Goal: Task Accomplishment & Management: Use online tool/utility

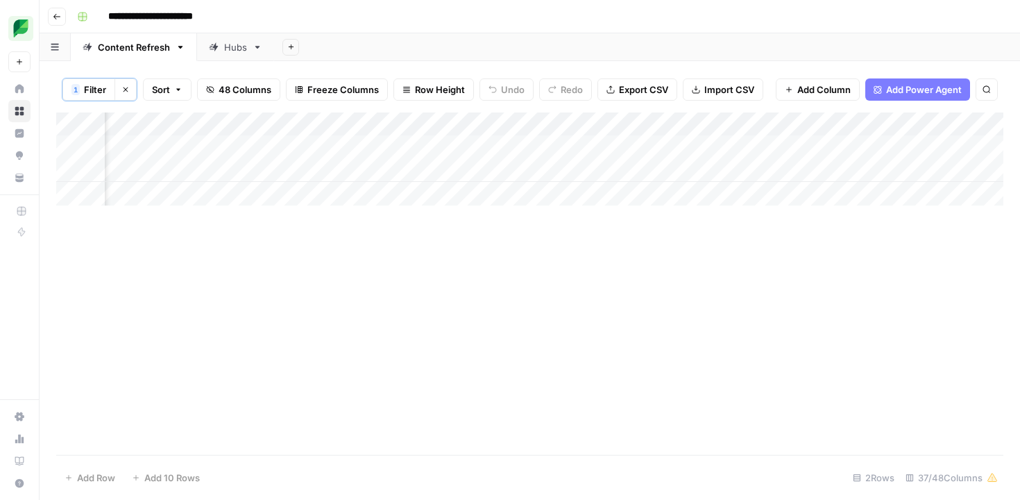
click at [700, 357] on div "Add Column" at bounding box center [529, 283] width 947 height 342
click at [91, 92] on span "Filter" at bounding box center [95, 90] width 22 height 14
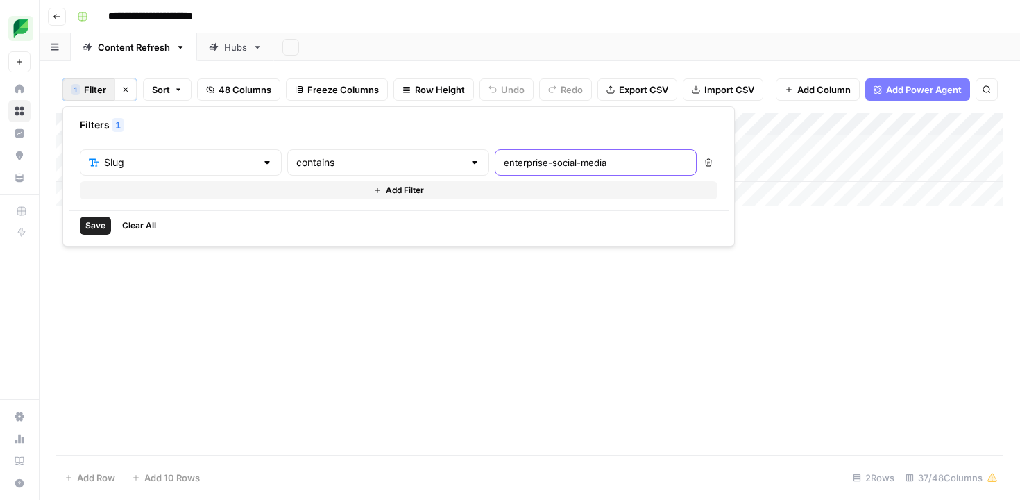
click at [504, 162] on input "enterprise-social-media" at bounding box center [596, 162] width 184 height 14
paste input "/insights/social-media-sentiment-analysis/"
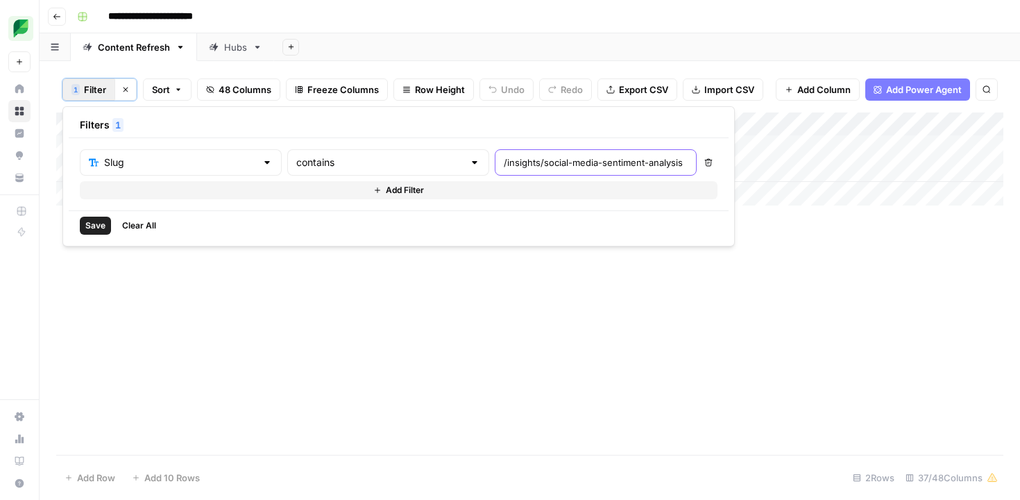
drag, startPoint x: 427, startPoint y: 167, endPoint x: 380, endPoint y: 164, distance: 47.3
click at [379, 165] on div "Slug contains /insights/social-media-sentiment-analysis" at bounding box center [388, 162] width 617 height 26
type input "social-media-sentiment-analysis"
click at [99, 228] on span "Save" at bounding box center [95, 225] width 20 height 12
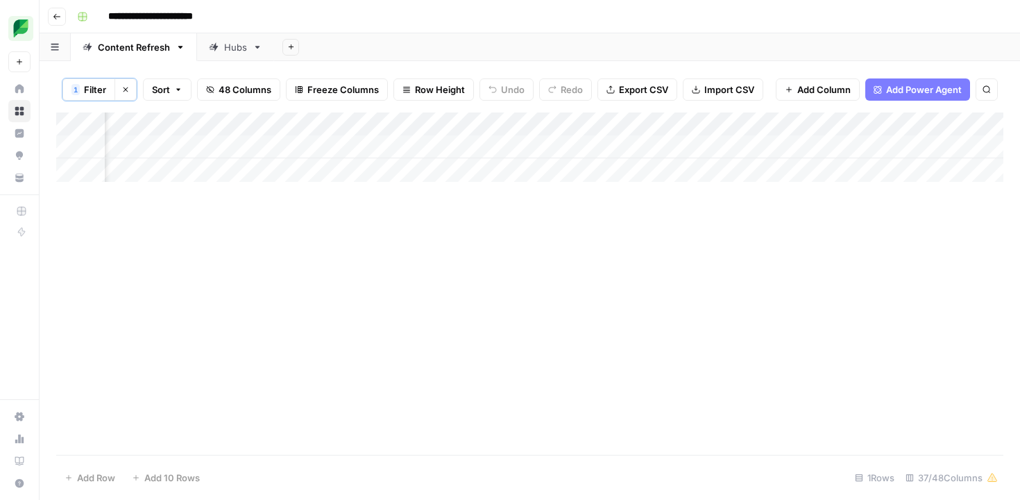
scroll to position [0, 1674]
click at [629, 146] on div "Add Column" at bounding box center [529, 146] width 947 height 69
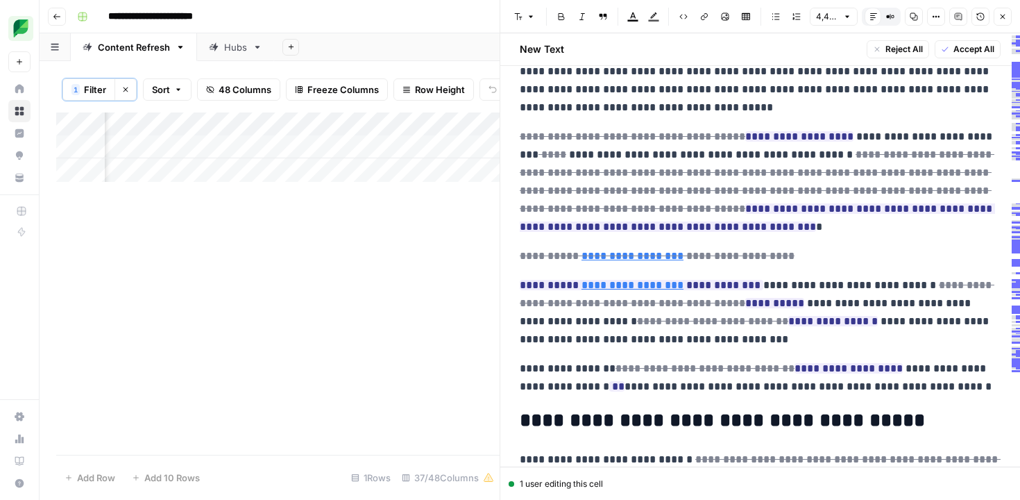
scroll to position [42, 0]
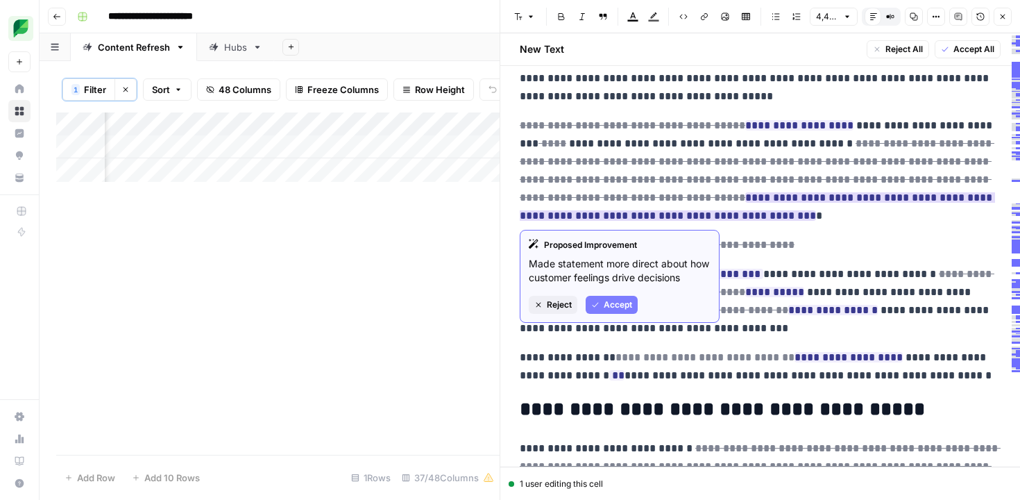
click at [619, 300] on span "Accept" at bounding box center [618, 304] width 28 height 12
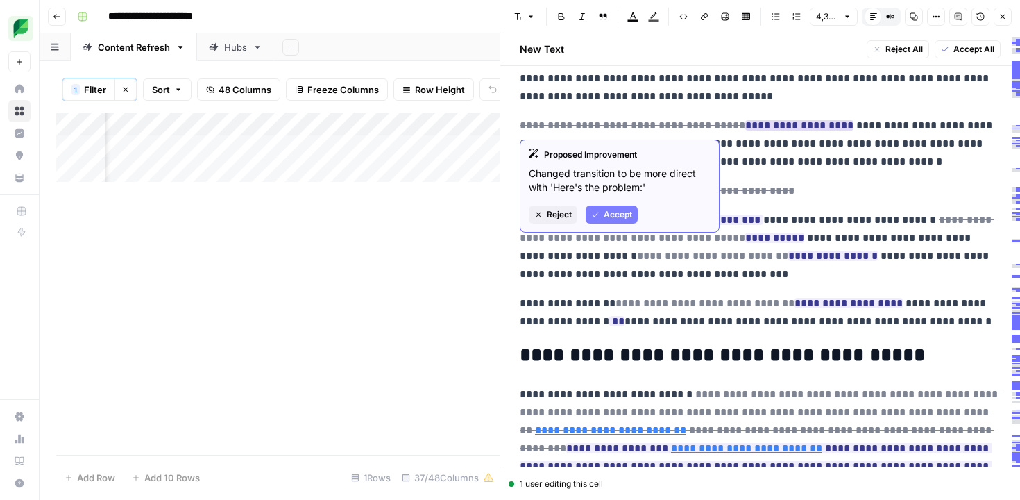
click at [609, 210] on span "Accept" at bounding box center [618, 214] width 28 height 12
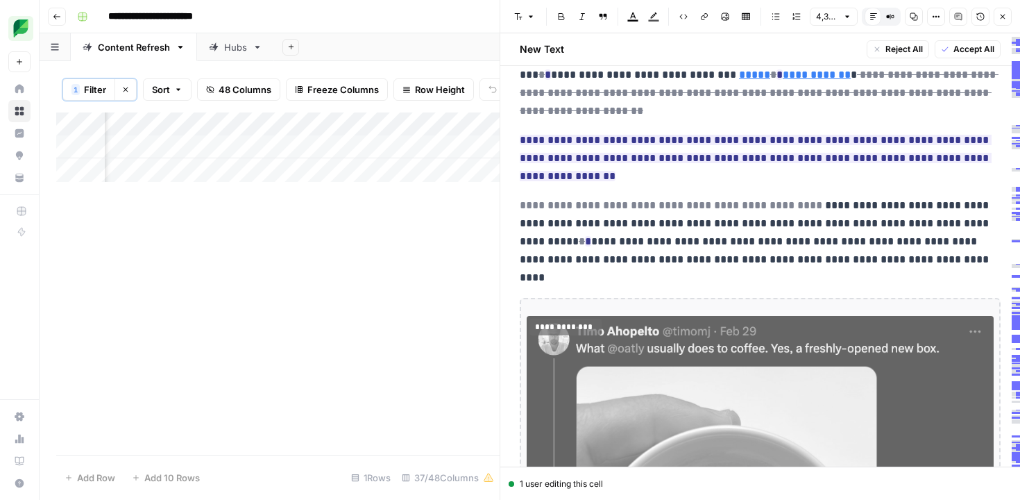
scroll to position [4089, 0]
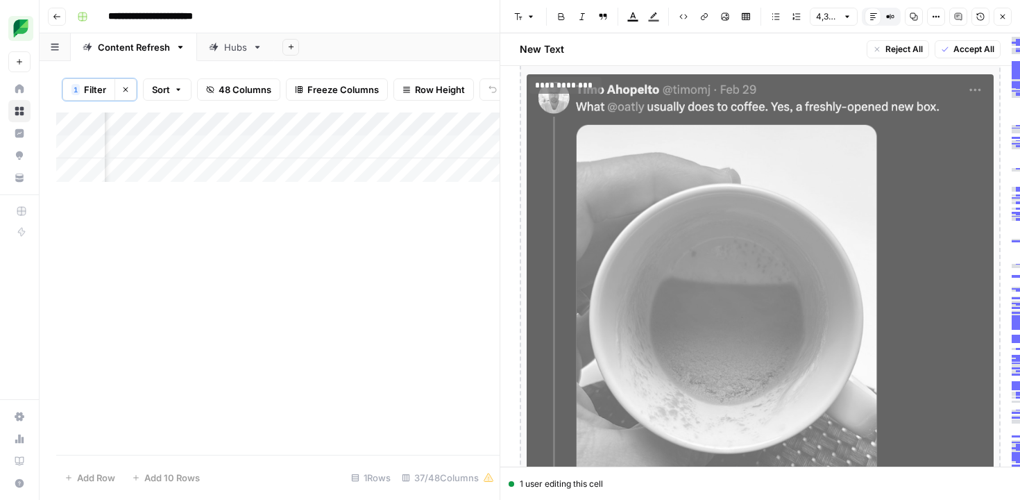
click at [692, 201] on img at bounding box center [760, 355] width 467 height 563
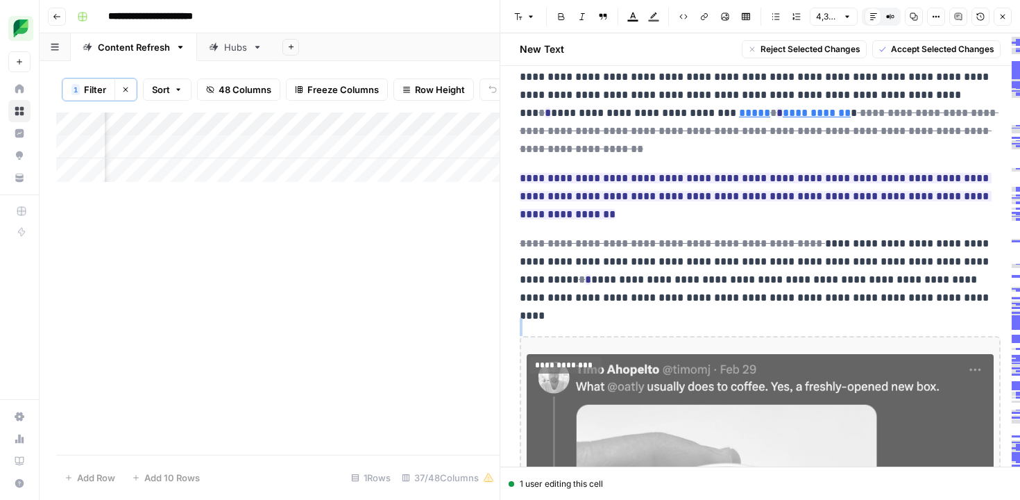
click at [826, 47] on span "Reject Selected Changes" at bounding box center [810, 49] width 100 height 12
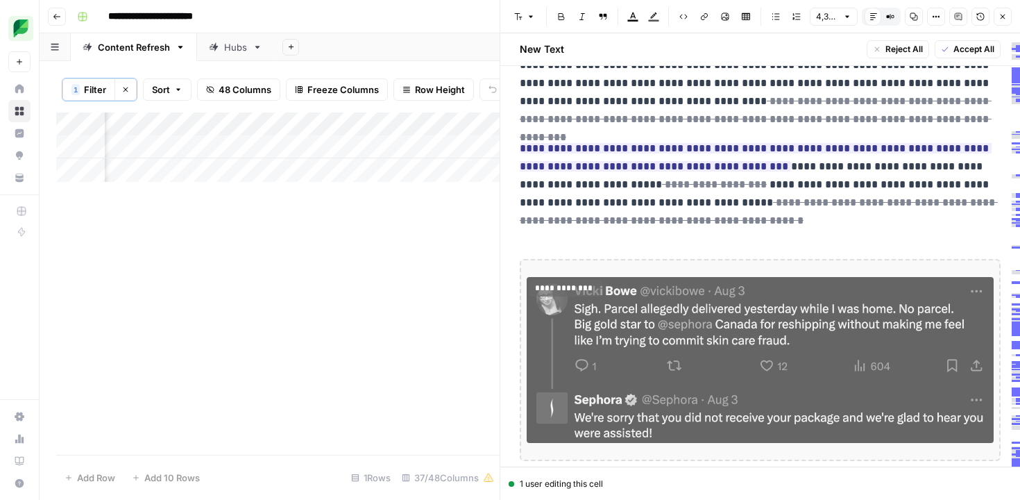
scroll to position [3521, 0]
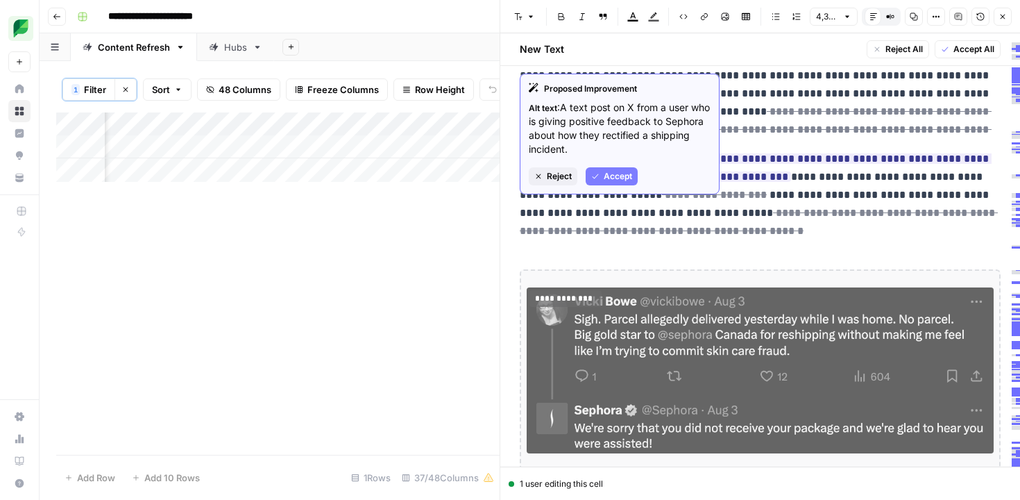
click at [560, 174] on span "Reject" at bounding box center [559, 176] width 25 height 12
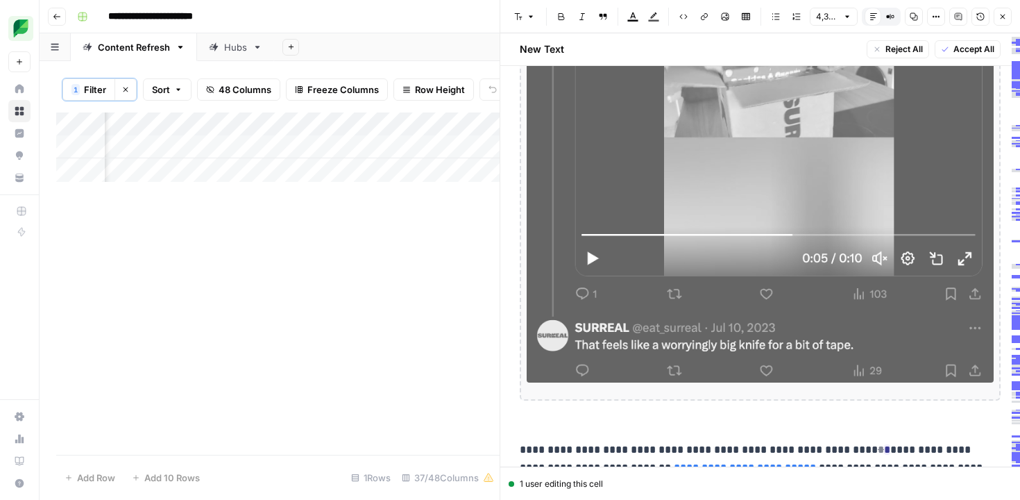
scroll to position [0, 1674]
click at [85, 92] on span "Filter" at bounding box center [95, 90] width 22 height 14
drag, startPoint x: 236, startPoint y: 315, endPoint x: 267, endPoint y: 153, distance: 165.3
click at [236, 315] on div "Add Column" at bounding box center [277, 283] width 443 height 342
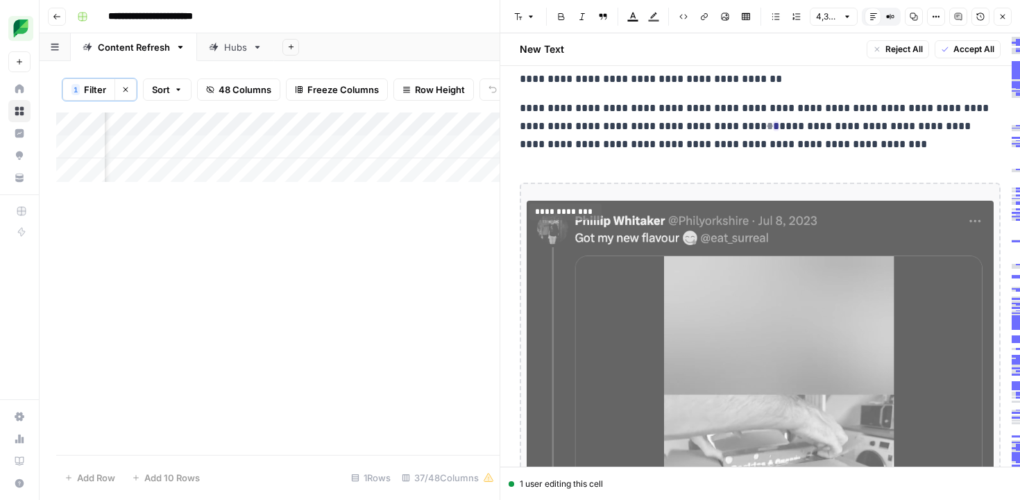
scroll to position [5118, 0]
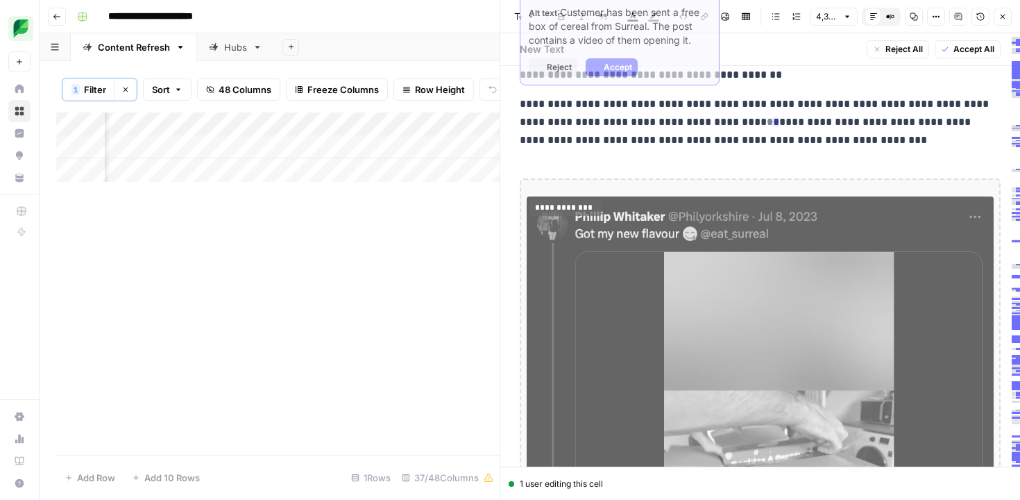
click at [692, 238] on img at bounding box center [760, 480] width 467 height 568
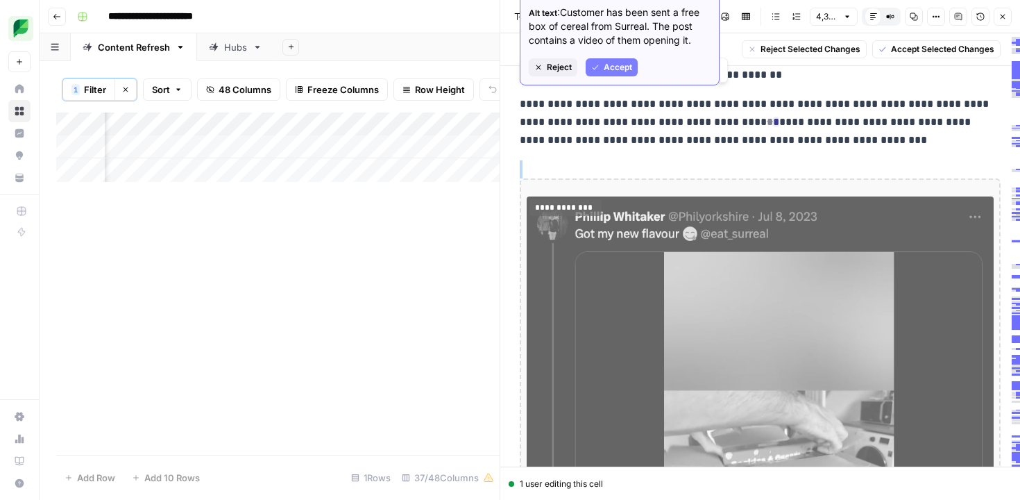
click at [562, 71] on span "Reject" at bounding box center [559, 67] width 25 height 12
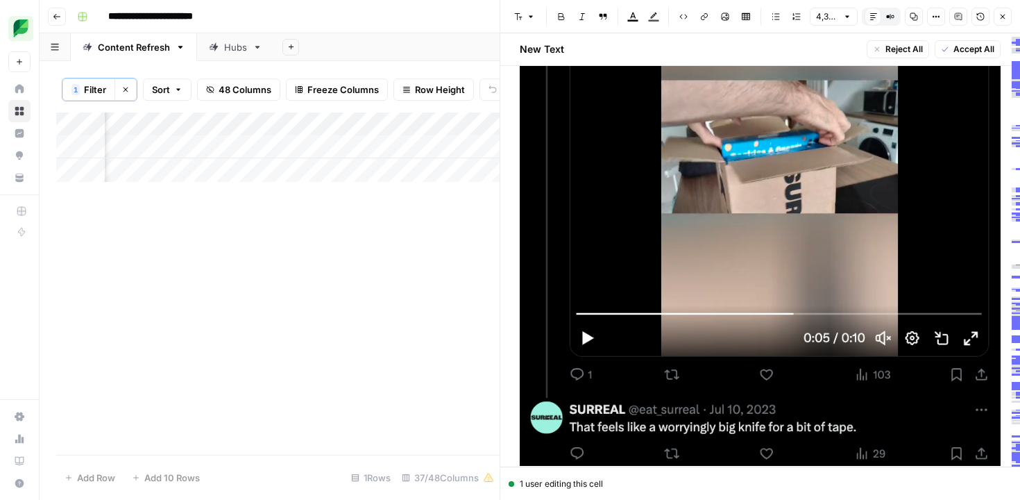
scroll to position [5488, 0]
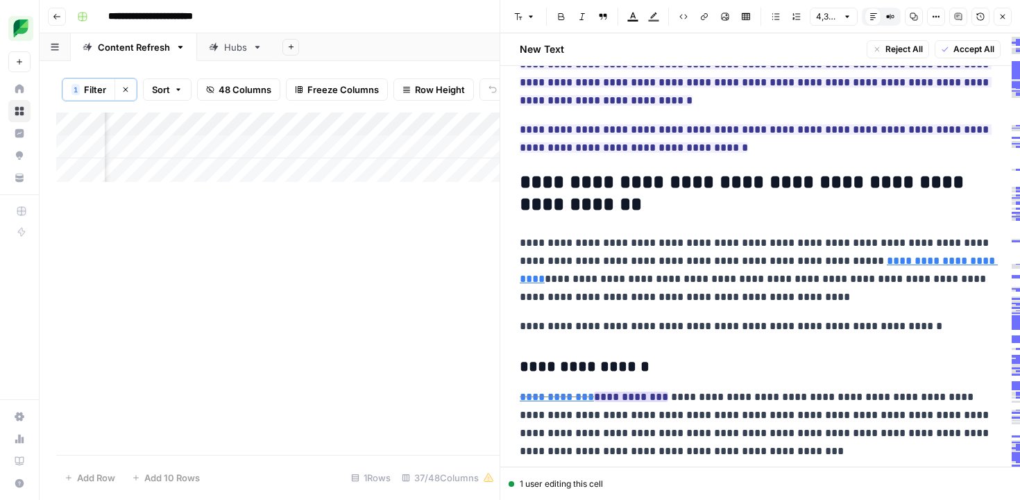
scroll to position [11660, 0]
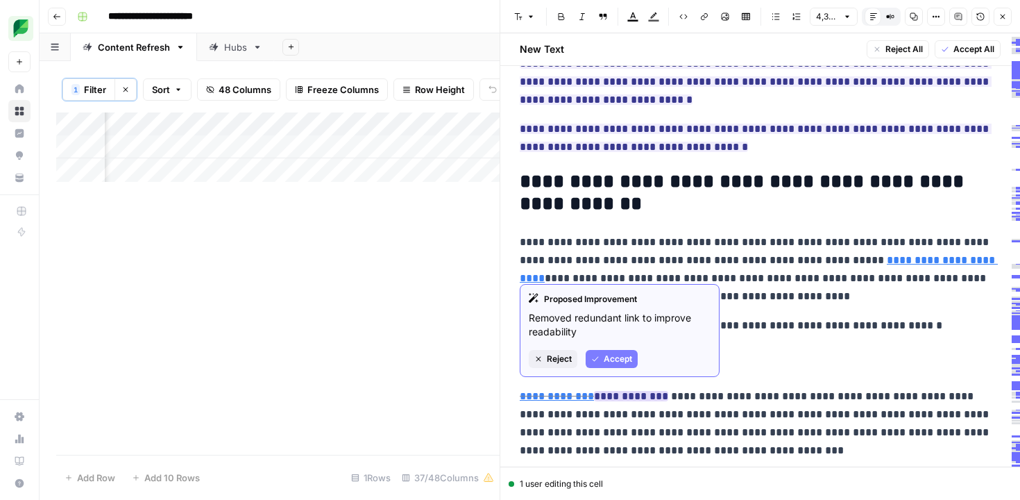
click at [562, 364] on span "Reject" at bounding box center [559, 358] width 25 height 12
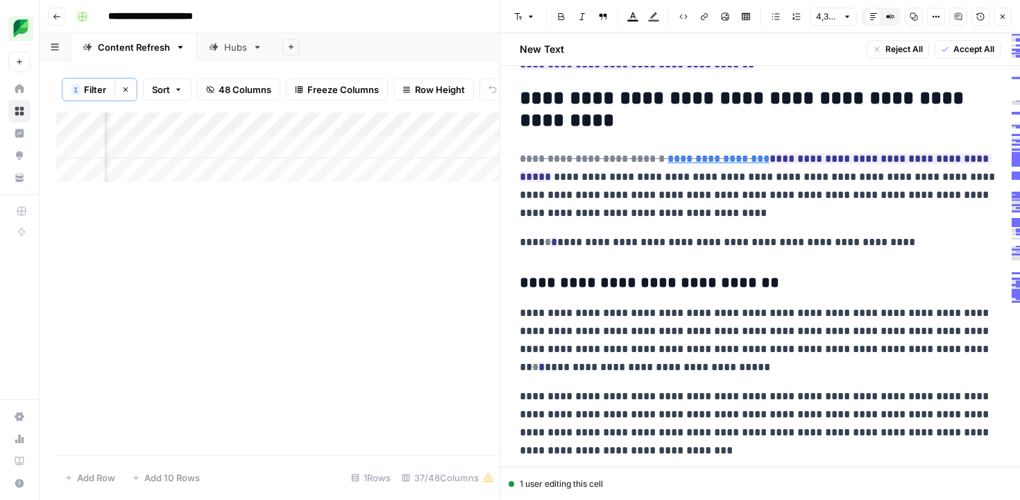
scroll to position [13738, 0]
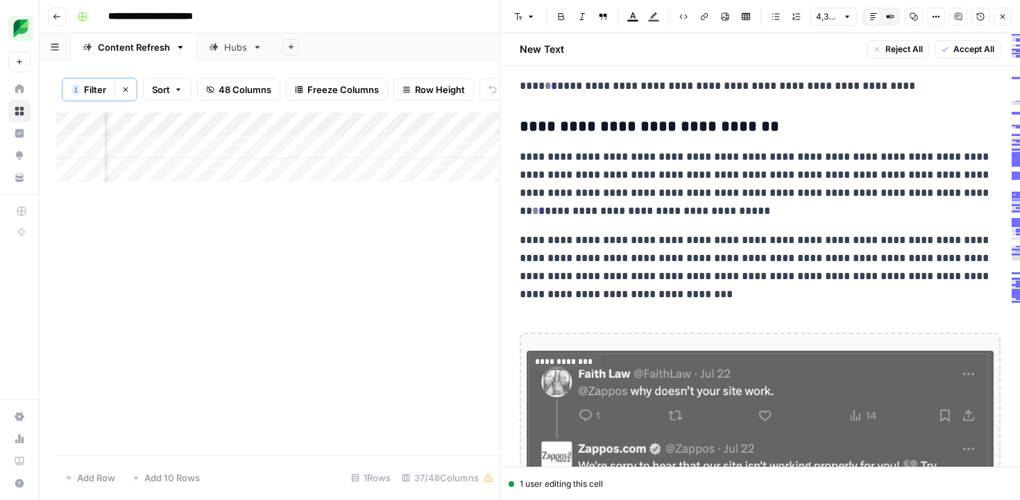
click at [596, 354] on img at bounding box center [760, 451] width 467 height 203
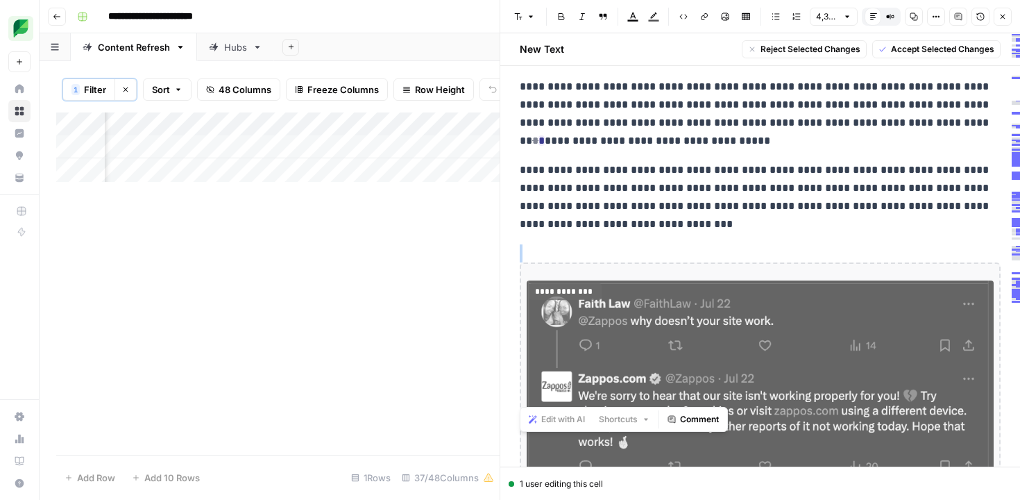
scroll to position [13807, 0]
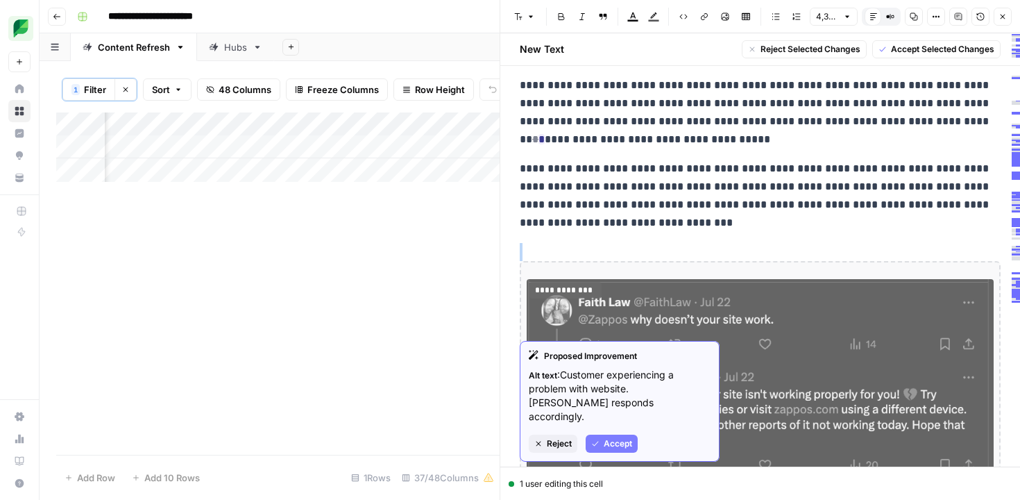
click at [624, 437] on span "Accept" at bounding box center [618, 443] width 28 height 12
click at [558, 437] on span "Reject" at bounding box center [559, 443] width 25 height 12
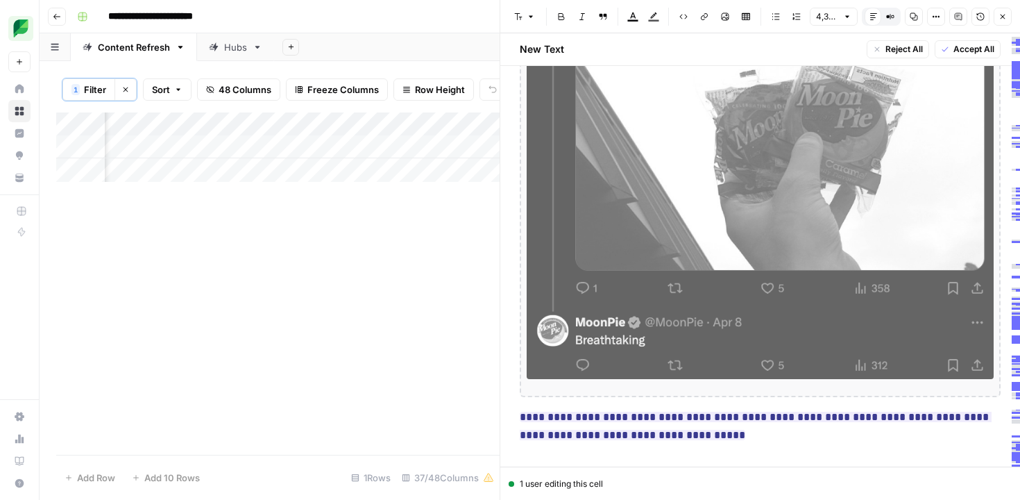
scroll to position [14966, 0]
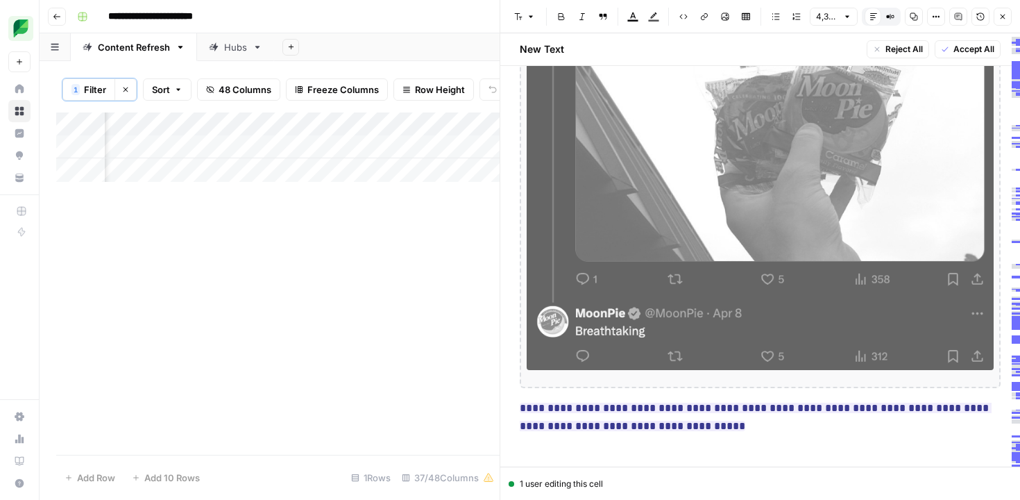
click at [579, 475] on p at bounding box center [760, 484] width 481 height 18
click at [615, 182] on img at bounding box center [760, 136] width 467 height 467
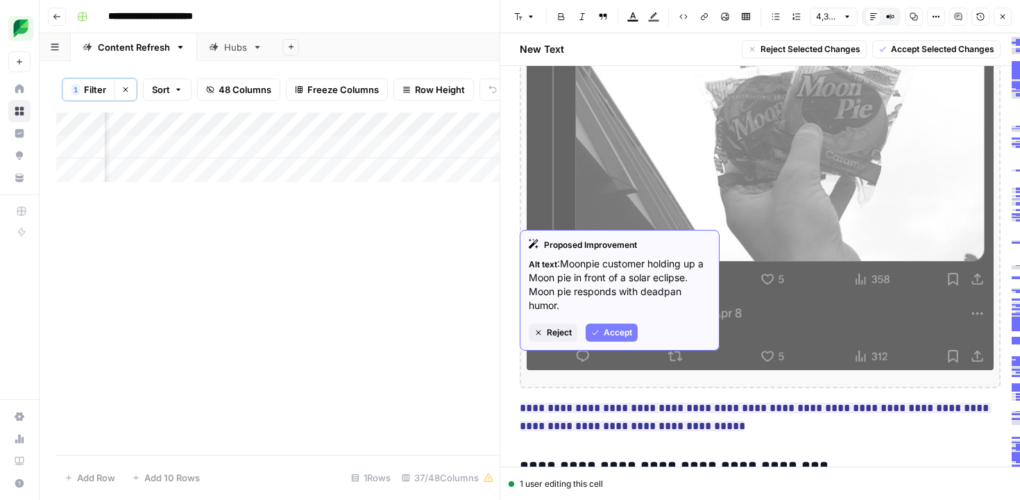
click at [544, 328] on button "Reject" at bounding box center [553, 332] width 49 height 18
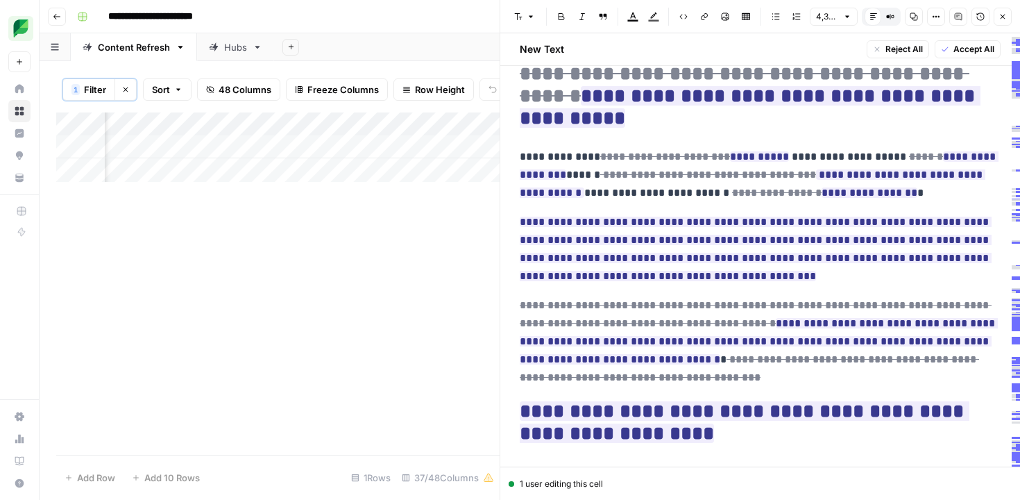
scroll to position [15539, 0]
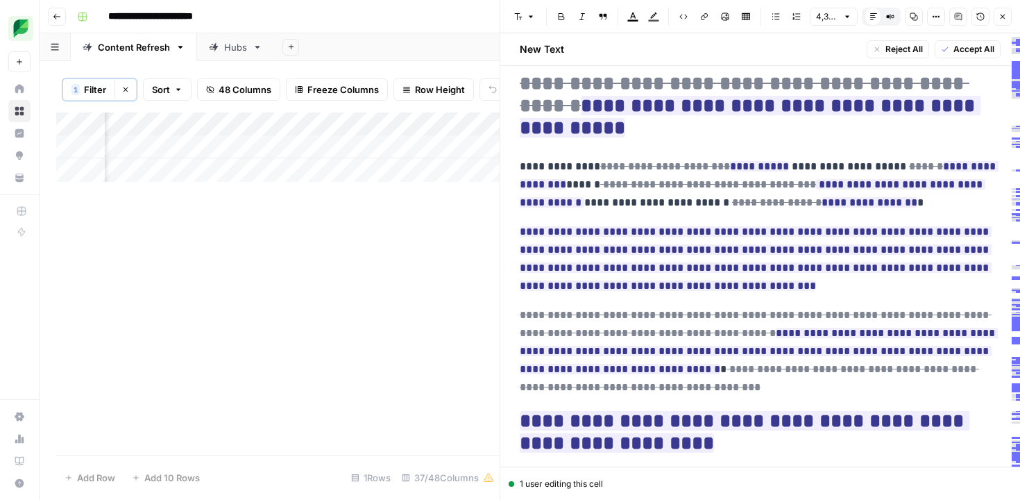
click at [992, 53] on span "Accept All" at bounding box center [973, 49] width 41 height 12
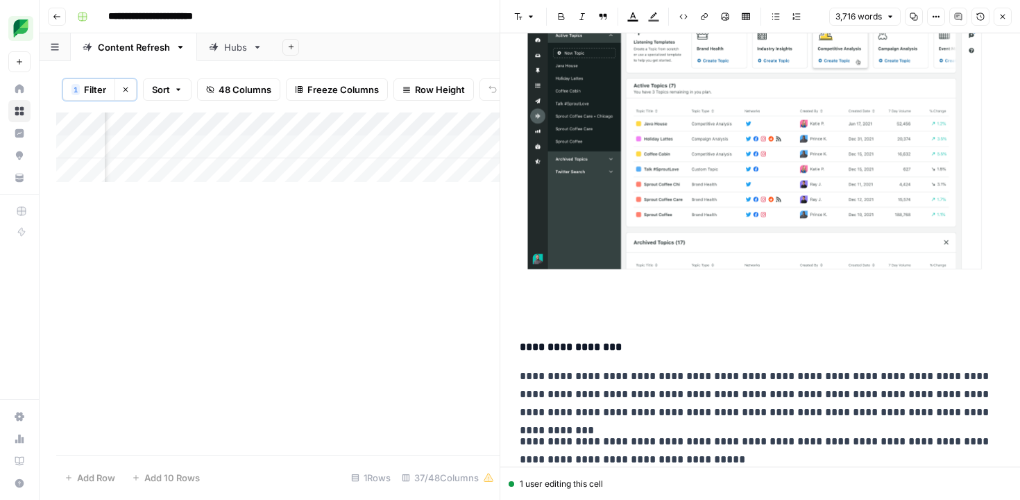
scroll to position [6941, 0]
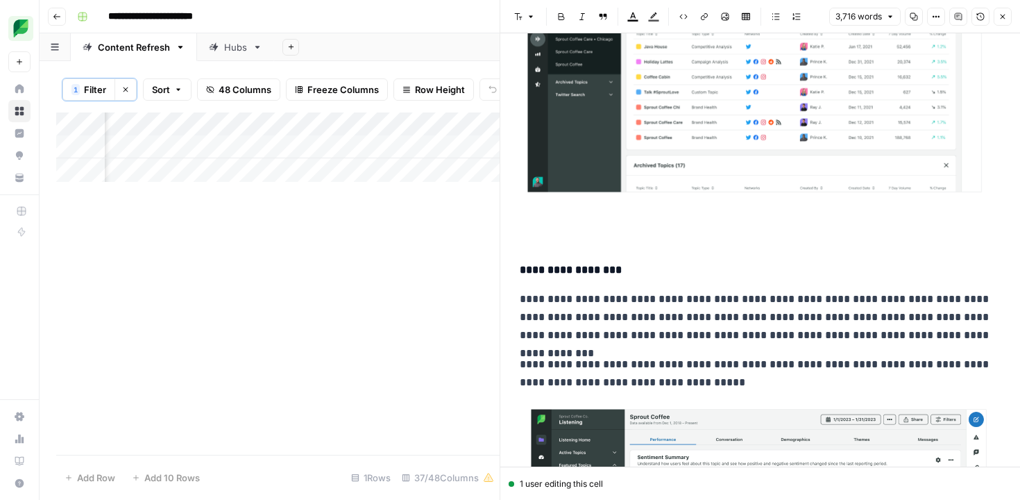
click at [541, 237] on p at bounding box center [760, 68] width 481 height 342
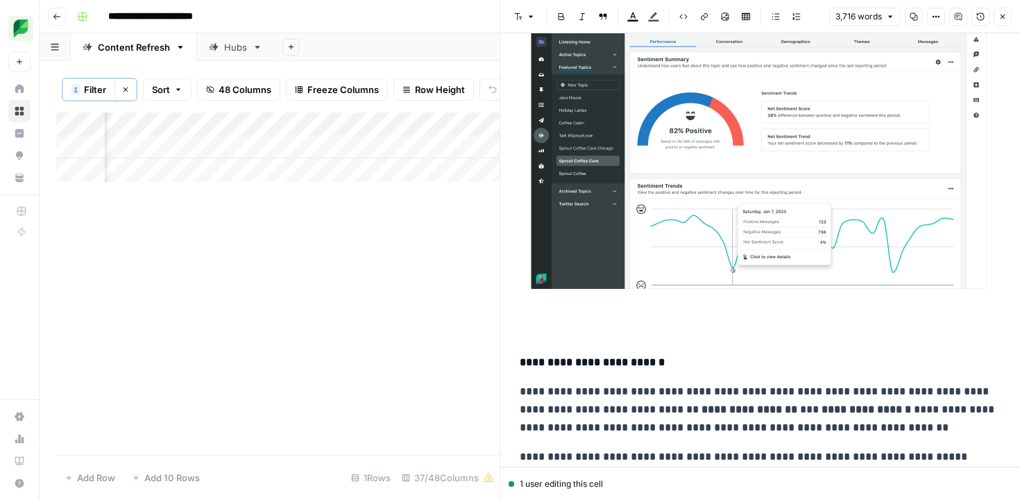
click at [627, 321] on p at bounding box center [760, 168] width 481 height 326
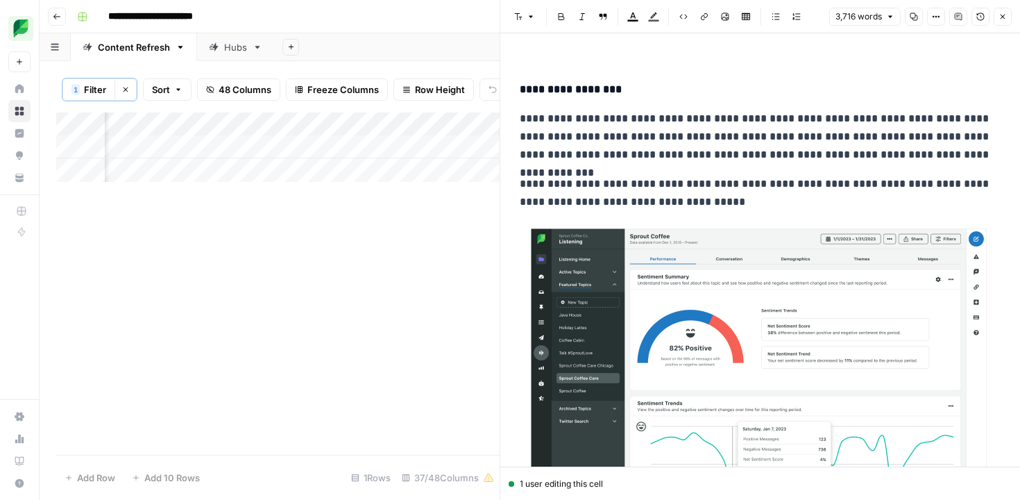
scroll to position [6770, 0]
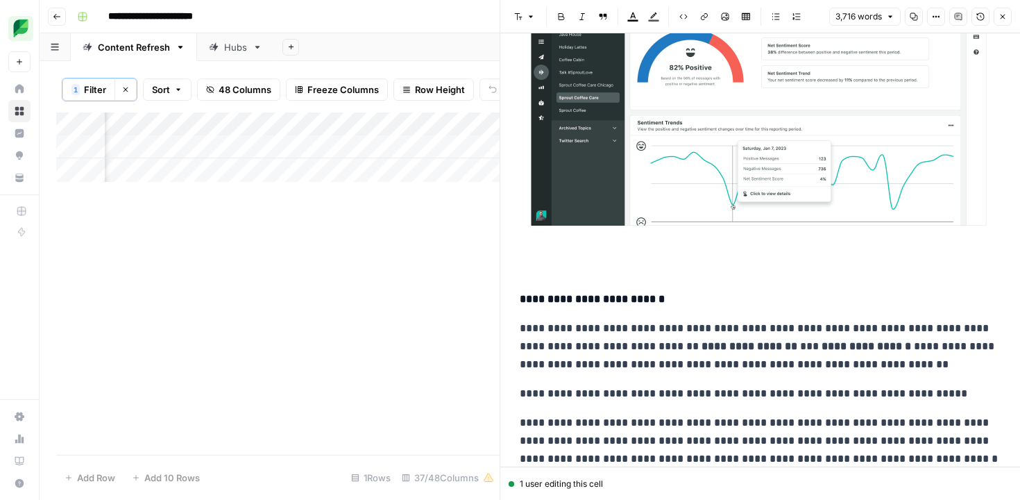
scroll to position [7050, 0]
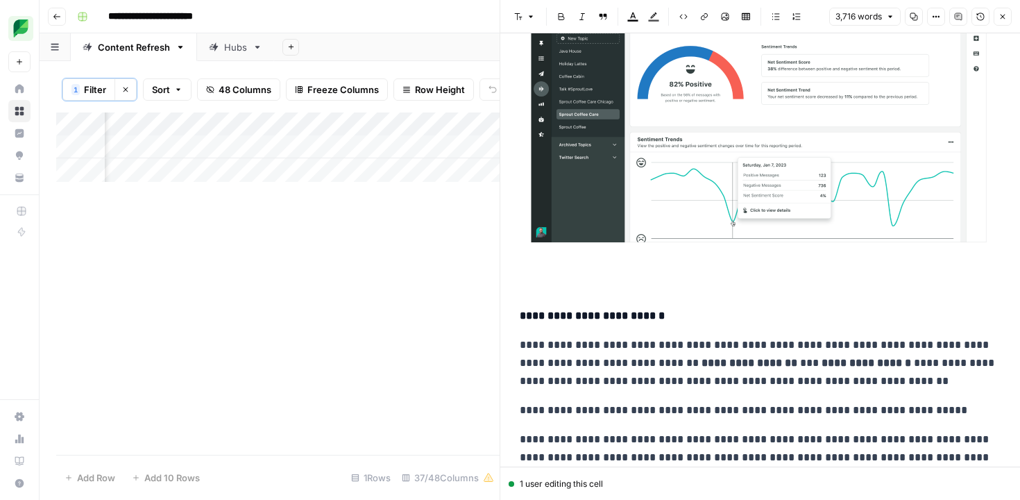
scroll to position [7033, 0]
click at [558, 316] on h4 "**********" at bounding box center [760, 315] width 481 height 18
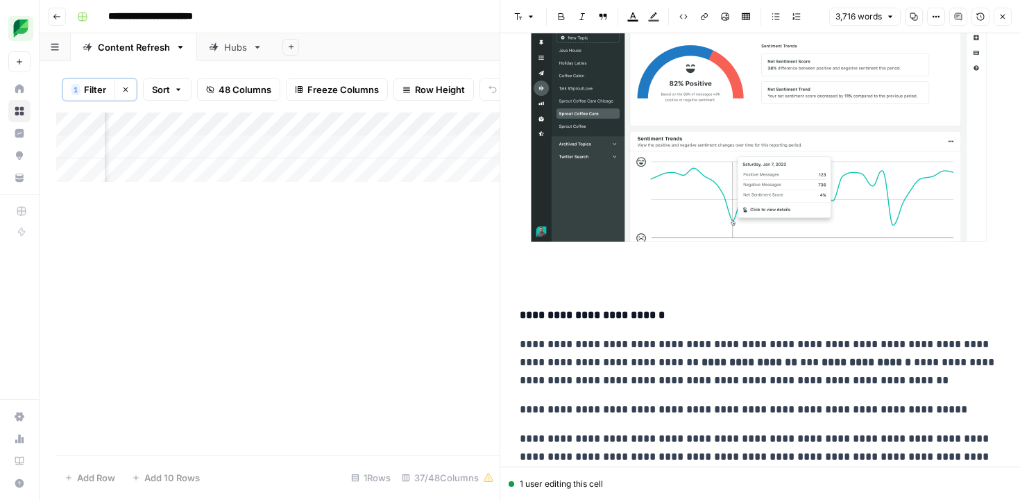
click at [559, 316] on h4 "**********" at bounding box center [760, 315] width 481 height 18
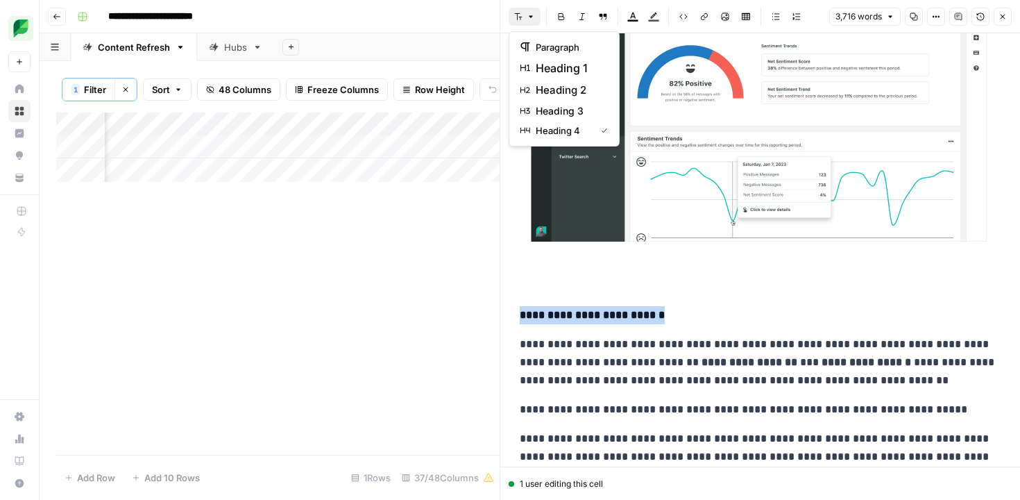
click at [522, 12] on button "Font style" at bounding box center [525, 17] width 32 height 18
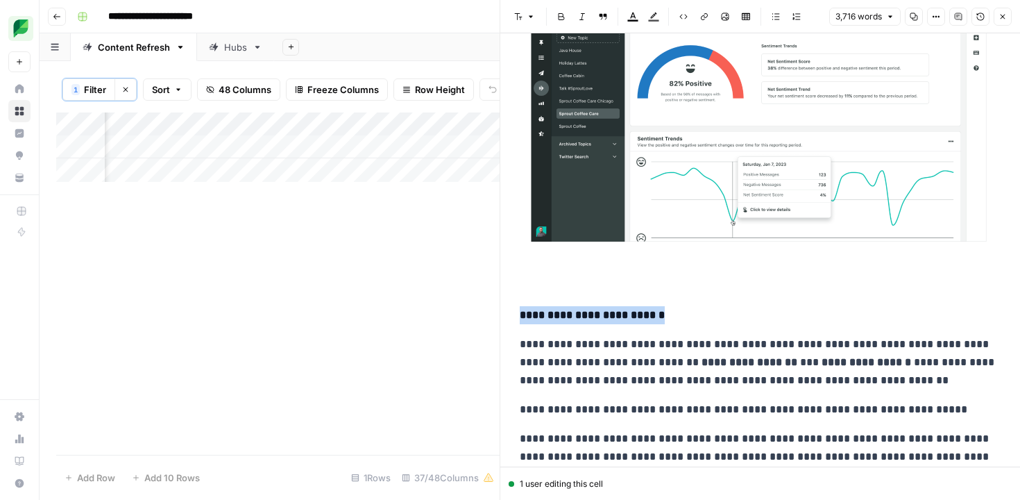
click at [564, 282] on p at bounding box center [760, 121] width 481 height 326
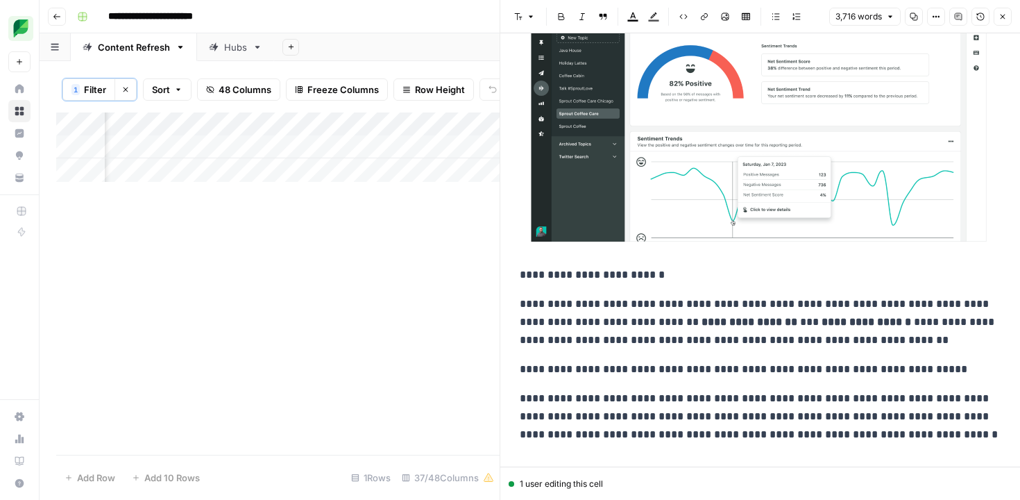
click at [565, 280] on p "**********" at bounding box center [760, 121] width 481 height 326
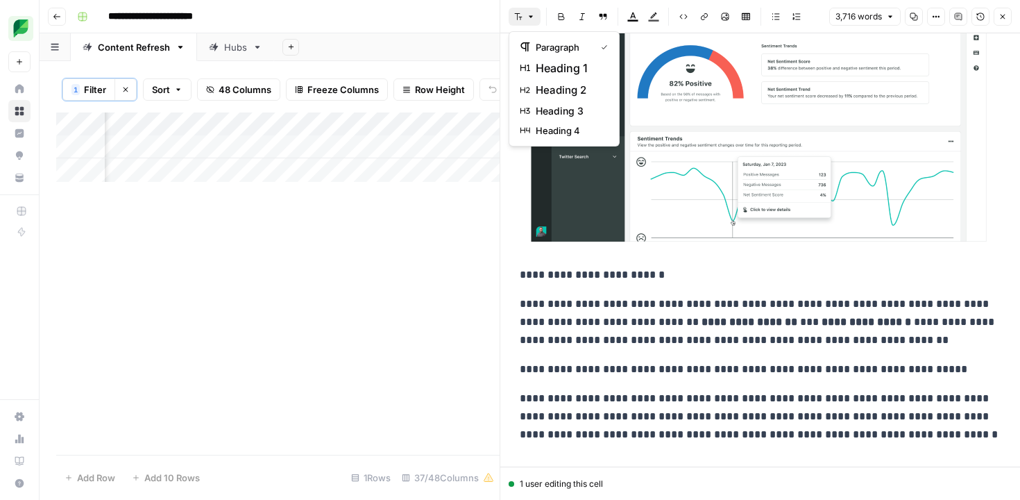
click at [529, 16] on icon "button" at bounding box center [531, 17] width 4 height 2
click at [534, 132] on div "heading 4" at bounding box center [563, 131] width 87 height 14
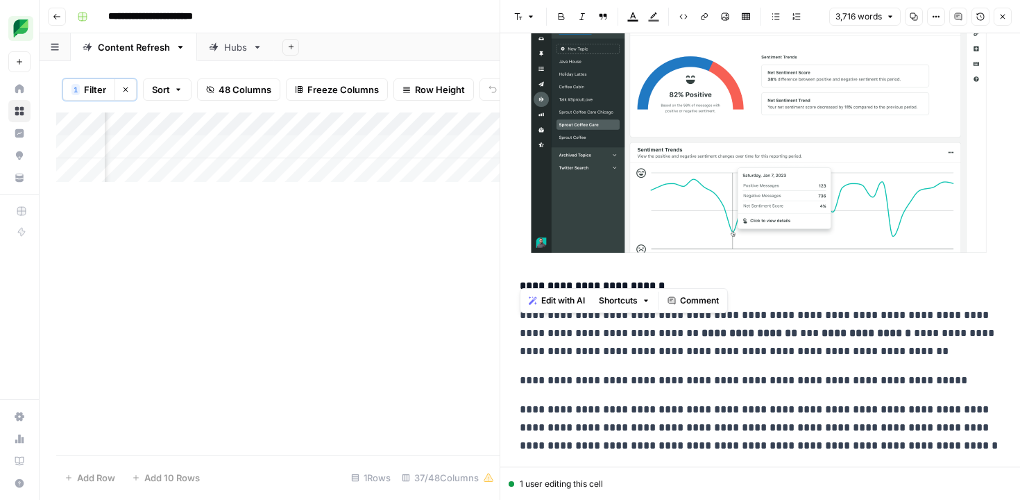
scroll to position [7044, 0]
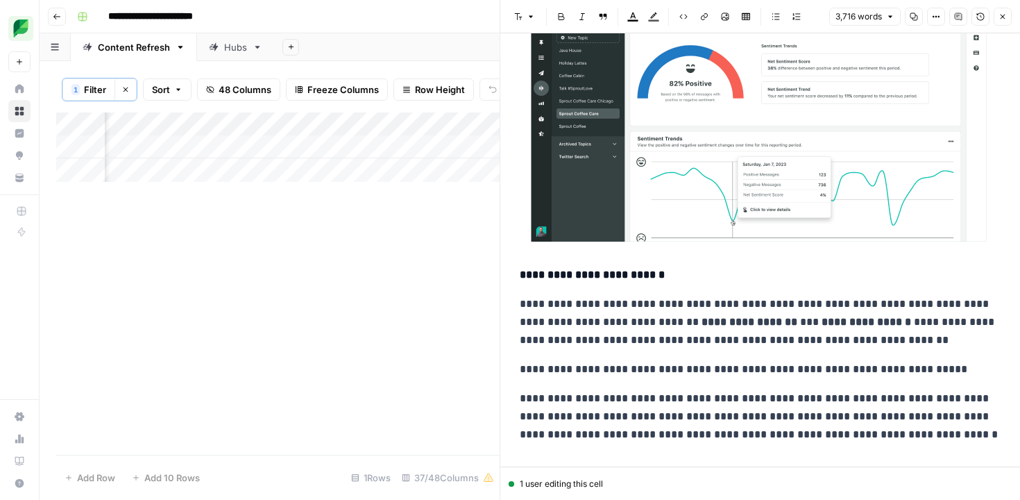
click at [604, 324] on p "**********" at bounding box center [760, 322] width 481 height 54
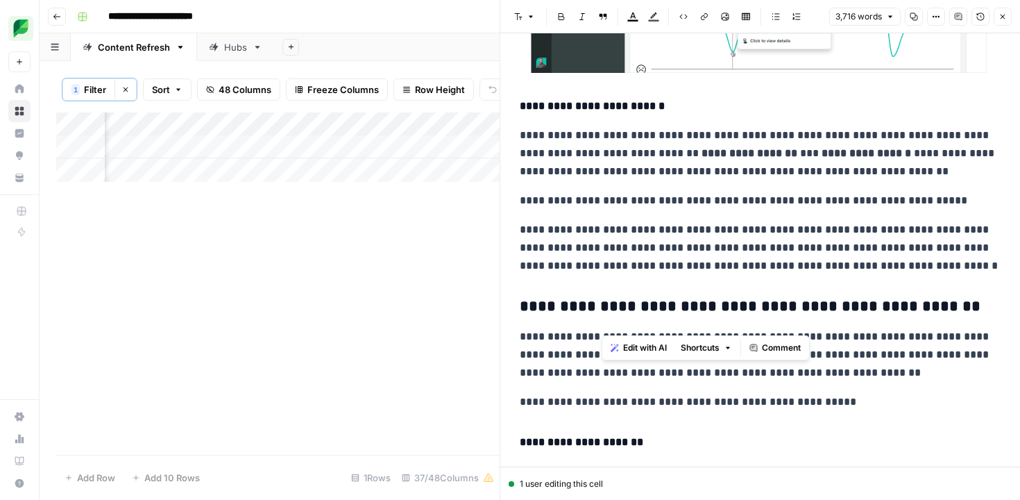
scroll to position [7304, 0]
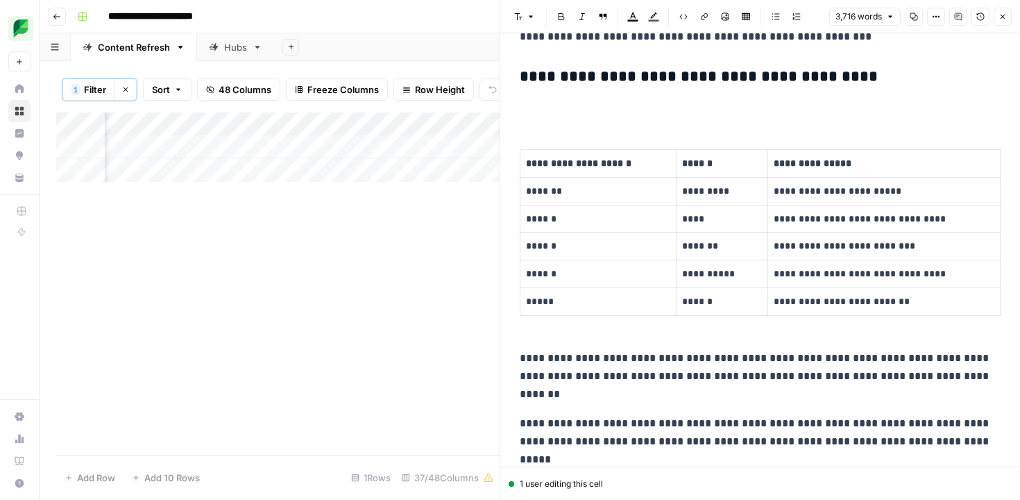
scroll to position [8741, 0]
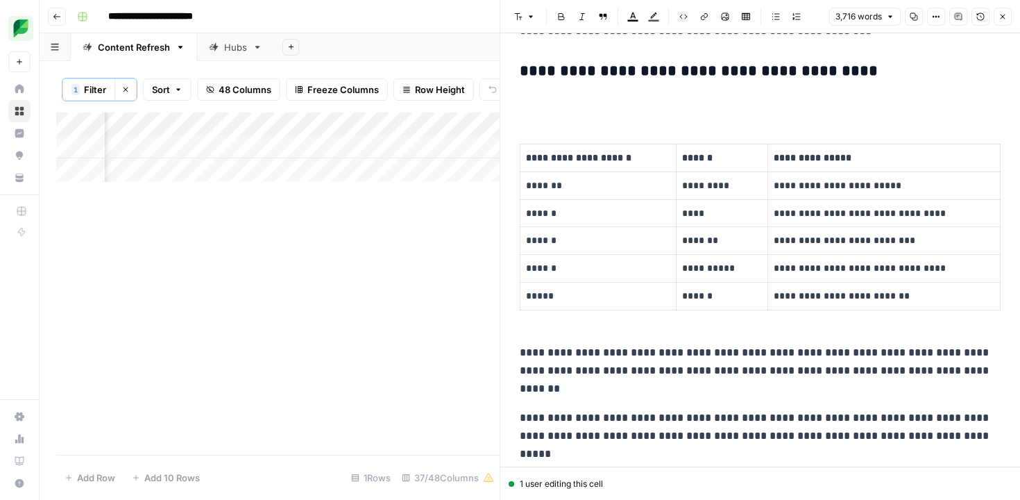
click at [538, 97] on p at bounding box center [760, 101] width 481 height 18
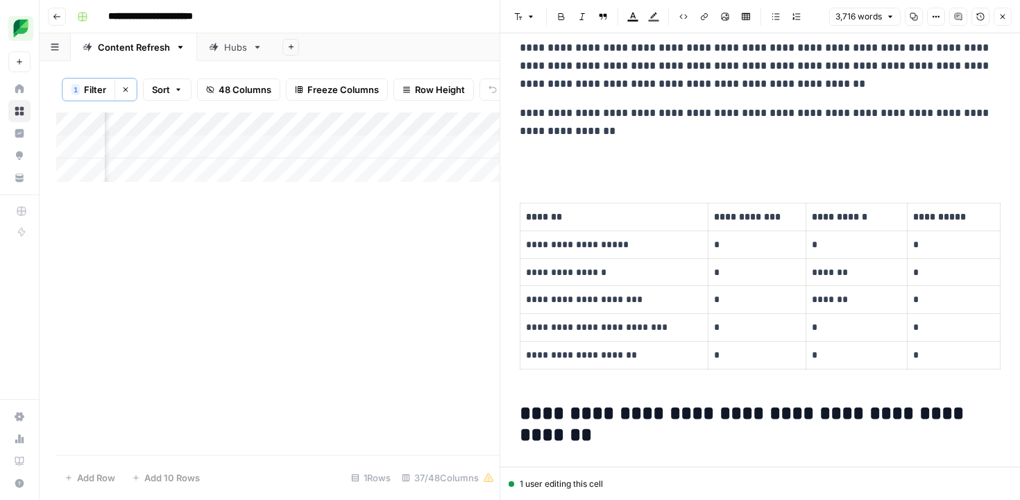
scroll to position [10335, 0]
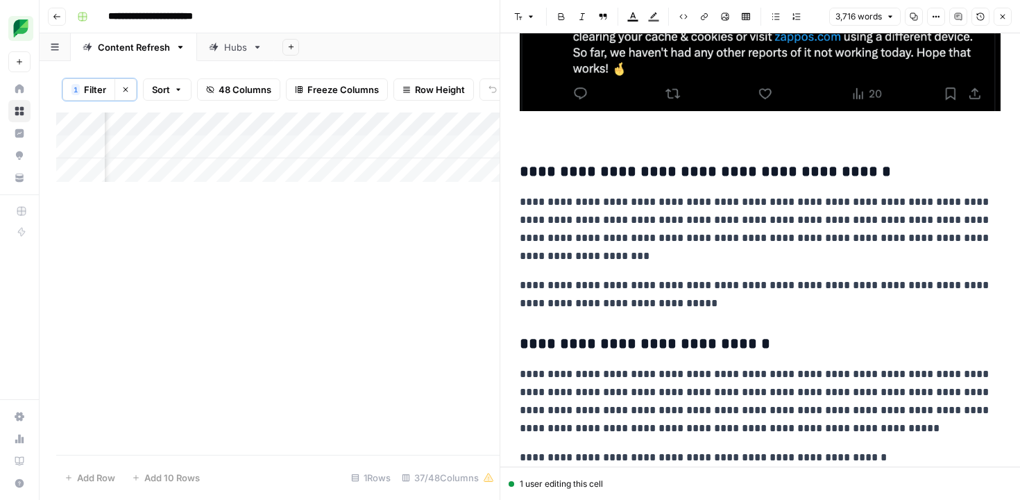
scroll to position [11512, 0]
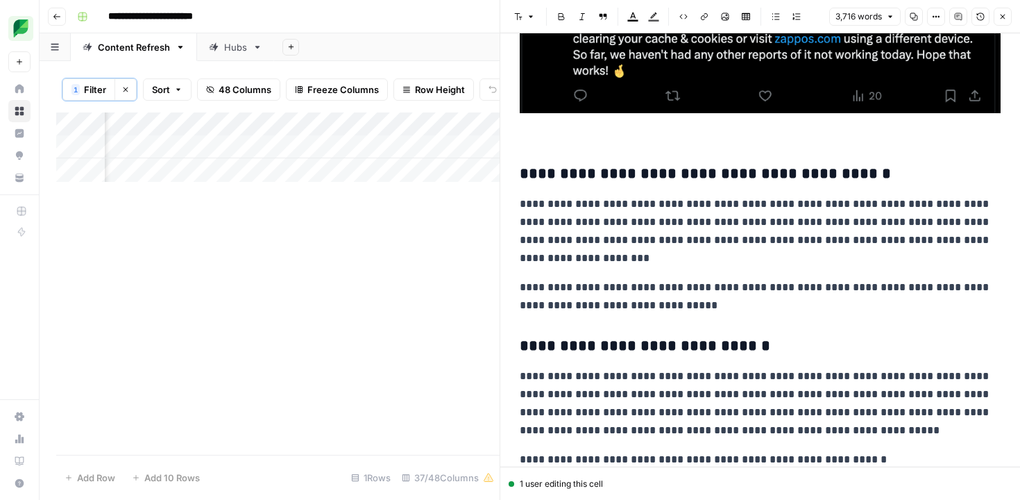
click at [554, 137] on p at bounding box center [760, 23] width 481 height 237
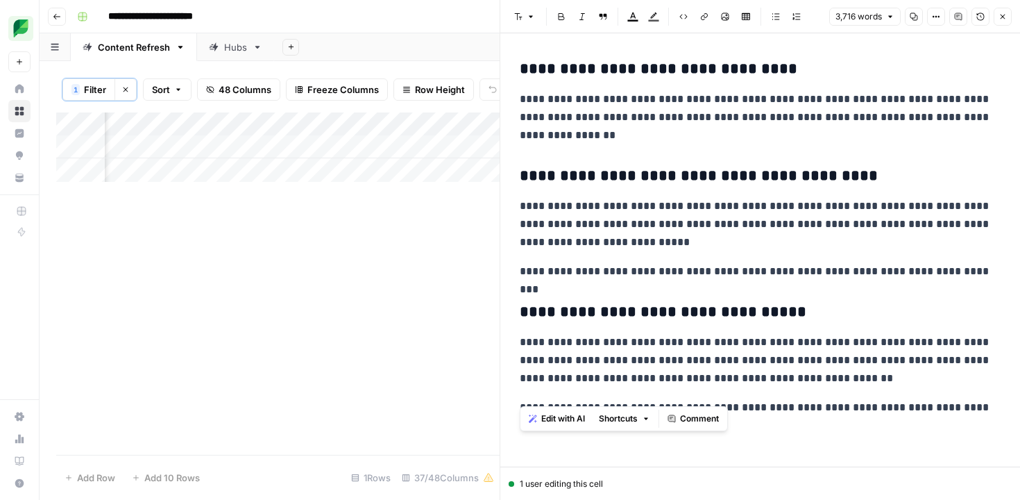
scroll to position [12616, 0]
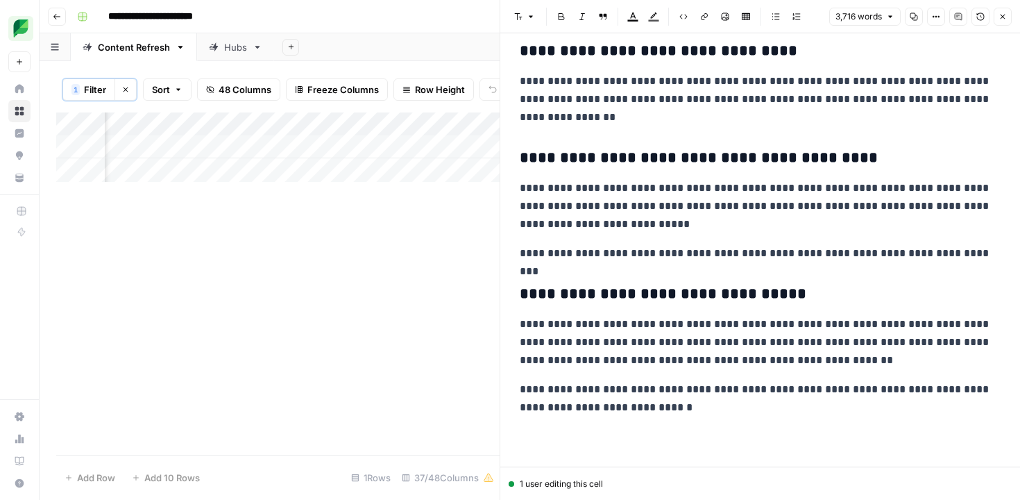
click at [1006, 17] on span "Close" at bounding box center [1006, 17] width 1 height 1
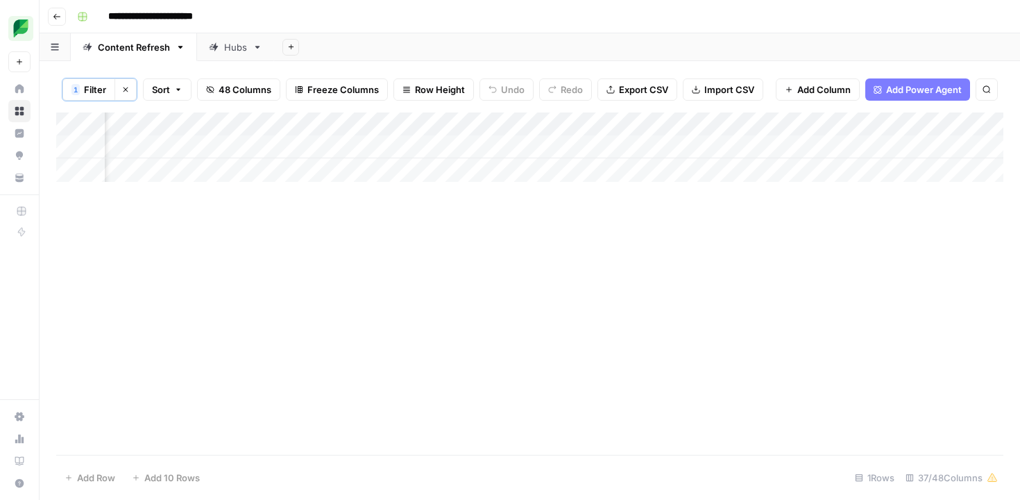
scroll to position [0, 1868]
click at [450, 146] on div "Add Column" at bounding box center [529, 146] width 947 height 69
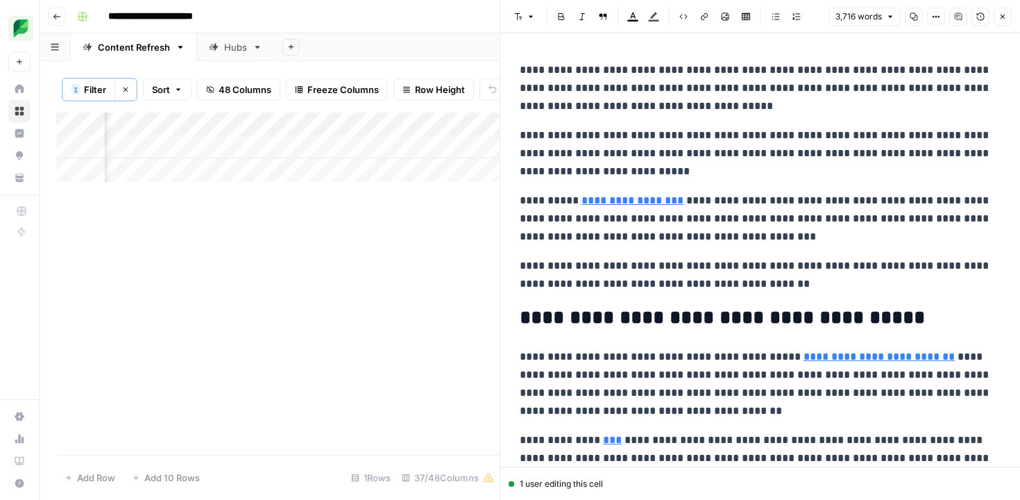
copy div "**********"
click at [1003, 17] on icon "button" at bounding box center [1003, 17] width 5 height 5
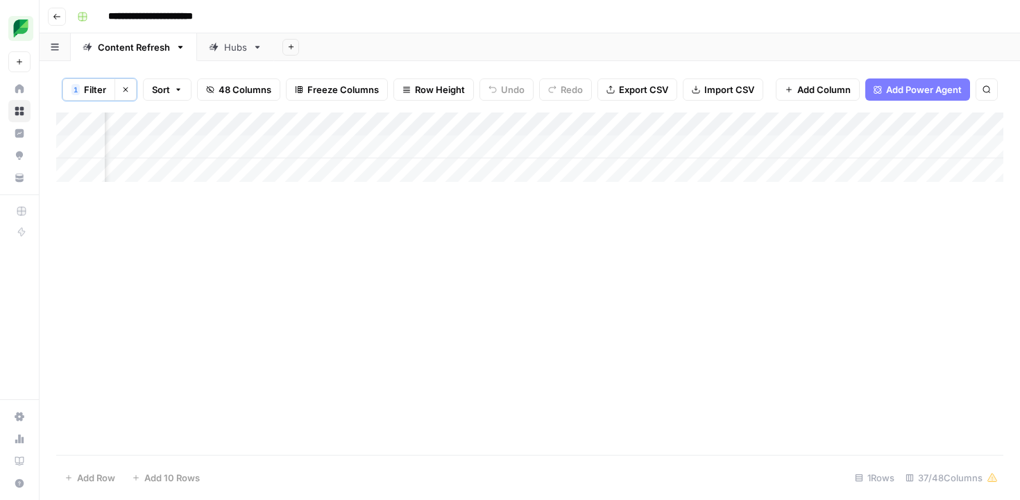
click at [774, 148] on div "Add Column" at bounding box center [529, 146] width 947 height 69
click at [543, 146] on div "Add Column" at bounding box center [529, 146] width 947 height 69
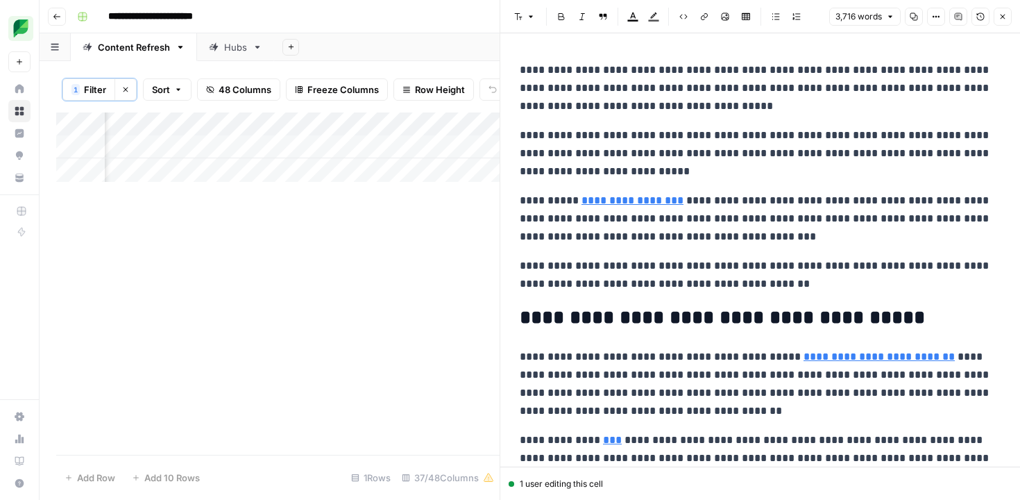
scroll to position [2, 0]
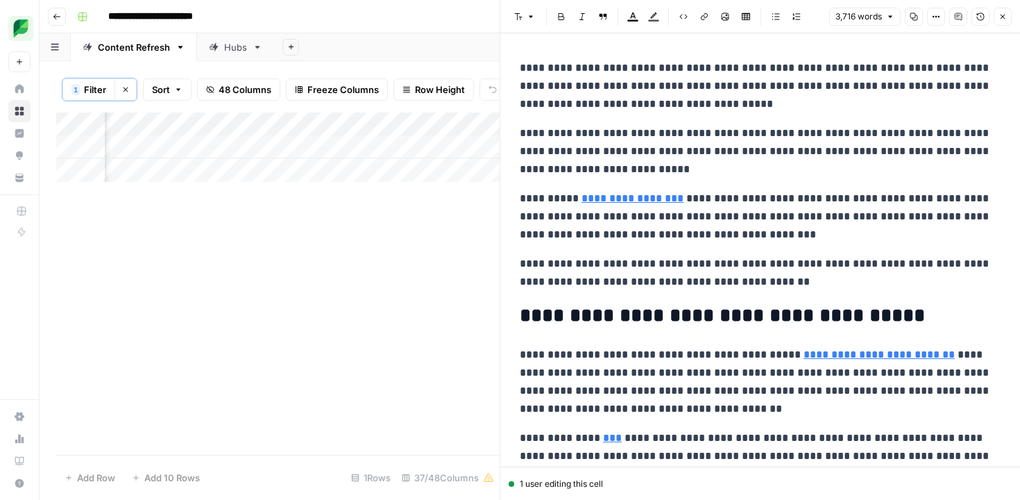
click at [564, 223] on p "**********" at bounding box center [760, 216] width 481 height 54
type input "Research"
click at [441, 147] on div "Add Column" at bounding box center [277, 146] width 443 height 69
drag, startPoint x: 671, startPoint y: 241, endPoint x: 706, endPoint y: 201, distance: 54.1
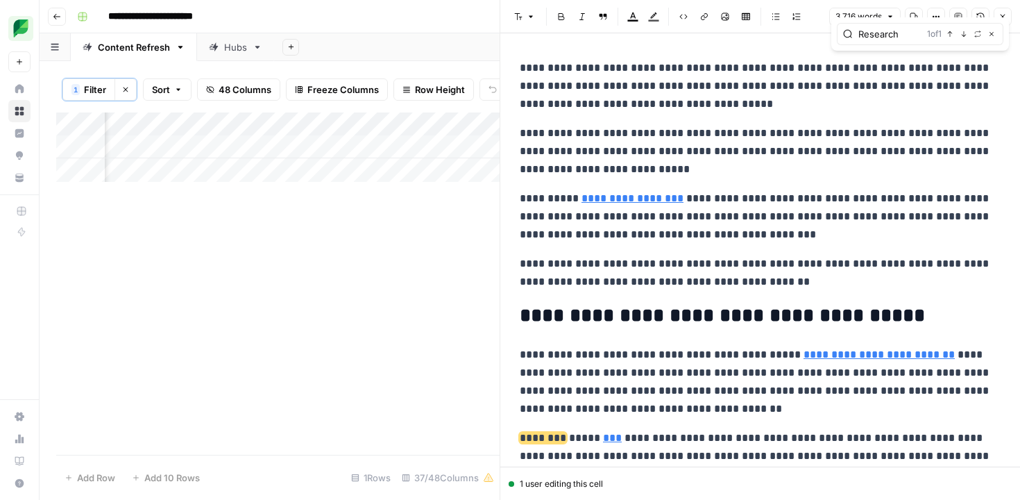
click at [671, 241] on p "**********" at bounding box center [760, 216] width 481 height 54
type input "Reddit"
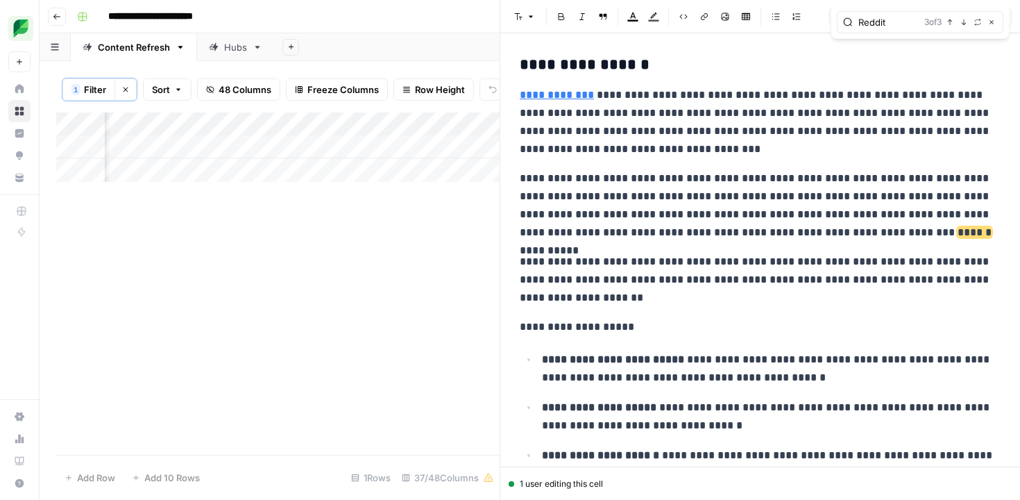
scroll to position [9442, 0]
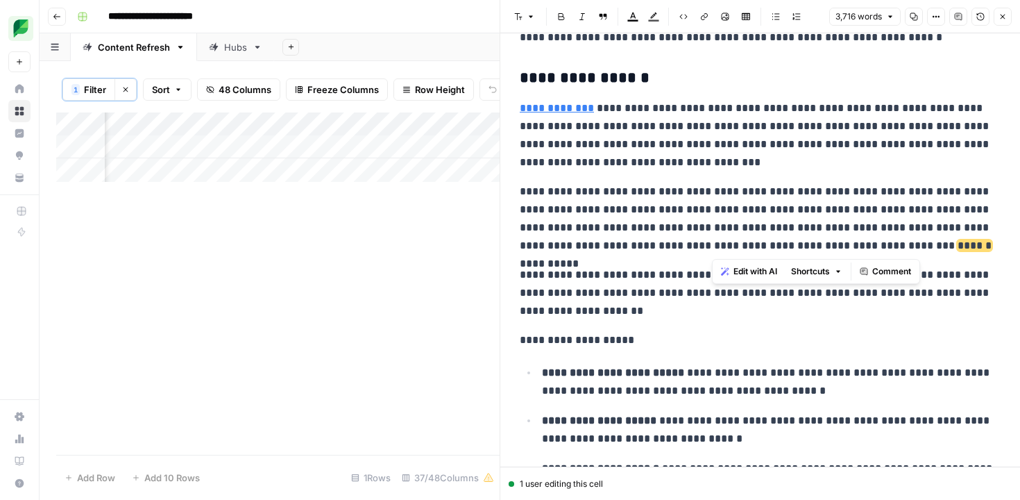
drag, startPoint x: 897, startPoint y: 248, endPoint x: 865, endPoint y: 247, distance: 31.9
click at [865, 247] on p "**********" at bounding box center [760, 218] width 481 height 72
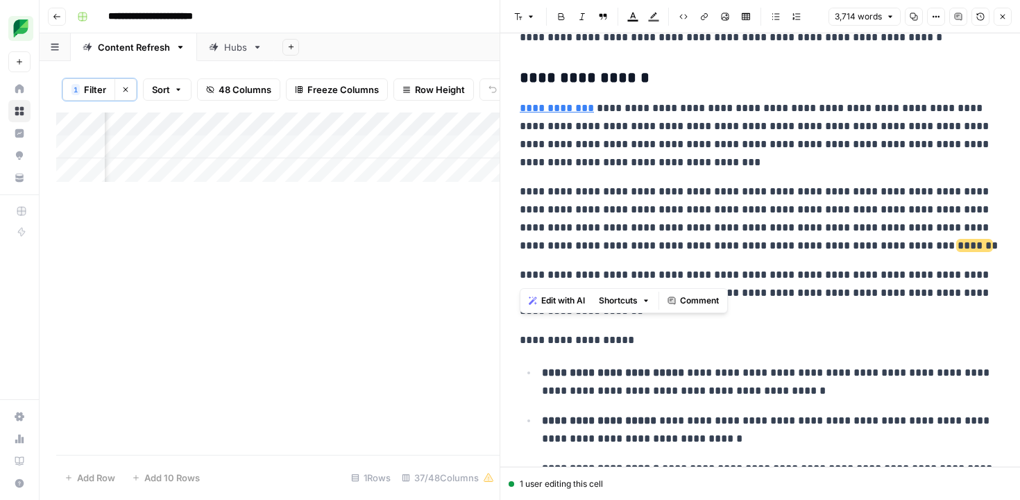
drag, startPoint x: 520, startPoint y: 281, endPoint x: 993, endPoint y: 284, distance: 472.5
click at [993, 284] on p "**********" at bounding box center [760, 293] width 481 height 54
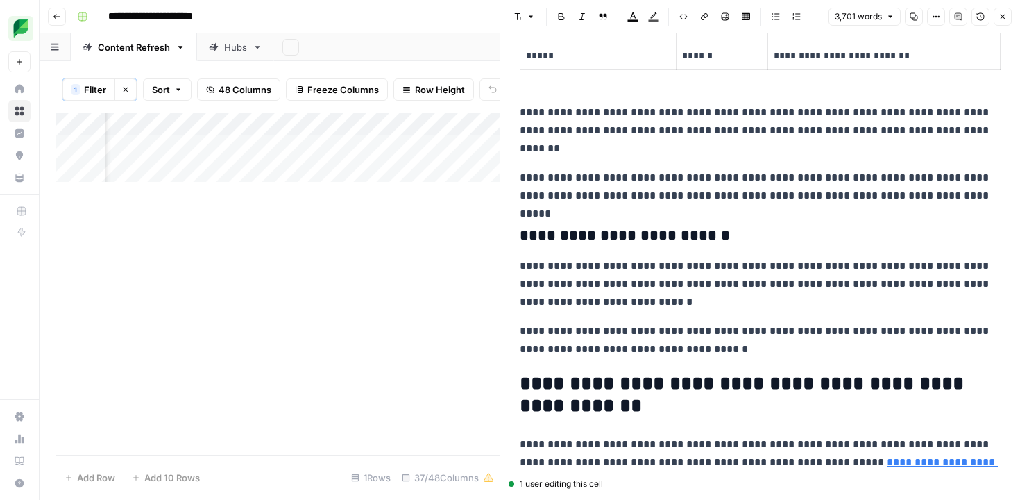
scroll to position [8958, 0]
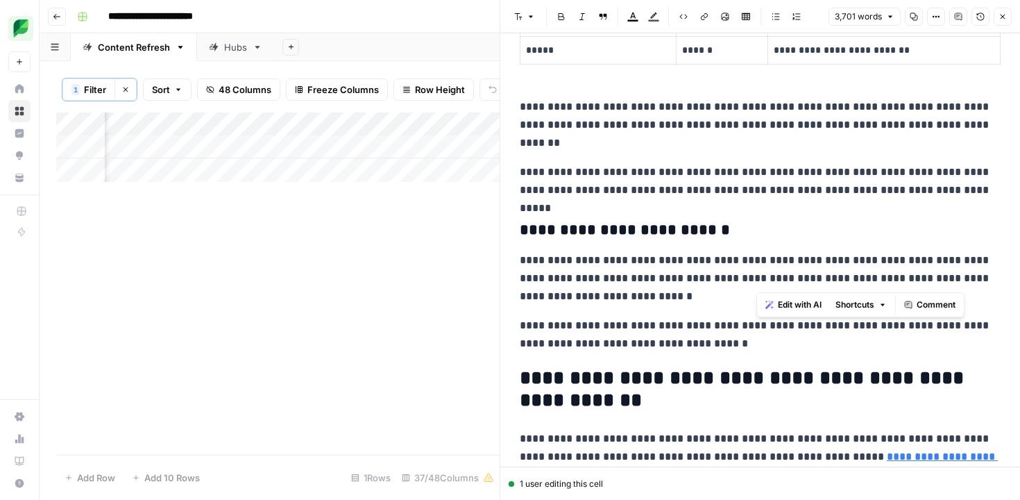
click at [948, 193] on p "**********" at bounding box center [760, 181] width 481 height 36
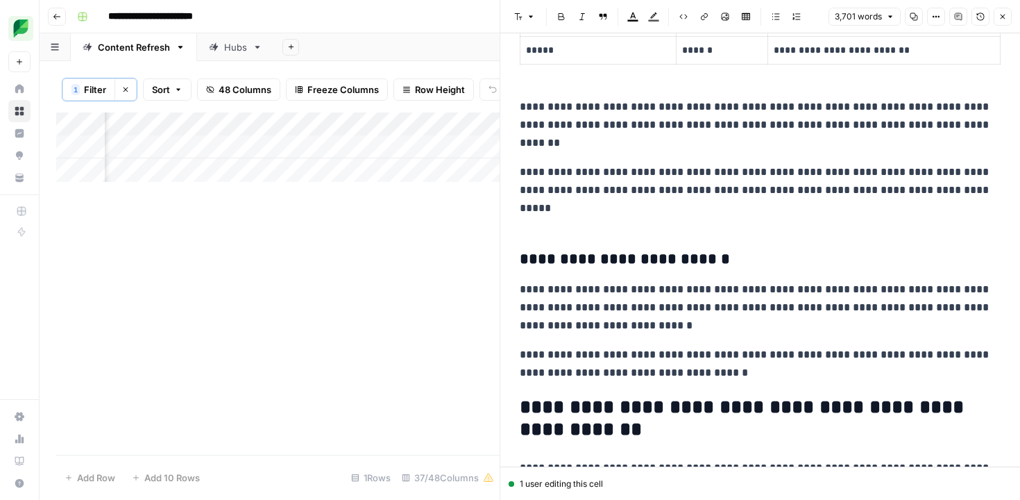
click at [529, 16] on icon "button" at bounding box center [531, 17] width 4 height 2
click at [588, 260] on h3 "**********" at bounding box center [760, 259] width 481 height 19
drag, startPoint x: 527, startPoint y: 6, endPoint x: 529, endPoint y: 15, distance: 8.4
click at [527, 9] on header "Font style Bold Italic Block quote Text color Highlight color Code block Link I…" at bounding box center [760, 16] width 520 height 33
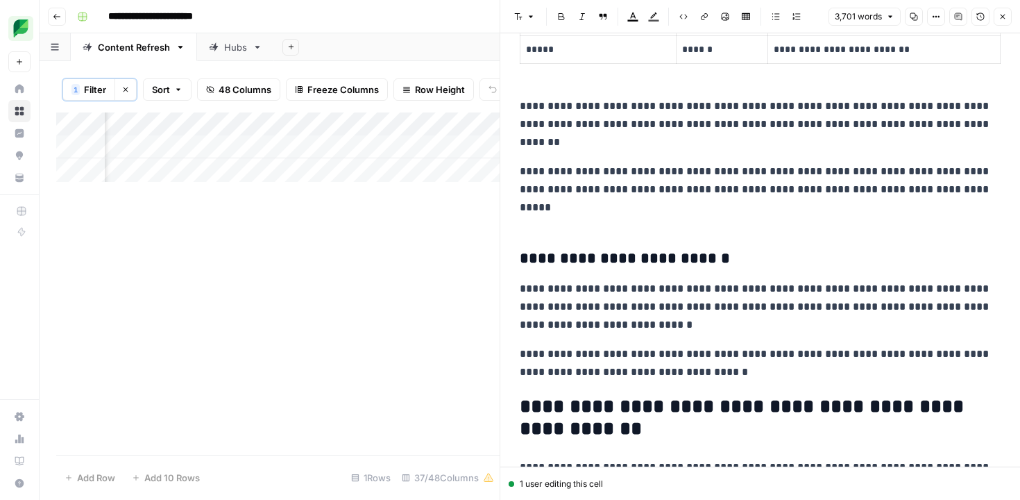
click at [529, 16] on icon "button" at bounding box center [531, 17] width 4 height 2
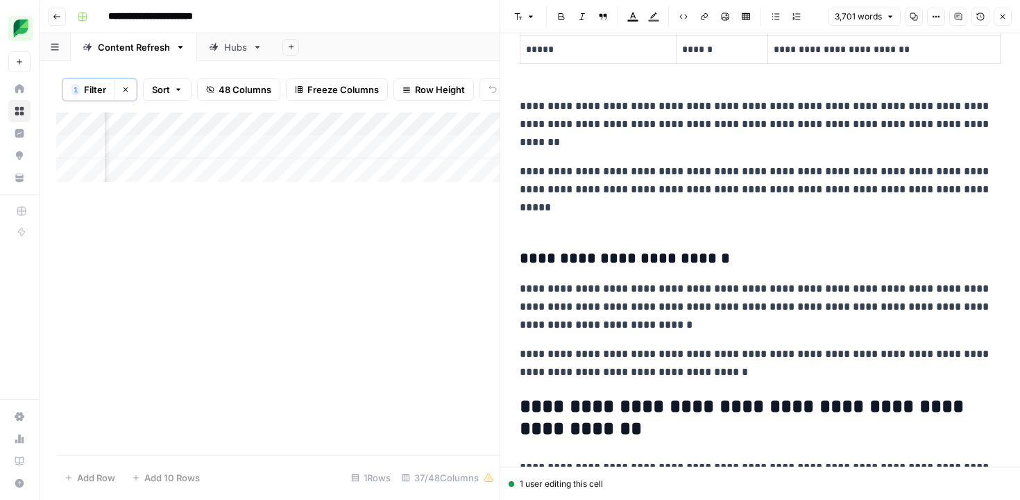
click at [541, 218] on p at bounding box center [760, 219] width 481 height 18
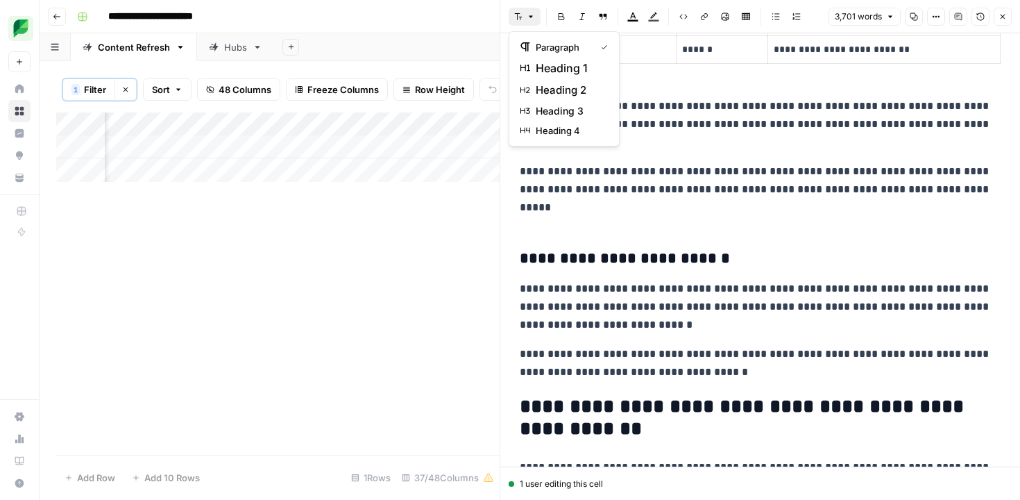
click at [524, 16] on button "Font style" at bounding box center [525, 17] width 32 height 18
click at [559, 130] on span "heading 4" at bounding box center [569, 131] width 67 height 14
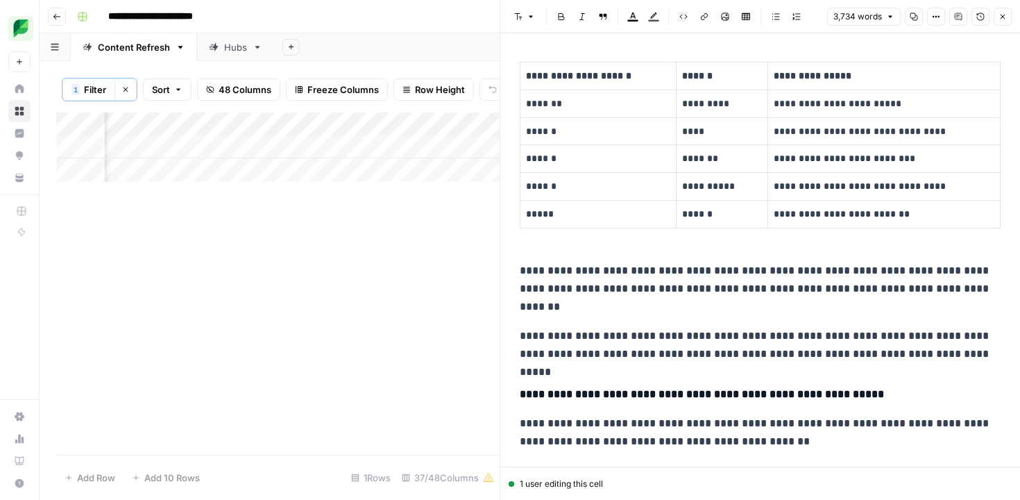
scroll to position [8809, 0]
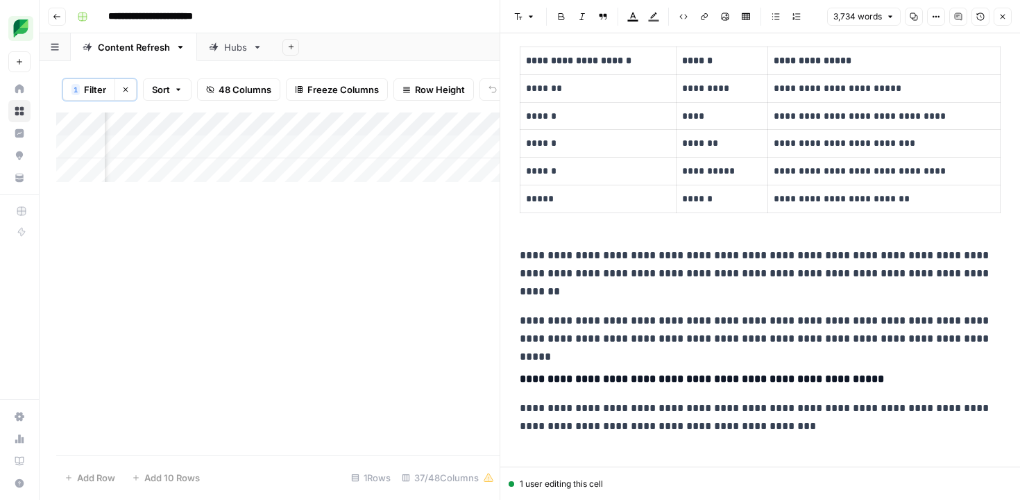
click at [737, 427] on p "**********" at bounding box center [760, 417] width 481 height 36
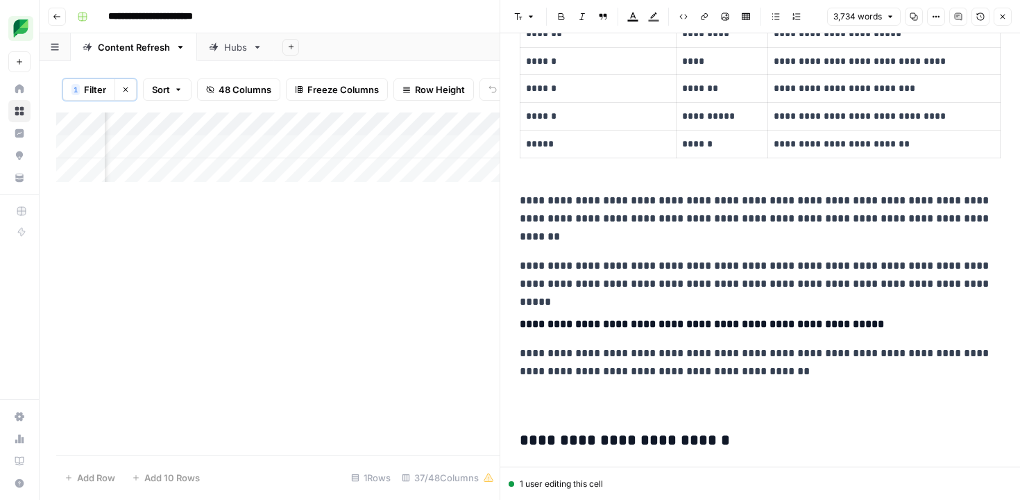
scroll to position [8881, 0]
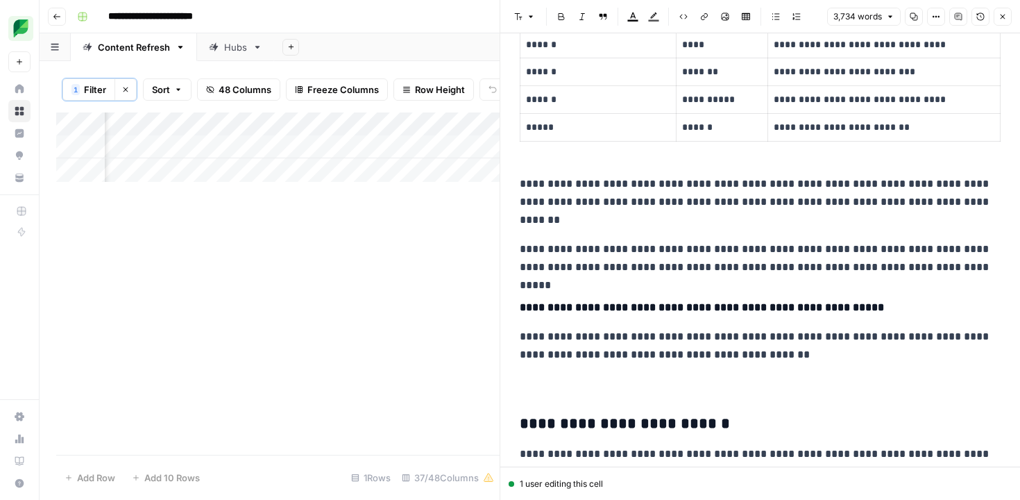
click at [653, 380] on p at bounding box center [760, 384] width 481 height 18
click at [771, 21] on button "Bulleted list" at bounding box center [776, 17] width 18 height 18
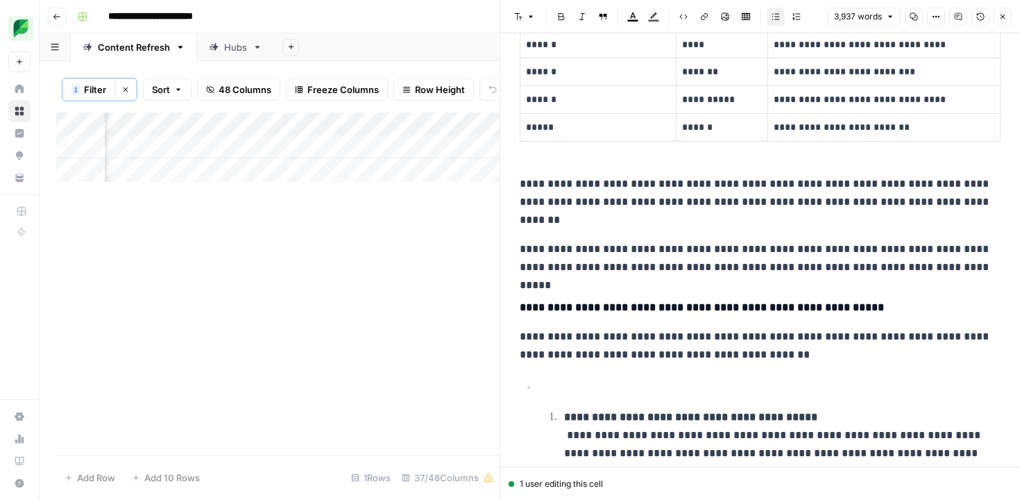
click at [560, 418] on li "**********" at bounding box center [780, 461] width 441 height 109
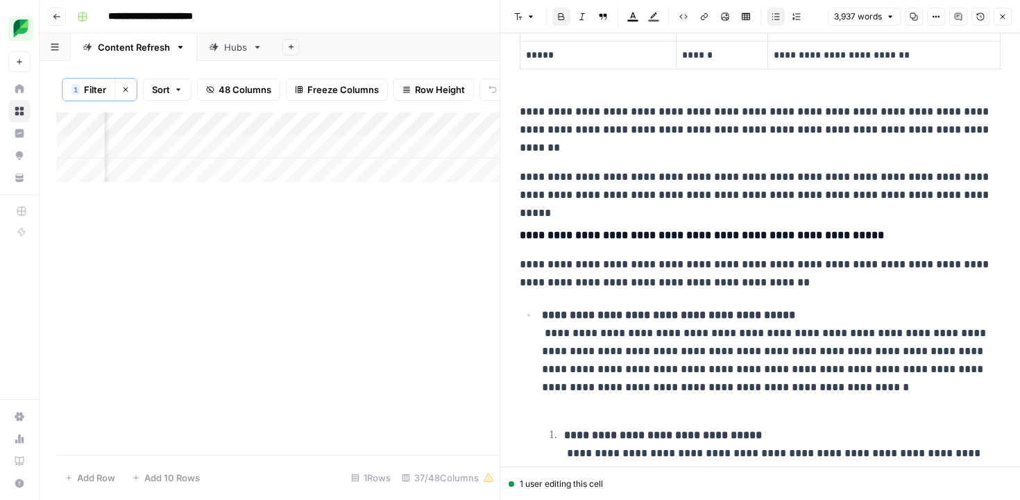
scroll to position [8958, 0]
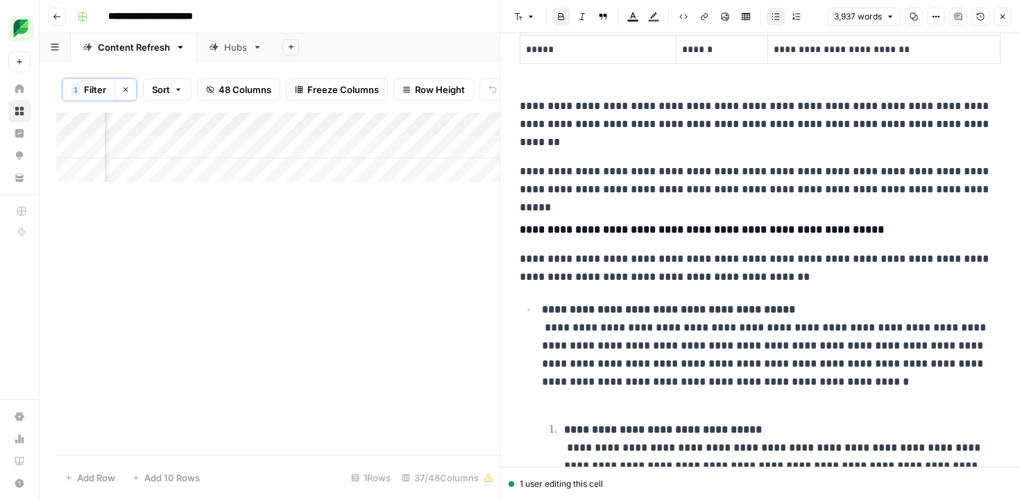
click at [543, 346] on p "**********" at bounding box center [771, 354] width 459 height 108
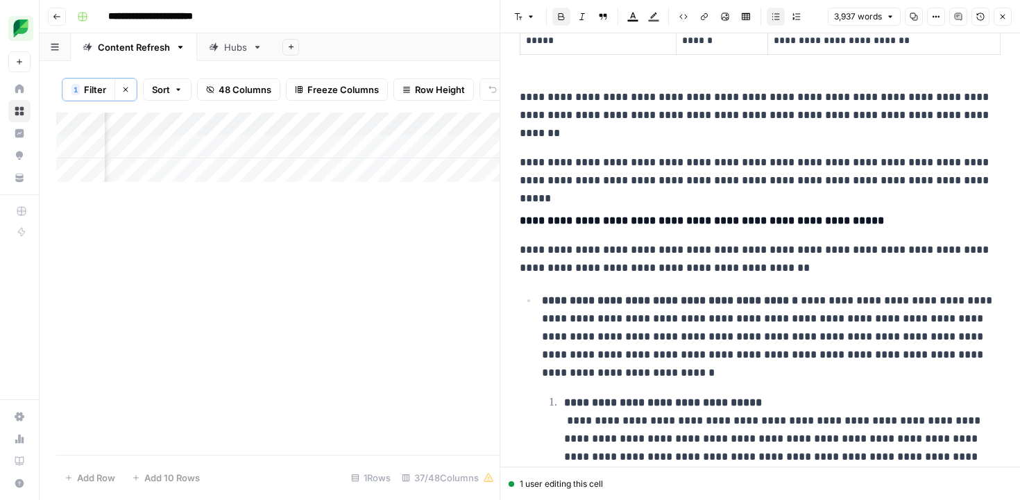
scroll to position [8968, 0]
click at [928, 303] on p "**********" at bounding box center [771, 336] width 459 height 90
click at [914, 303] on p "**********" at bounding box center [771, 336] width 459 height 90
click at [912, 304] on p "**********" at bounding box center [771, 336] width 459 height 90
click at [917, 302] on p "**********" at bounding box center [771, 336] width 459 height 90
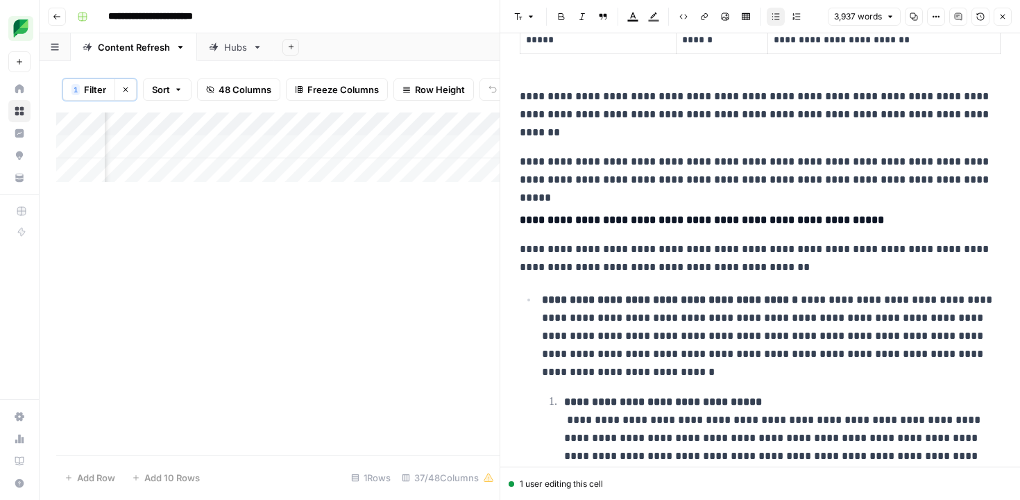
click at [917, 302] on p "**********" at bounding box center [771, 336] width 459 height 90
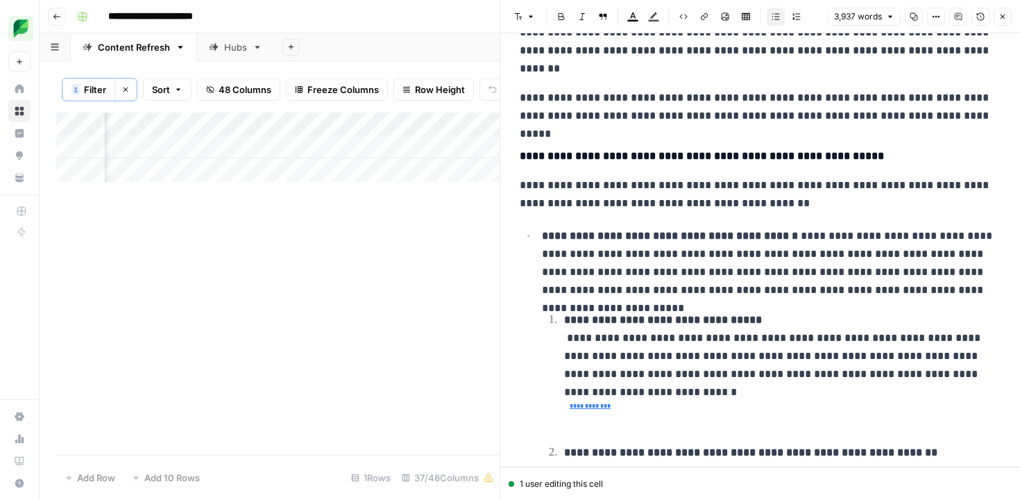
scroll to position [9037, 0]
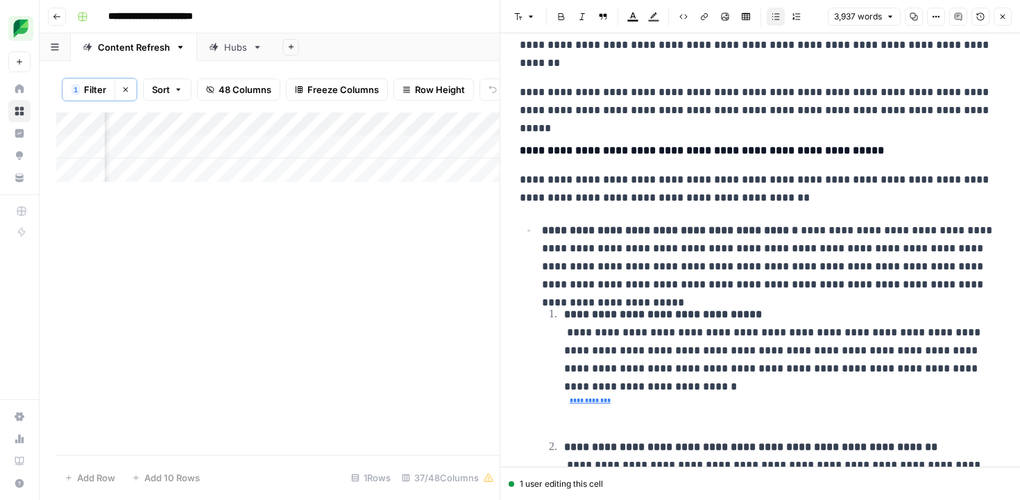
click at [674, 265] on p "**********" at bounding box center [771, 257] width 459 height 72
copy p "**********"
drag, startPoint x: 960, startPoint y: 287, endPoint x: 946, endPoint y: 273, distance: 19.6
click at [946, 273] on p "**********" at bounding box center [771, 257] width 459 height 72
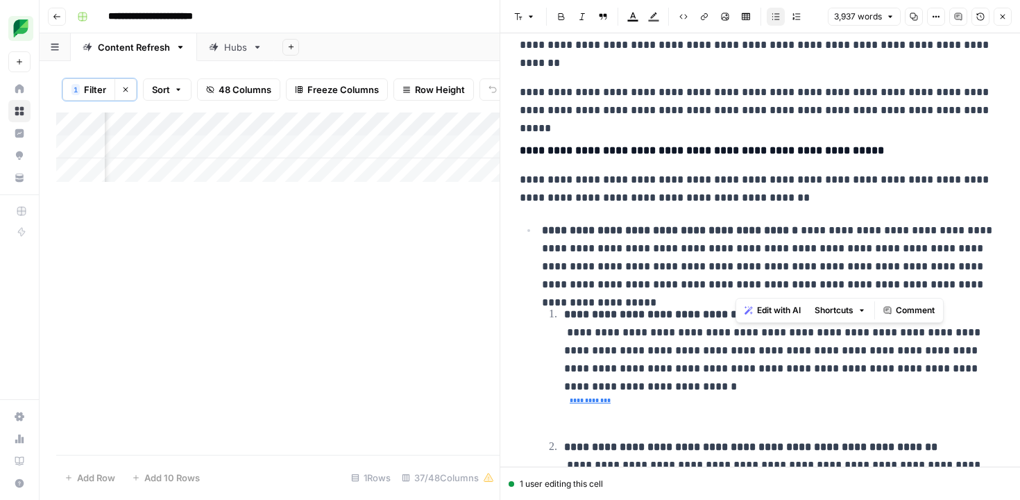
click at [568, 316] on strong "**********" at bounding box center [663, 314] width 198 height 10
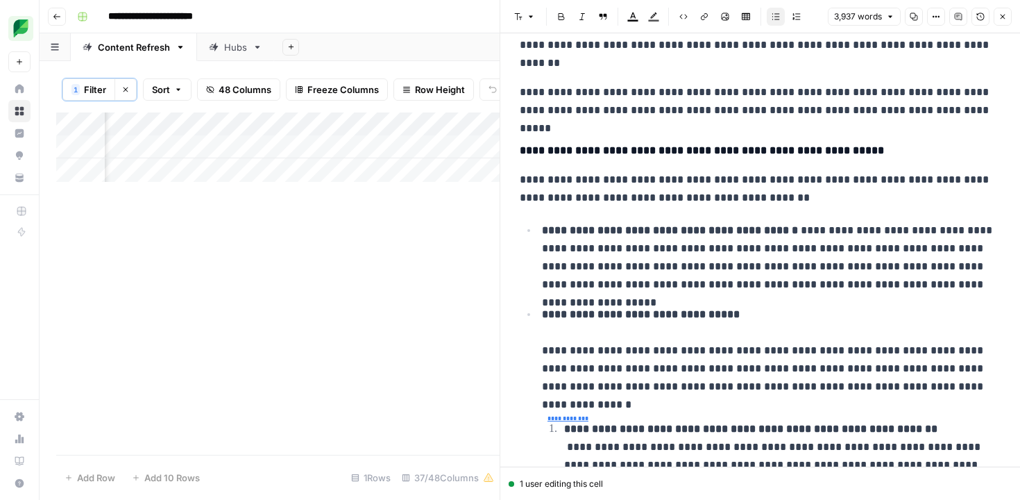
click at [528, 360] on ul "**********" at bounding box center [760, 440] width 481 height 439
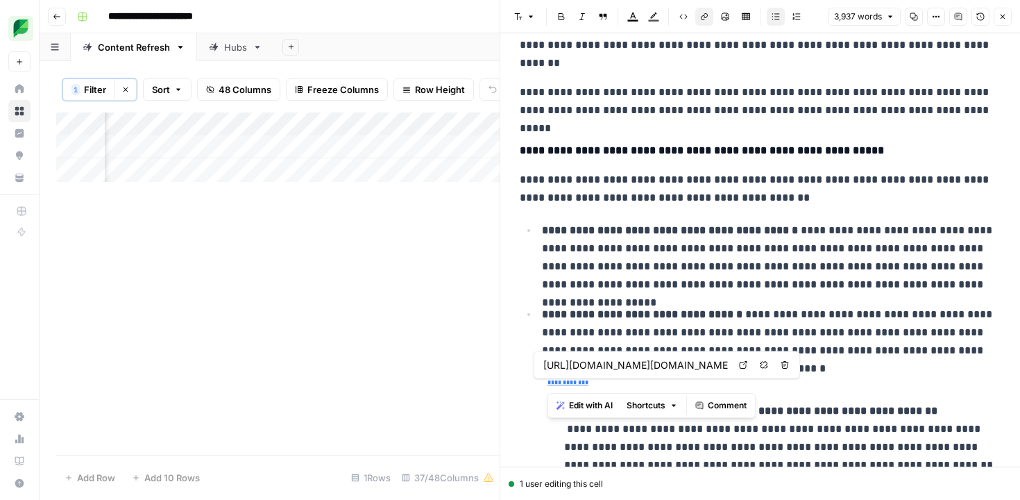
drag, startPoint x: 591, startPoint y: 389, endPoint x: 533, endPoint y: 384, distance: 58.4
click at [533, 384] on ul "**********" at bounding box center [760, 431] width 481 height 420
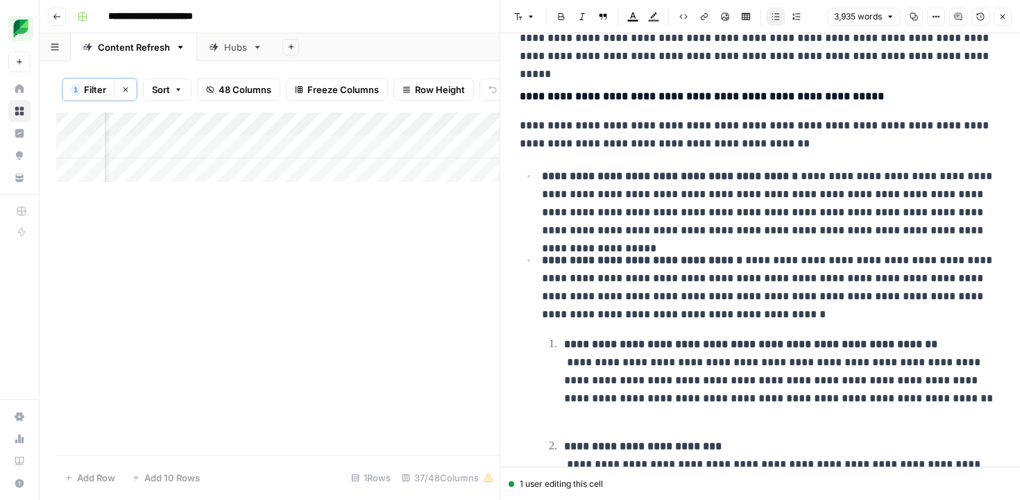
scroll to position [9090, 0]
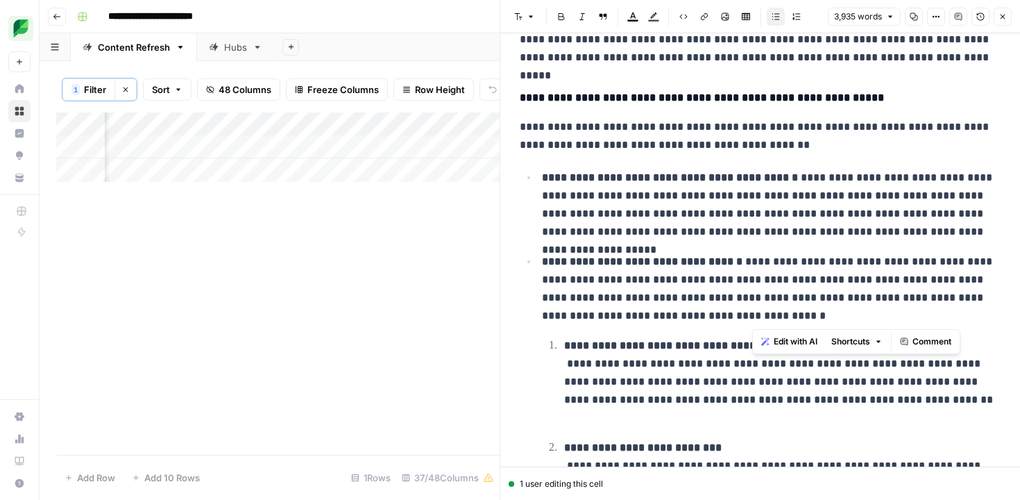
drag, startPoint x: 828, startPoint y: 318, endPoint x: 903, endPoint y: 304, distance: 75.5
click at [903, 304] on p "**********" at bounding box center [771, 289] width 459 height 72
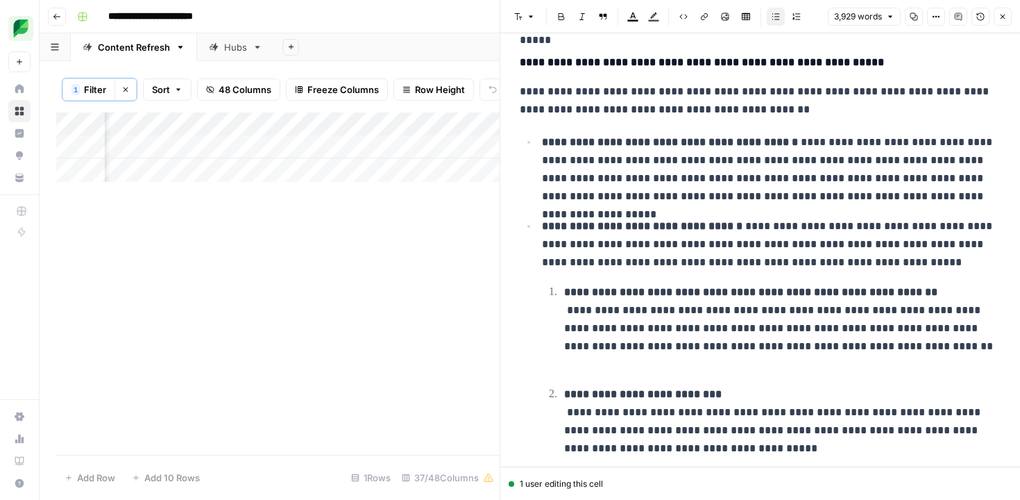
scroll to position [9132, 0]
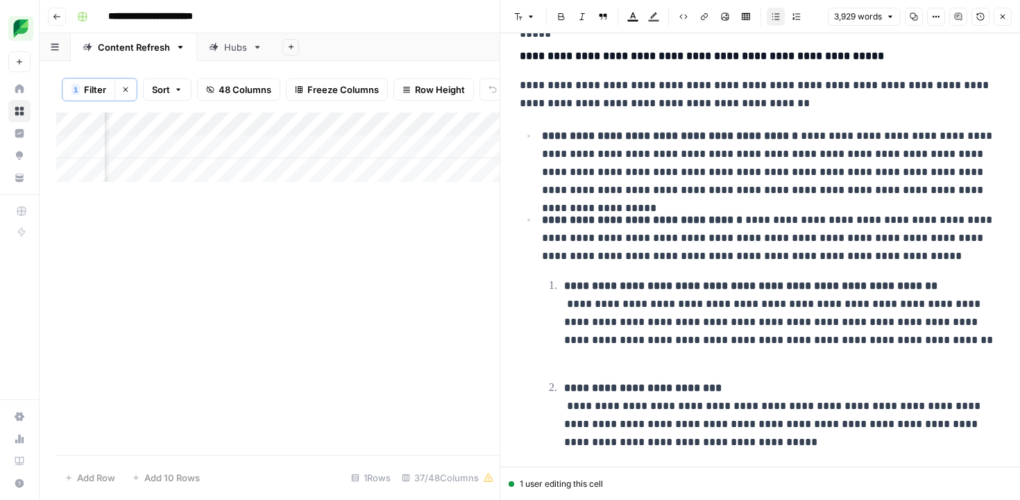
click at [564, 289] on strong "**********" at bounding box center [750, 285] width 373 height 10
click at [770, 17] on button "Bulleted list" at bounding box center [776, 17] width 18 height 18
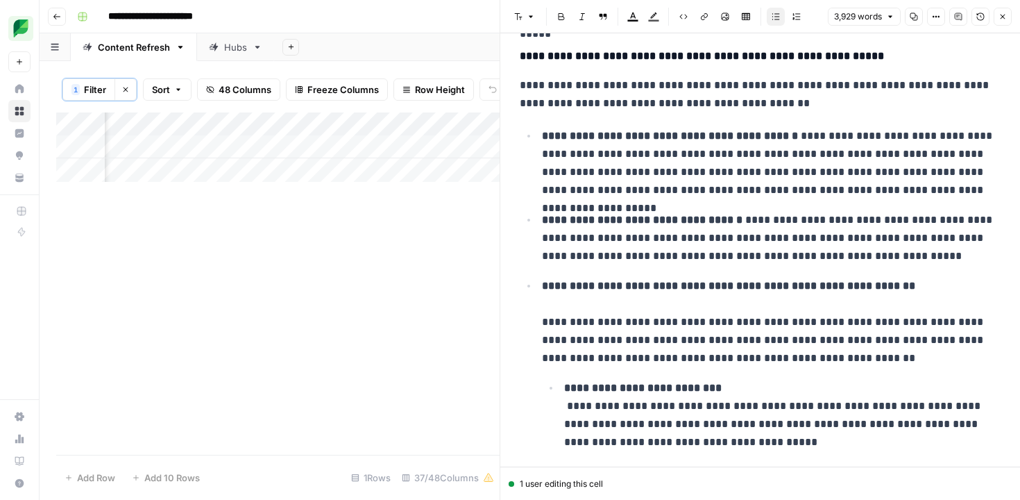
click at [520, 330] on ul "**********" at bounding box center [760, 321] width 481 height 390
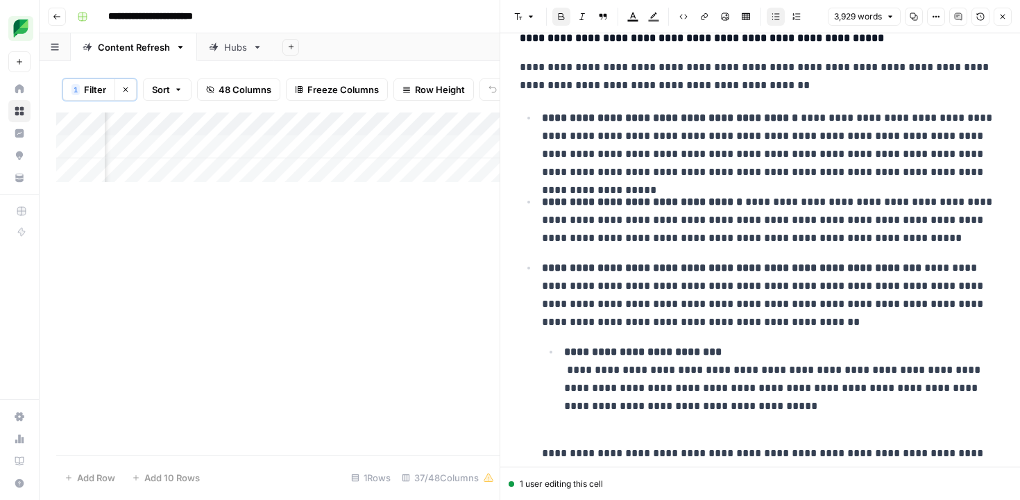
scroll to position [9157, 0]
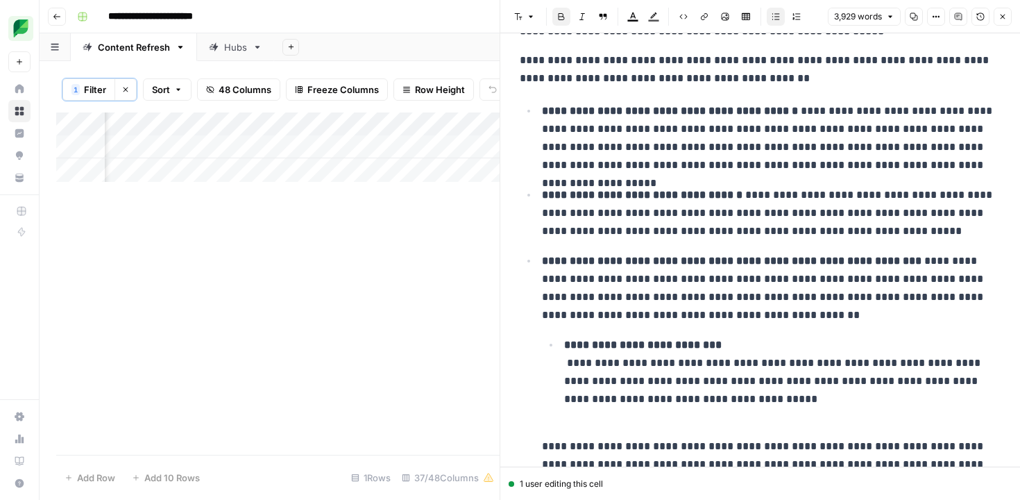
click at [564, 346] on strong "**********" at bounding box center [643, 344] width 158 height 10
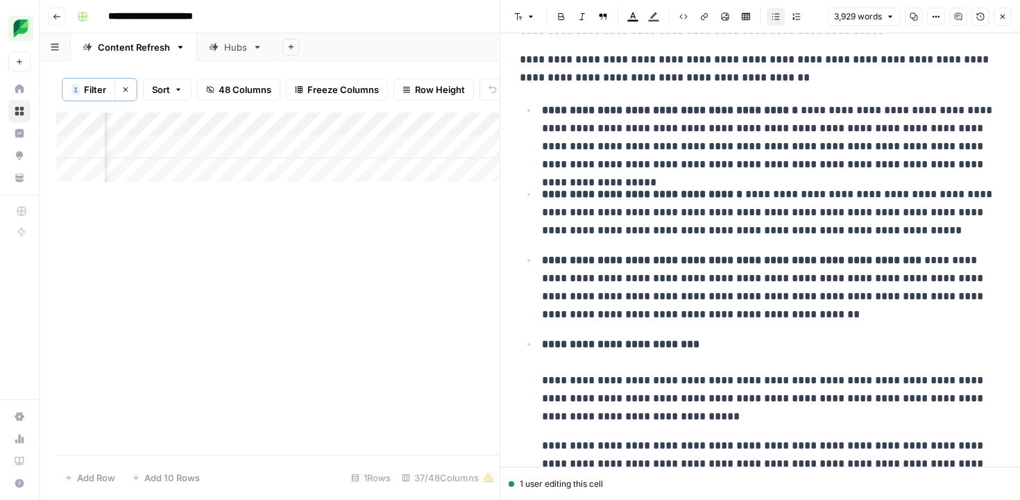
click at [706, 347] on p "**********" at bounding box center [771, 380] width 459 height 90
click at [536, 382] on ul "**********" at bounding box center [760, 287] width 481 height 372
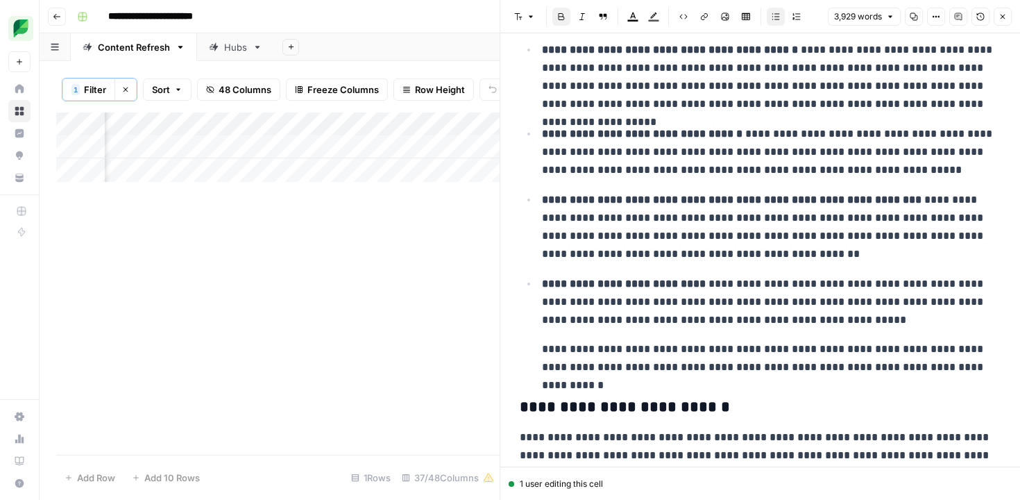
scroll to position [9221, 0]
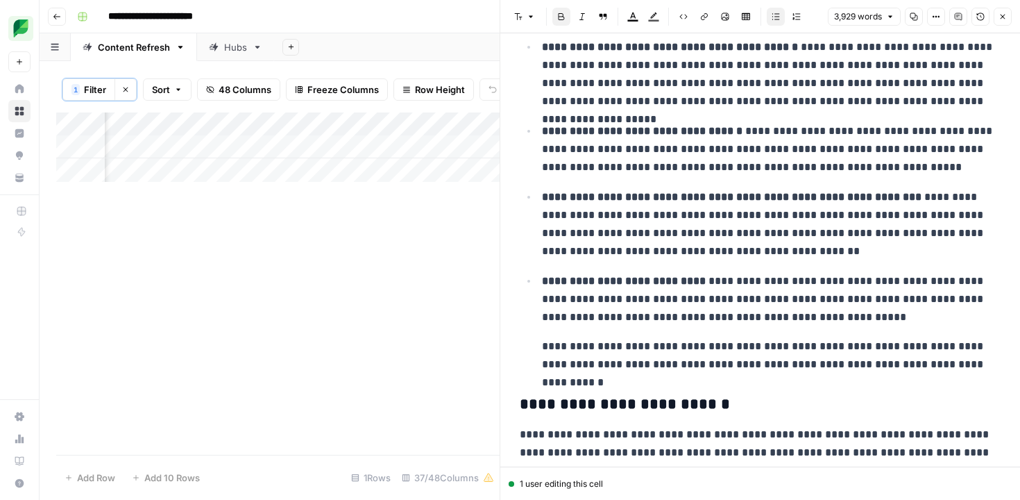
click at [543, 350] on p "**********" at bounding box center [771, 355] width 459 height 36
click at [777, 15] on icon "button" at bounding box center [776, 16] width 8 height 8
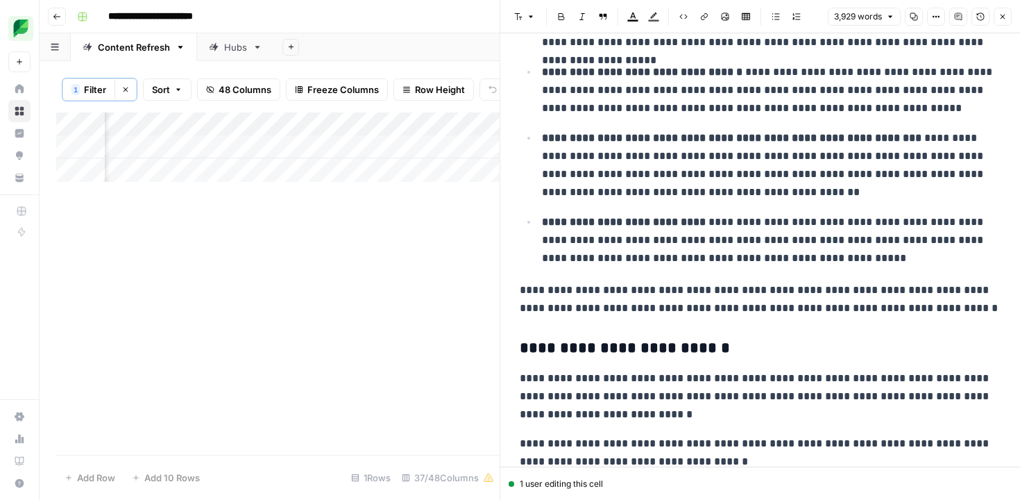
scroll to position [9282, 0]
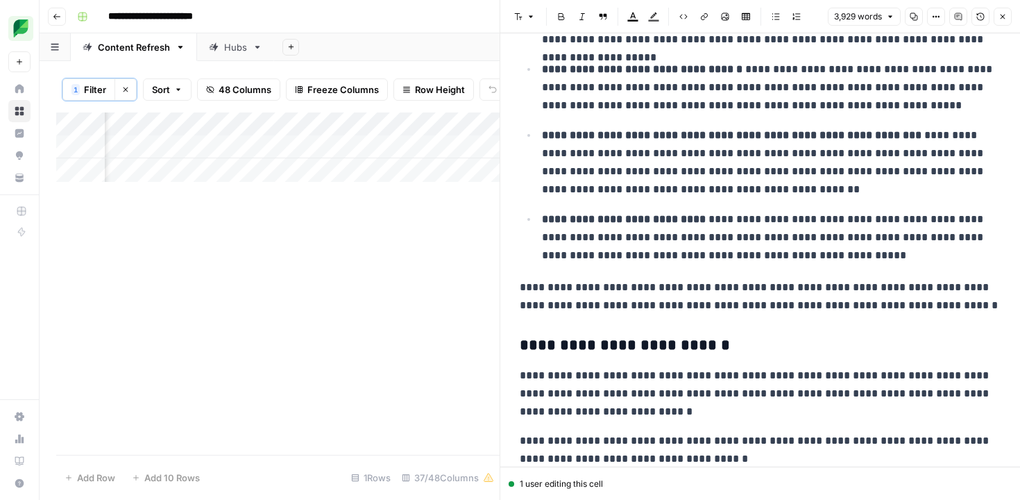
click at [596, 283] on p "**********" at bounding box center [760, 296] width 481 height 36
drag, startPoint x: 950, startPoint y: 309, endPoint x: 756, endPoint y: 296, distance: 194.8
click at [756, 296] on p "**********" at bounding box center [760, 296] width 481 height 36
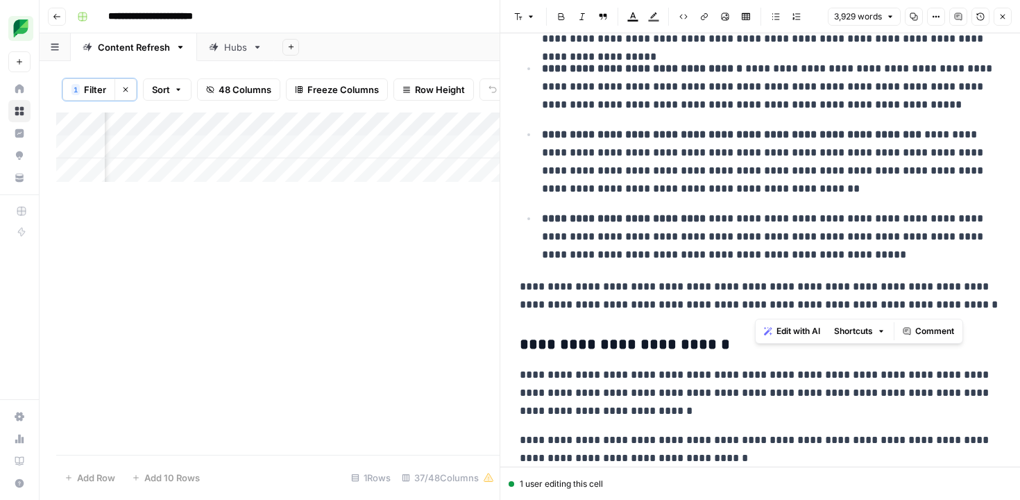
click at [756, 295] on p "**********" at bounding box center [760, 296] width 481 height 36
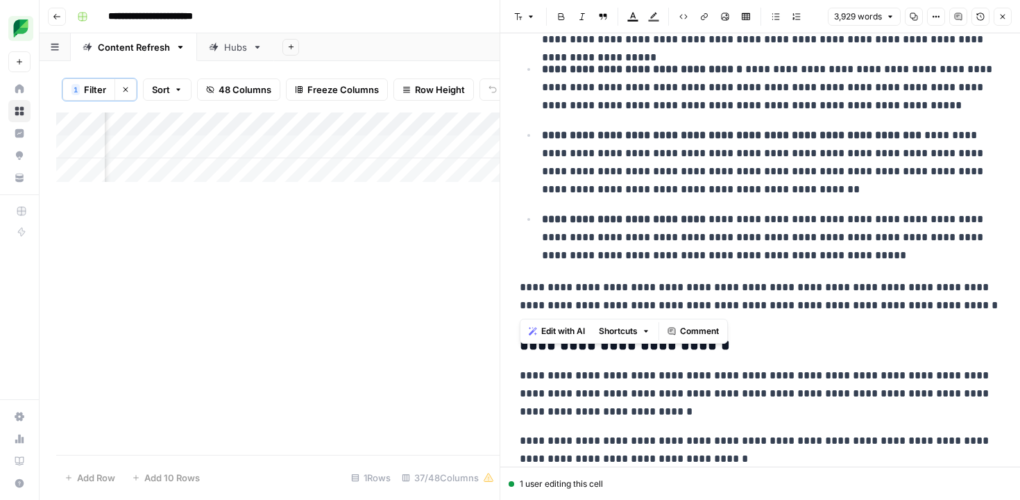
drag, startPoint x: 946, startPoint y: 307, endPoint x: 503, endPoint y: 297, distance: 443.5
click at [503, 297] on div "**********" at bounding box center [760, 250] width 520 height 500
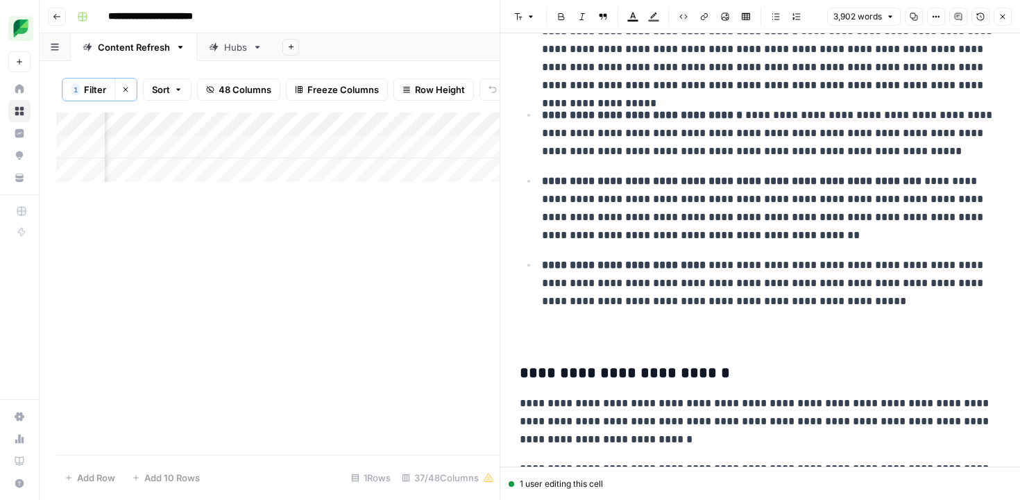
scroll to position [9238, 0]
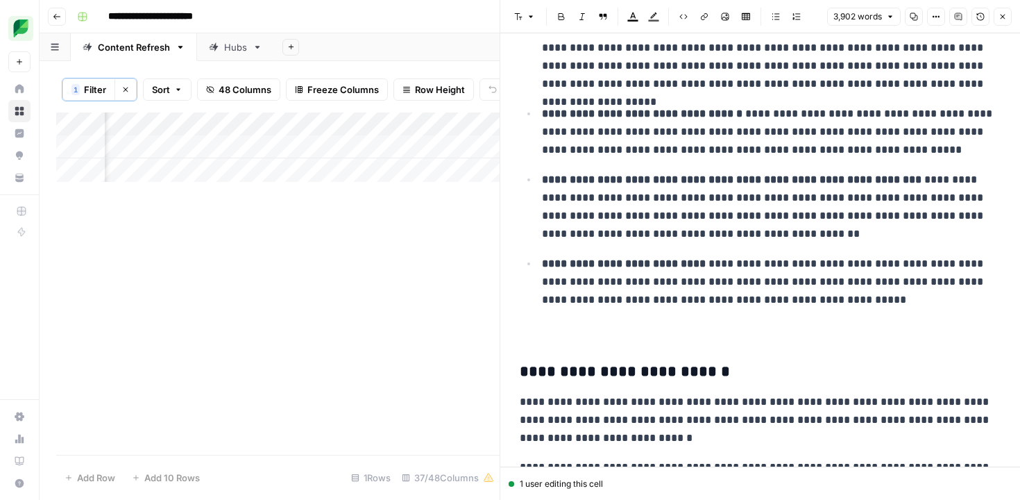
click at [701, 153] on p "**********" at bounding box center [771, 132] width 459 height 54
click at [720, 338] on p at bounding box center [760, 332] width 481 height 18
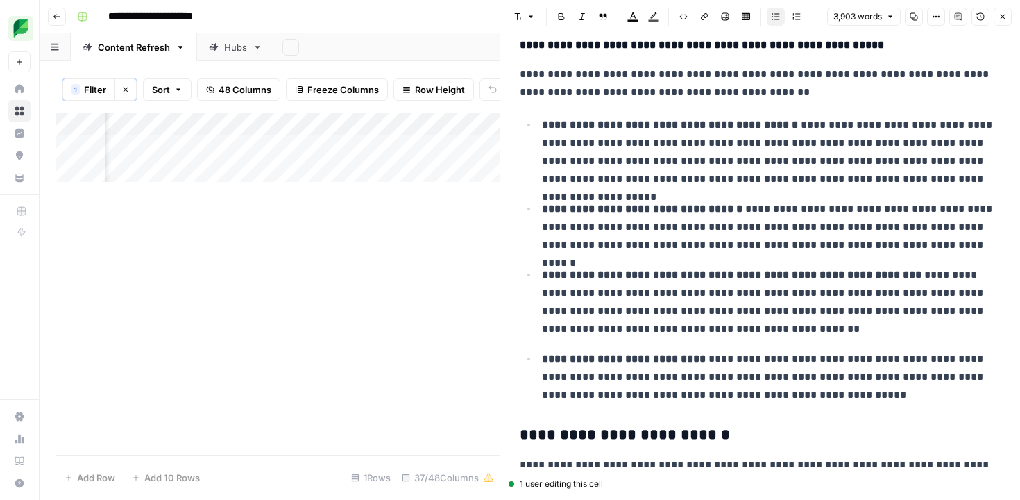
scroll to position [9142, 0]
click at [807, 400] on p "**********" at bounding box center [771, 377] width 459 height 54
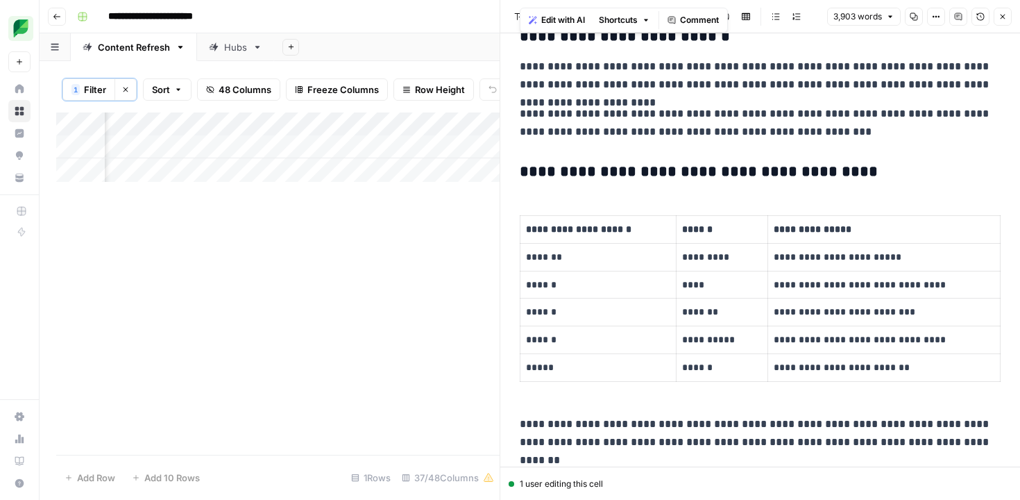
scroll to position [8570, 0]
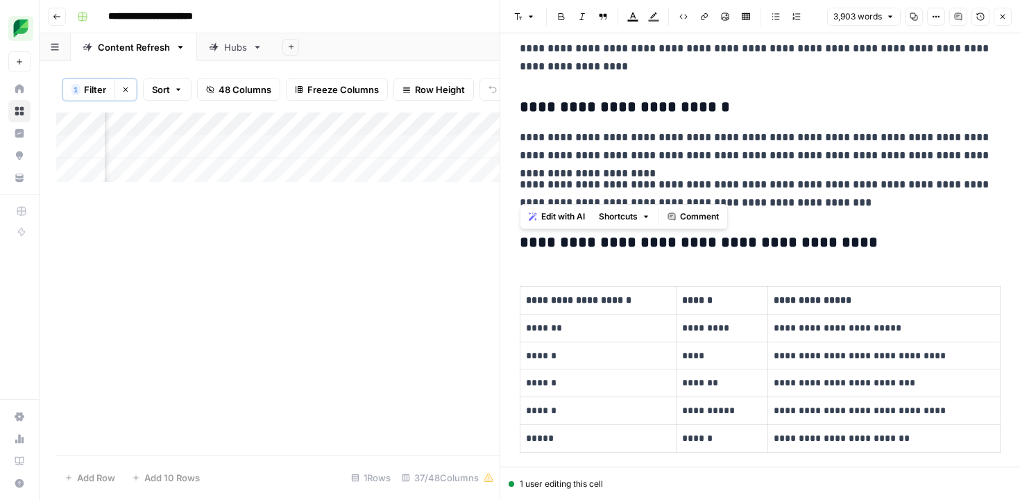
drag, startPoint x: 754, startPoint y: 368, endPoint x: 518, endPoint y: 247, distance: 265.3
copy div "**********"
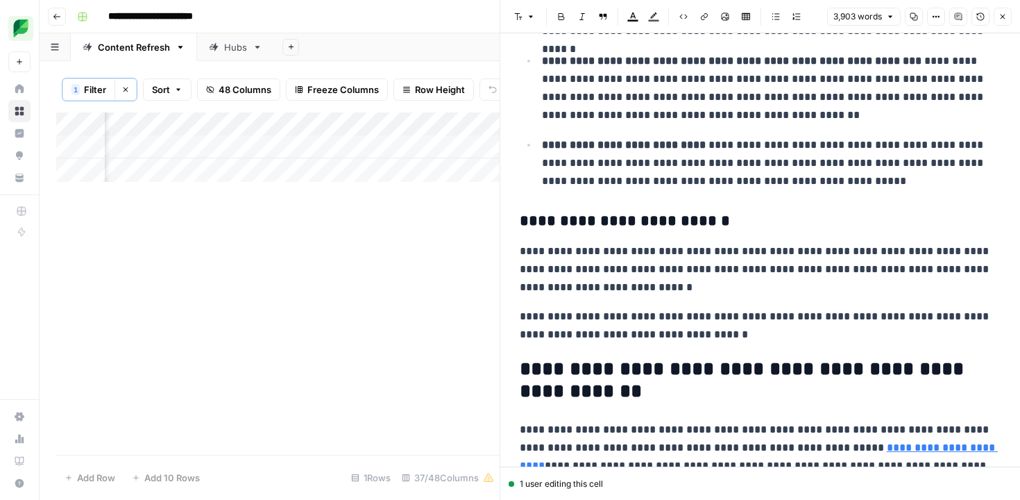
scroll to position [9358, 0]
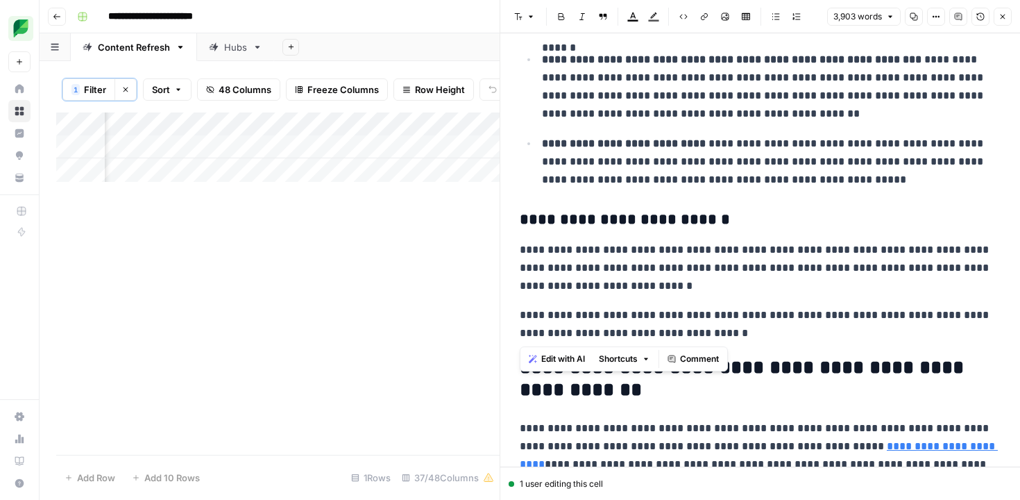
click at [862, 183] on p "**********" at bounding box center [771, 162] width 459 height 54
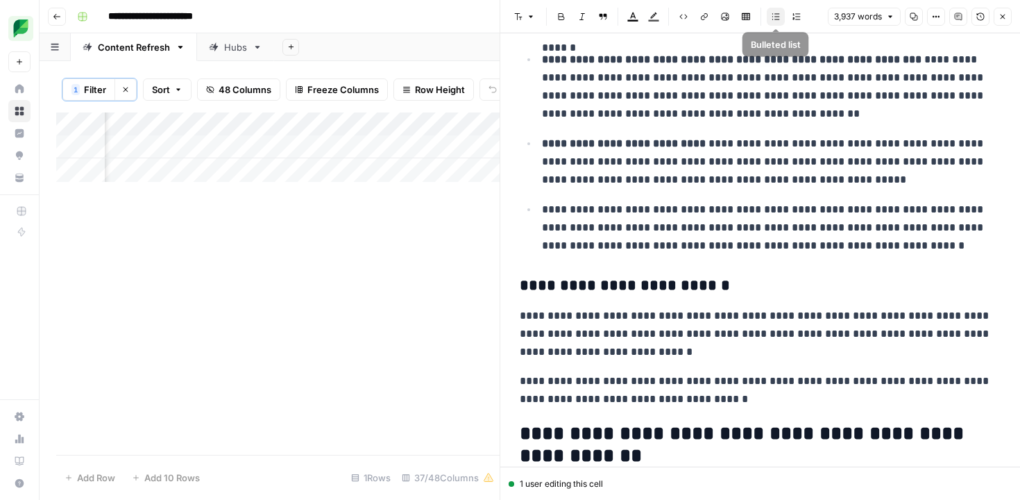
click at [778, 12] on icon "button" at bounding box center [776, 16] width 8 height 8
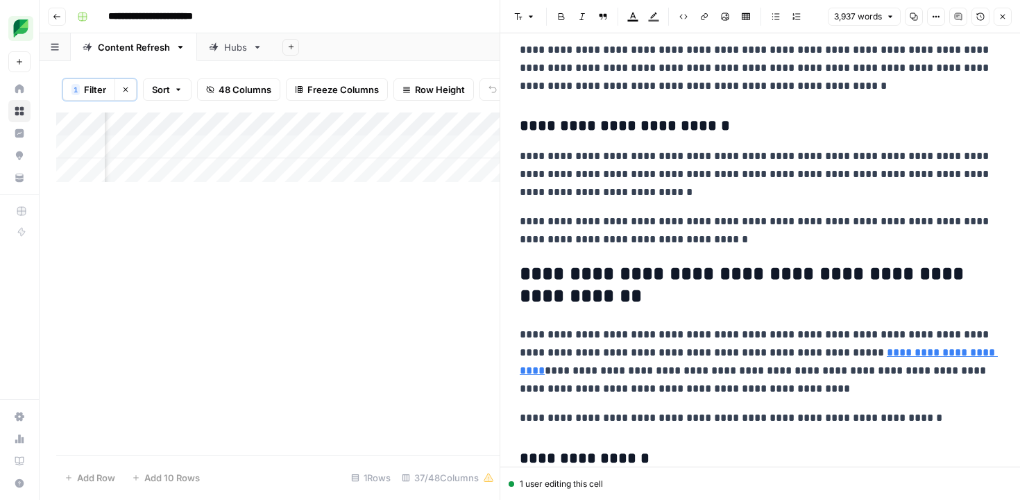
scroll to position [9675, 0]
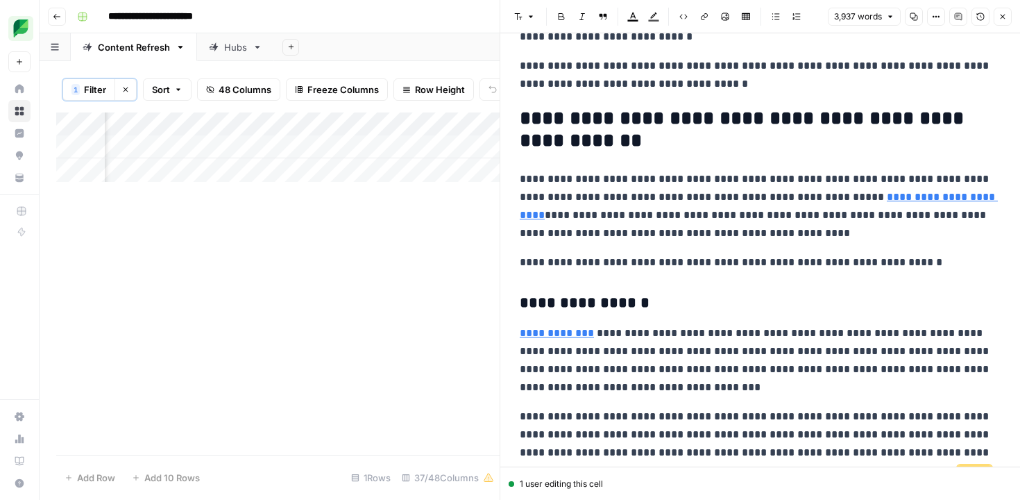
click at [1001, 17] on icon "button" at bounding box center [1002, 16] width 8 height 8
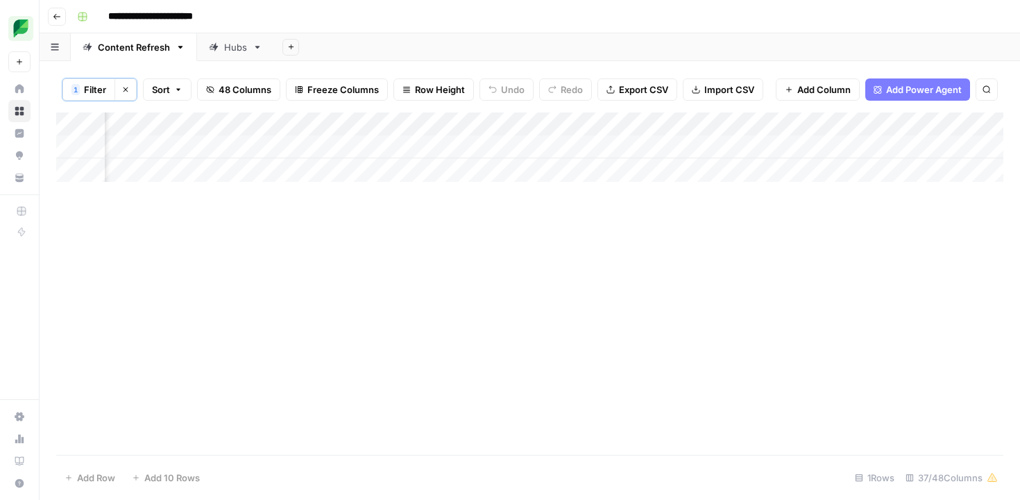
scroll to position [0, 2424]
click at [596, 147] on div "Add Column" at bounding box center [529, 146] width 947 height 69
click at [645, 146] on div "Add Column" at bounding box center [529, 146] width 947 height 69
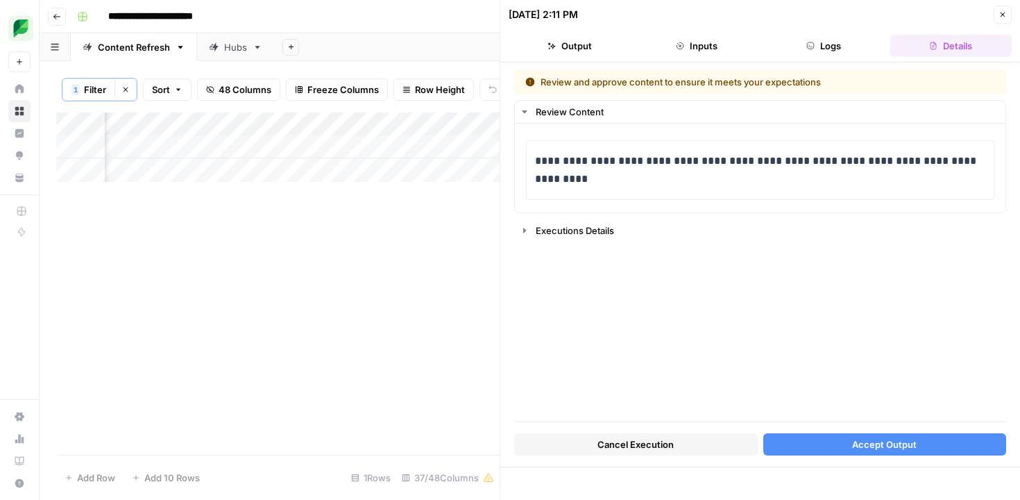
click at [919, 445] on button "Accept Output" at bounding box center [885, 444] width 244 height 22
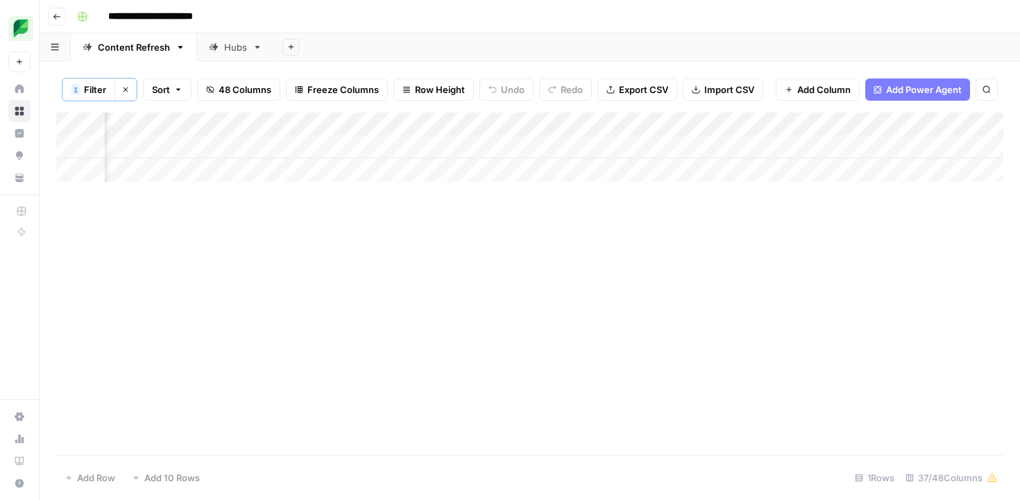
scroll to position [0, 2746]
click at [822, 388] on div "Add Column" at bounding box center [529, 283] width 947 height 342
click at [90, 91] on span "Filter" at bounding box center [95, 90] width 22 height 14
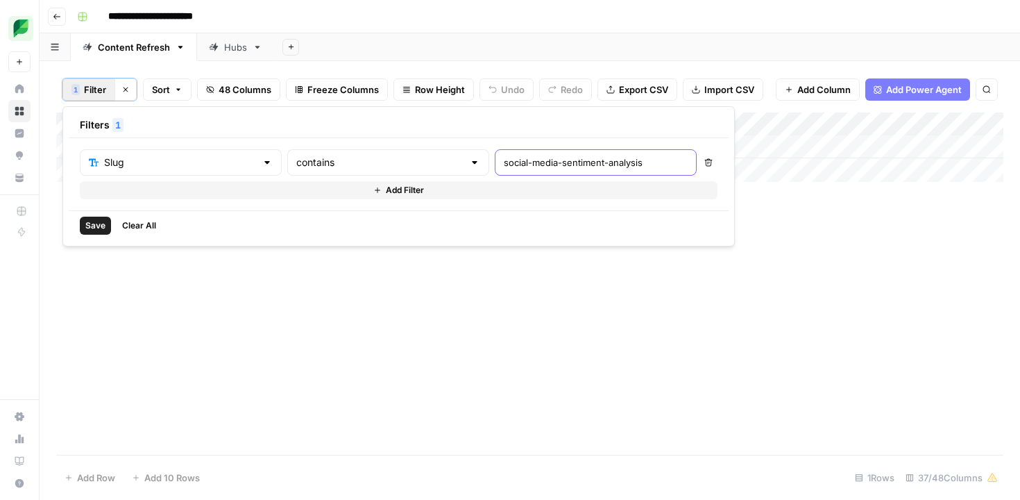
click at [504, 162] on input "social-media-sentiment-analysis" at bounding box center [596, 162] width 184 height 14
type input "twitter-listening"
click at [302, 336] on div "Add Column" at bounding box center [529, 283] width 947 height 342
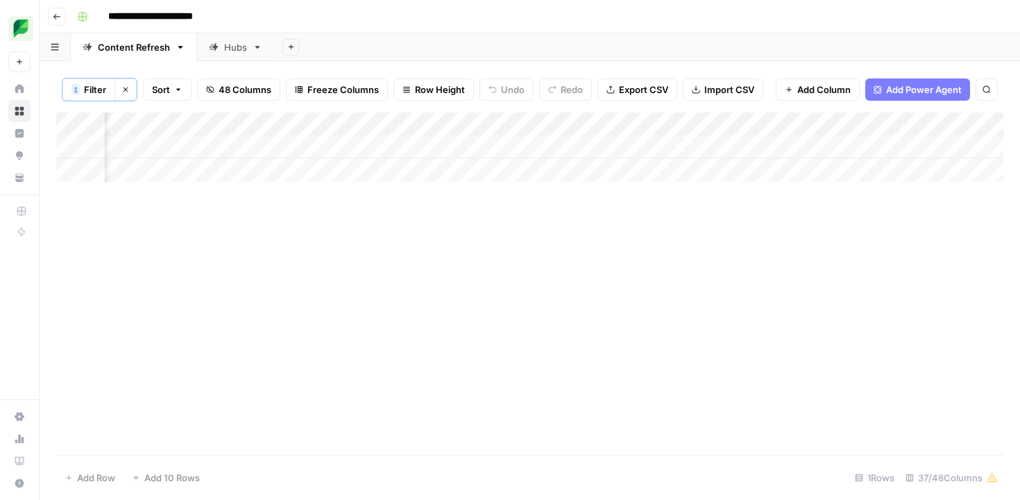
scroll to position [0, 1781]
click at [523, 151] on div "Add Column" at bounding box center [529, 146] width 947 height 69
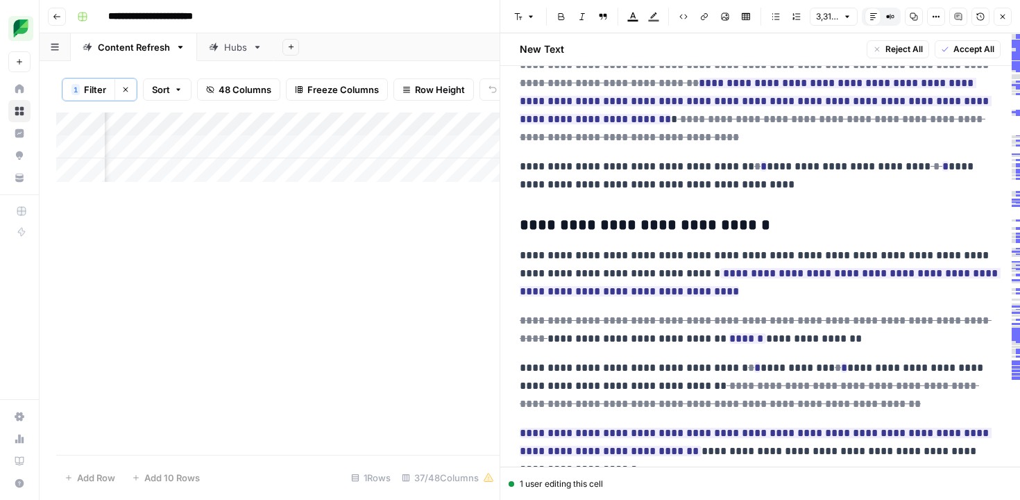
scroll to position [5212, 0]
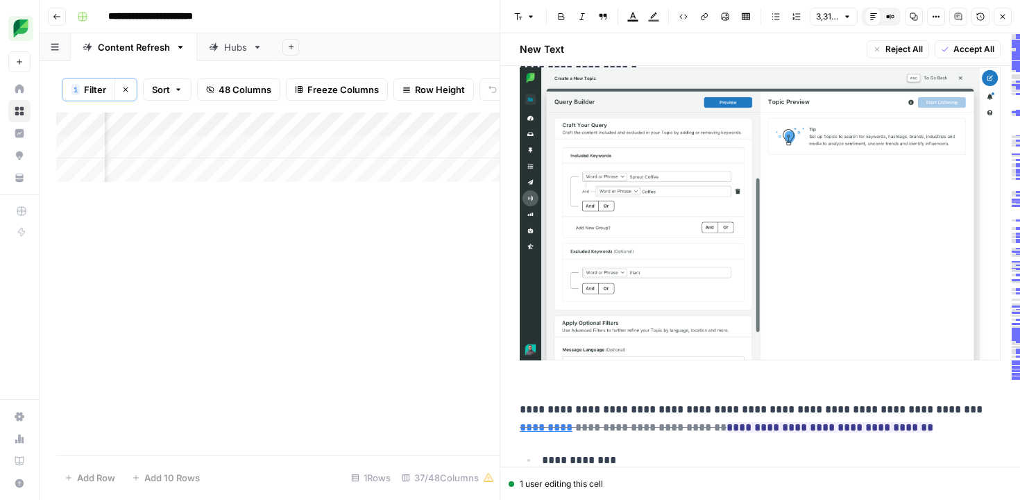
click at [998, 19] on icon "button" at bounding box center [1002, 16] width 8 height 8
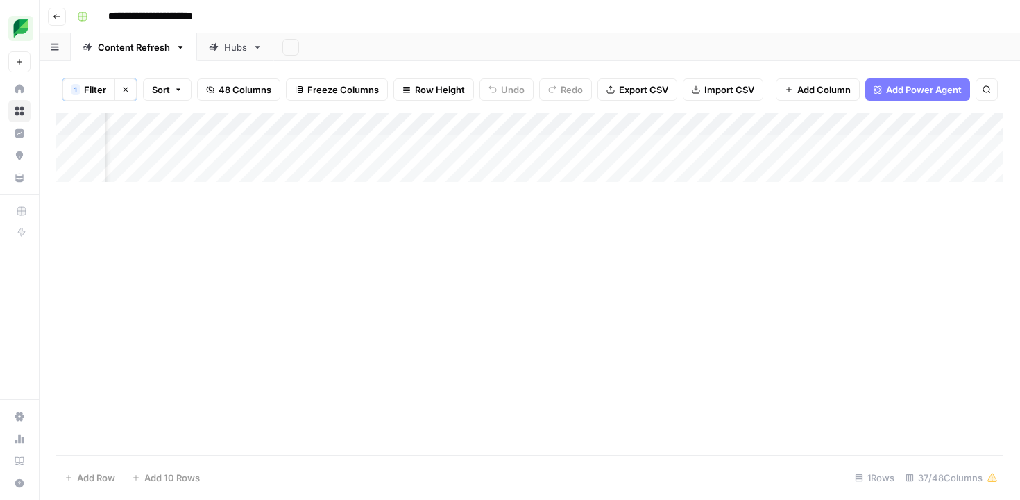
click at [85, 90] on span "Filter" at bounding box center [95, 90] width 22 height 14
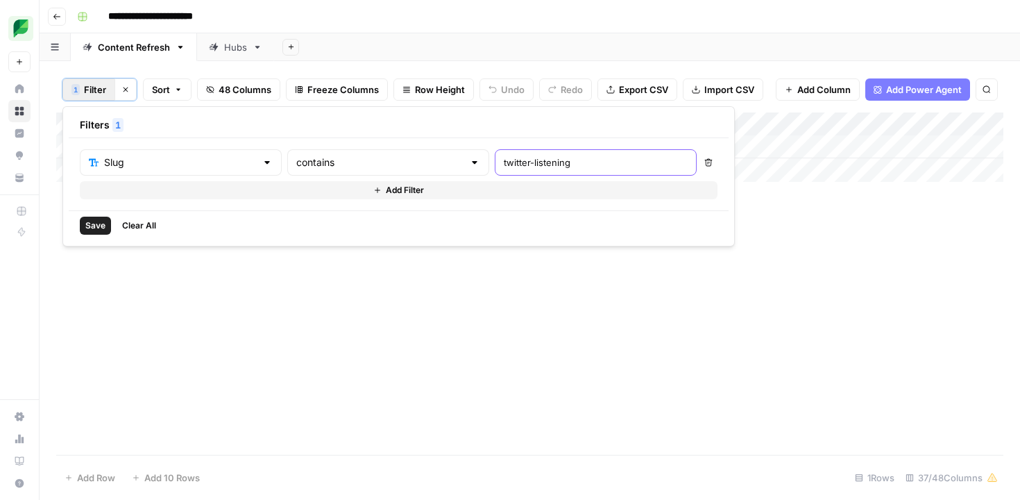
click at [504, 169] on input "twitter-listening" at bounding box center [596, 162] width 184 height 14
paste input "youtube-analytics-tools/"
type input "youtube-analytics-tools"
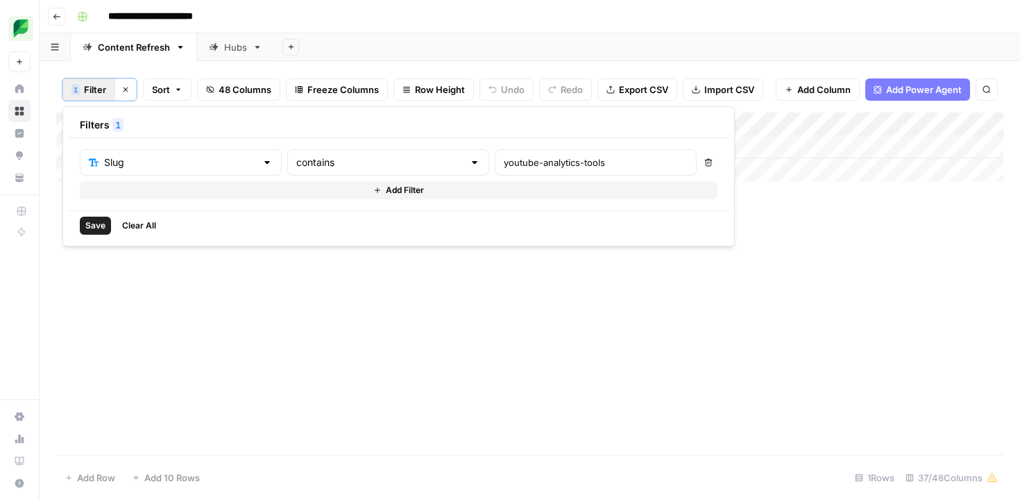
click at [92, 230] on span "Save" at bounding box center [95, 225] width 20 height 12
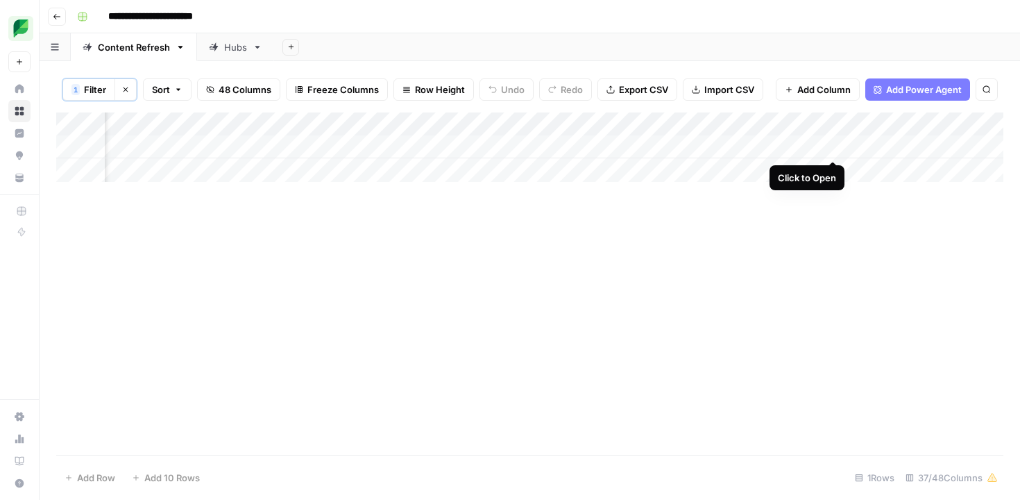
click at [833, 147] on div "Add Column" at bounding box center [529, 146] width 947 height 69
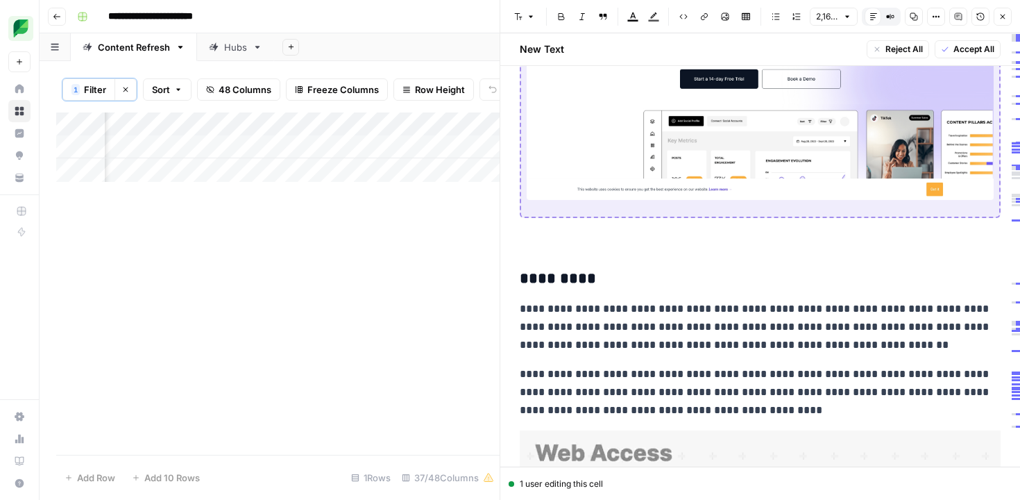
scroll to position [8493, 0]
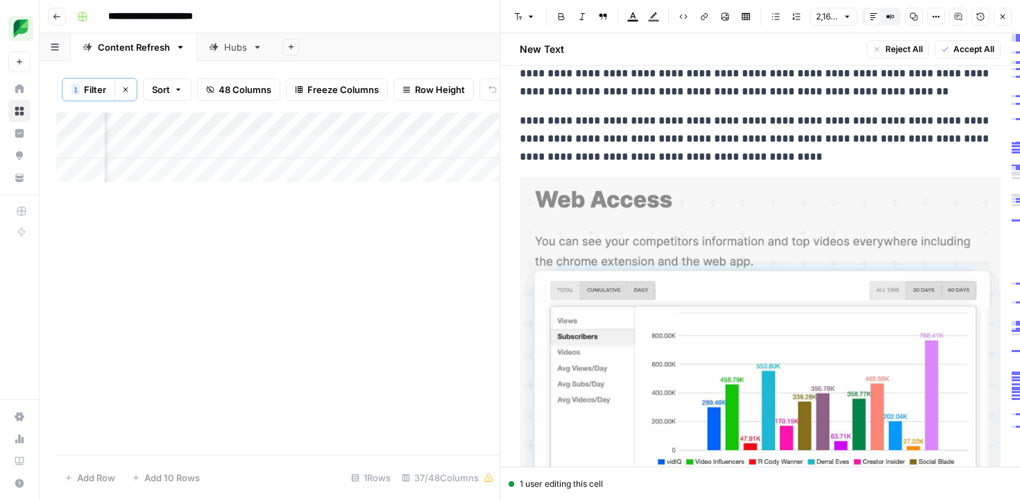
click at [1004, 24] on button "Close" at bounding box center [1003, 17] width 18 height 18
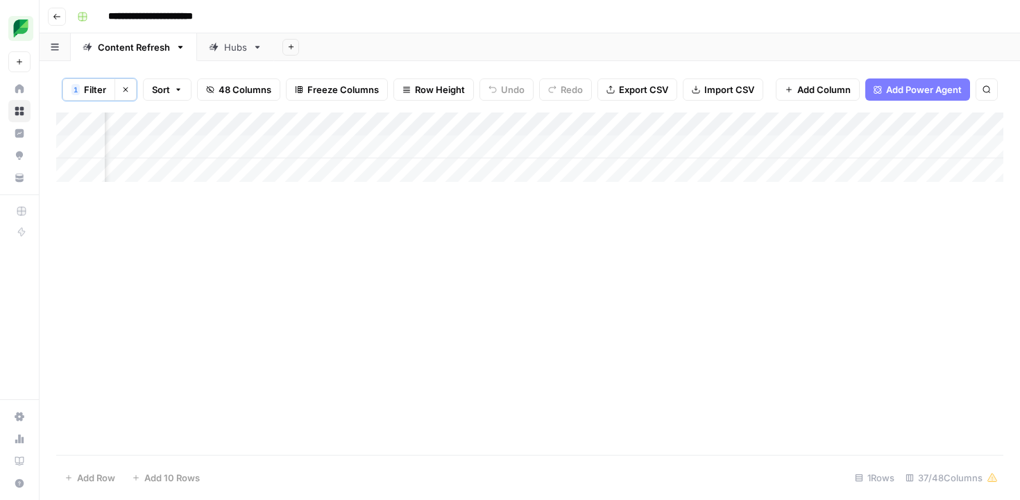
click at [74, 88] on span "1" at bounding box center [76, 89] width 4 height 11
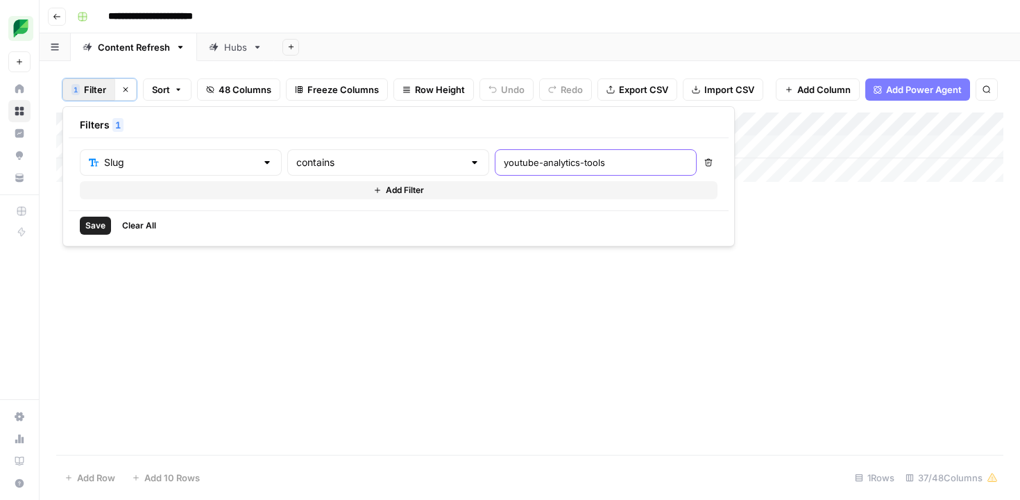
click at [504, 166] on input "youtube-analytics-tools" at bounding box center [596, 162] width 184 height 14
paste input "social-media-sentiment-analysi"
type input "social-media-sentiment-analysis"
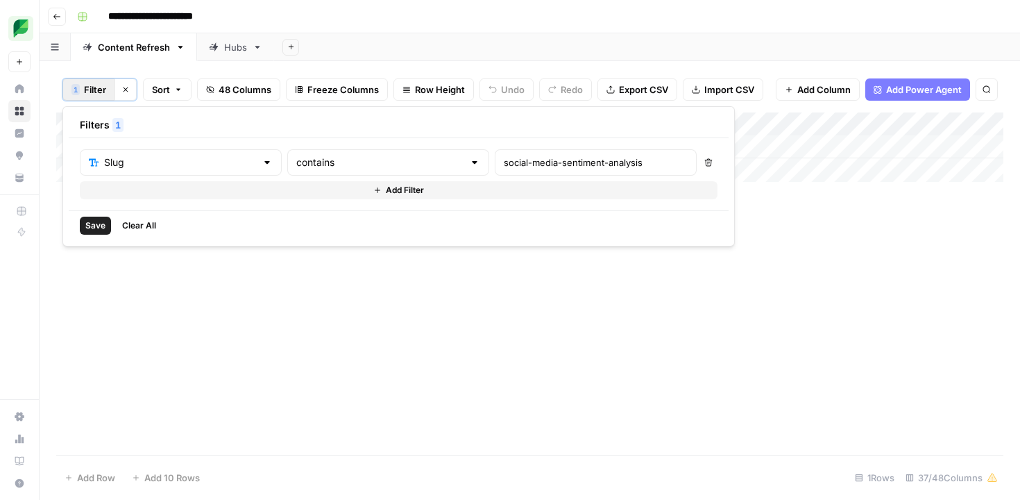
click at [99, 229] on span "Save" at bounding box center [95, 225] width 20 height 12
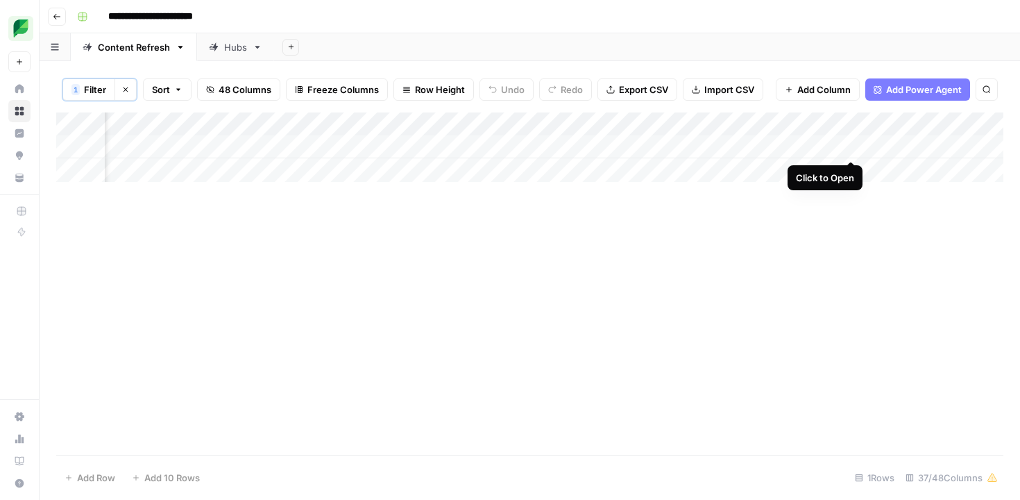
click at [847, 148] on div "Add Column" at bounding box center [529, 146] width 947 height 69
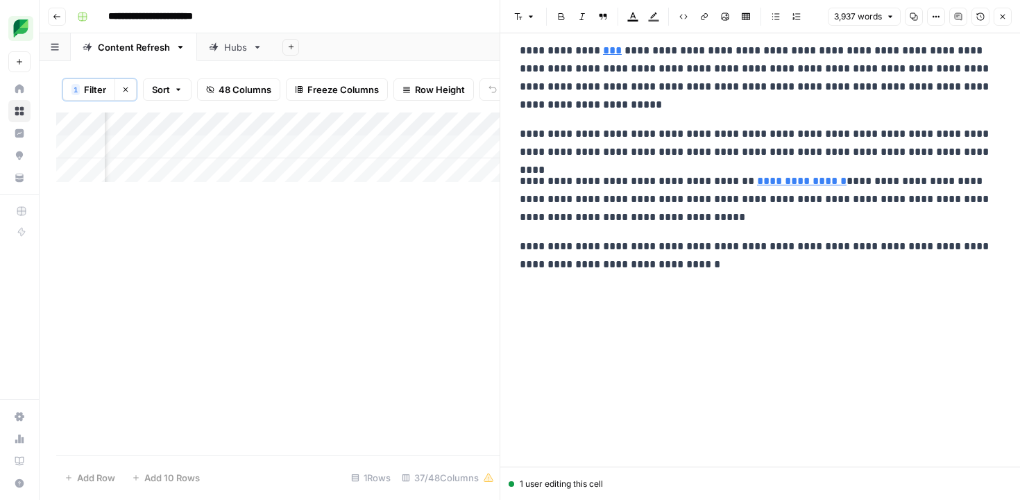
scroll to position [423, 0]
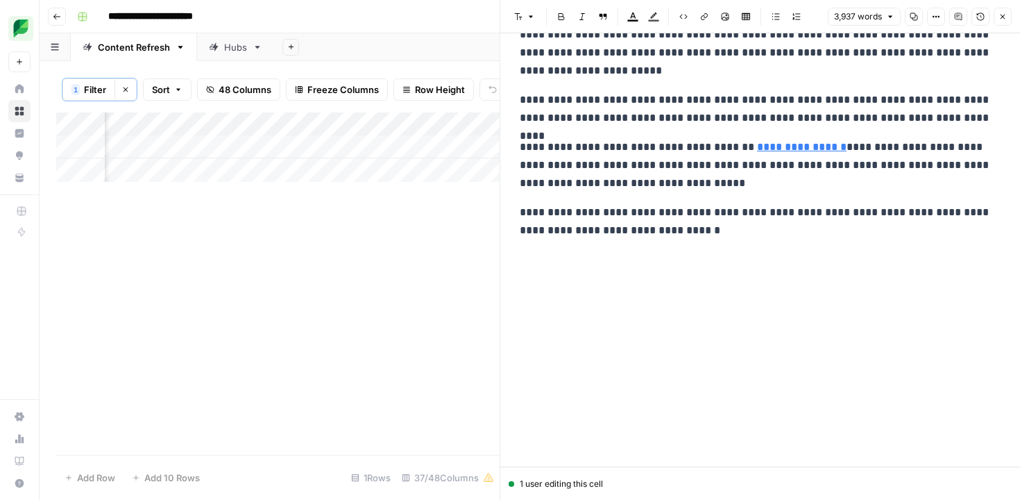
click at [1001, 18] on icon "button" at bounding box center [1003, 17] width 5 height 5
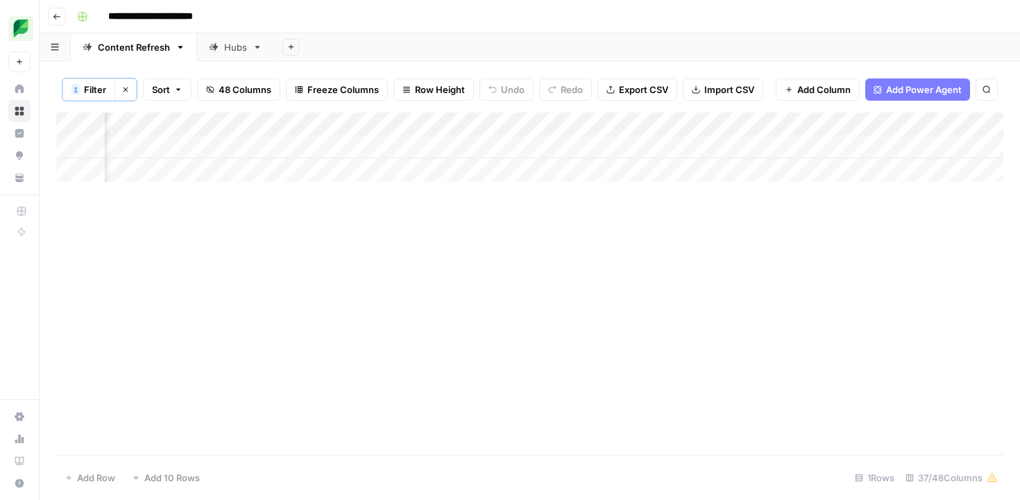
scroll to position [0, 2611]
click at [446, 145] on div "Add Column" at bounding box center [529, 146] width 947 height 69
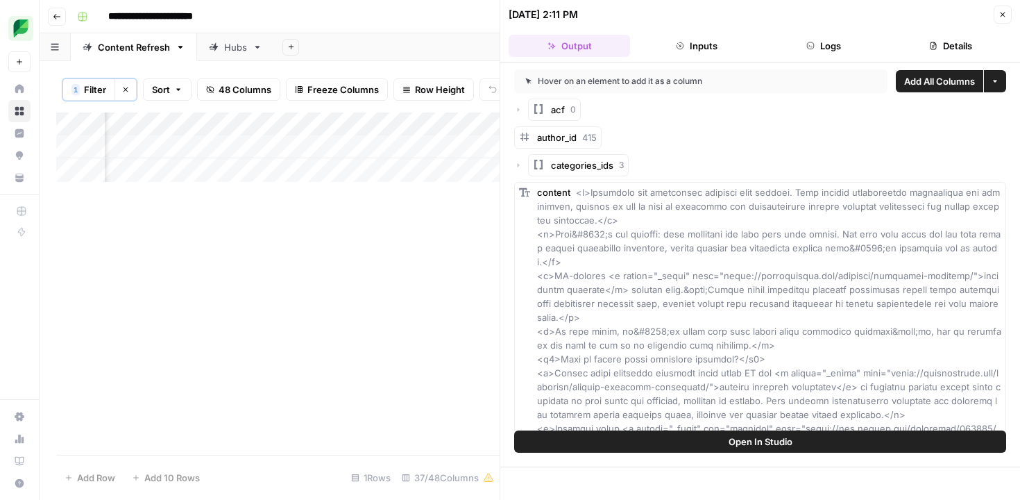
click at [999, 17] on icon "button" at bounding box center [1002, 14] width 8 height 8
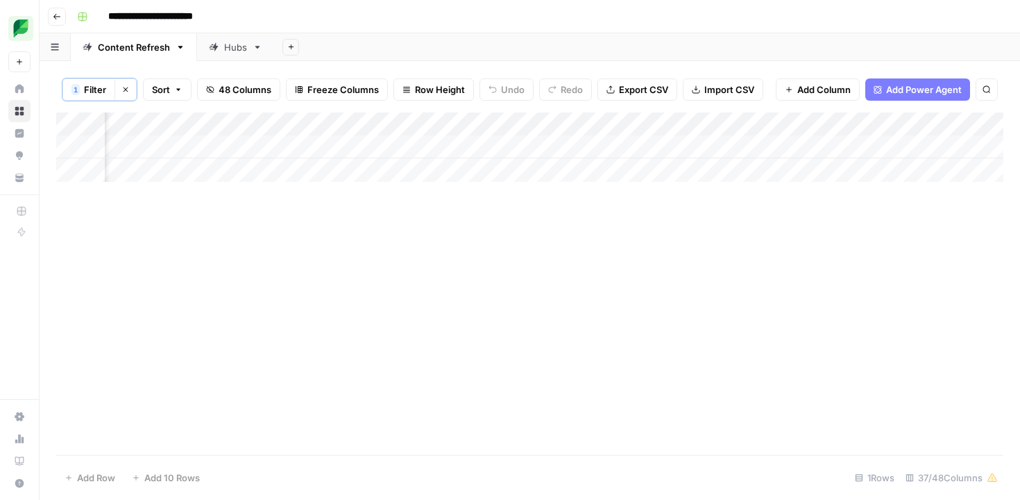
scroll to position [0, 436]
click at [636, 145] on div "Add Column" at bounding box center [529, 146] width 947 height 69
click at [130, 92] on button "Clear filters" at bounding box center [125, 89] width 22 height 22
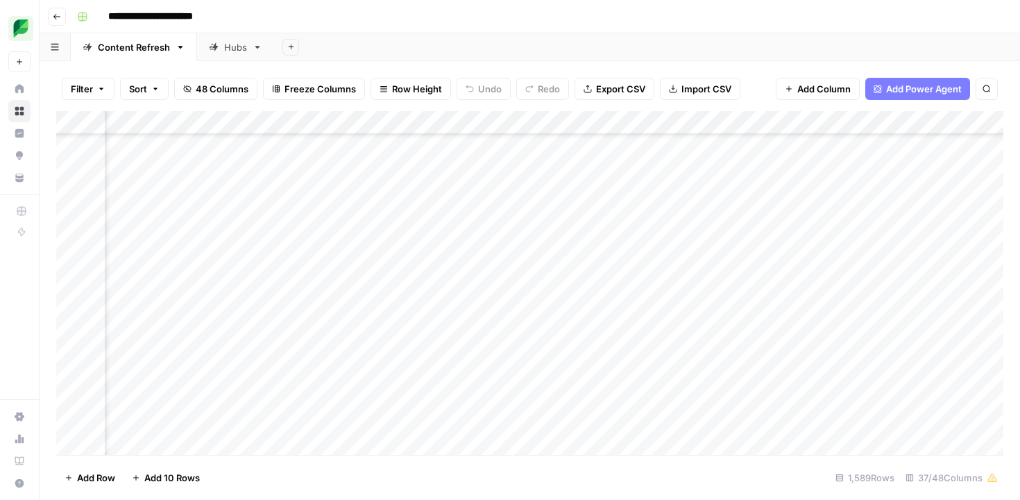
scroll to position [149, 2050]
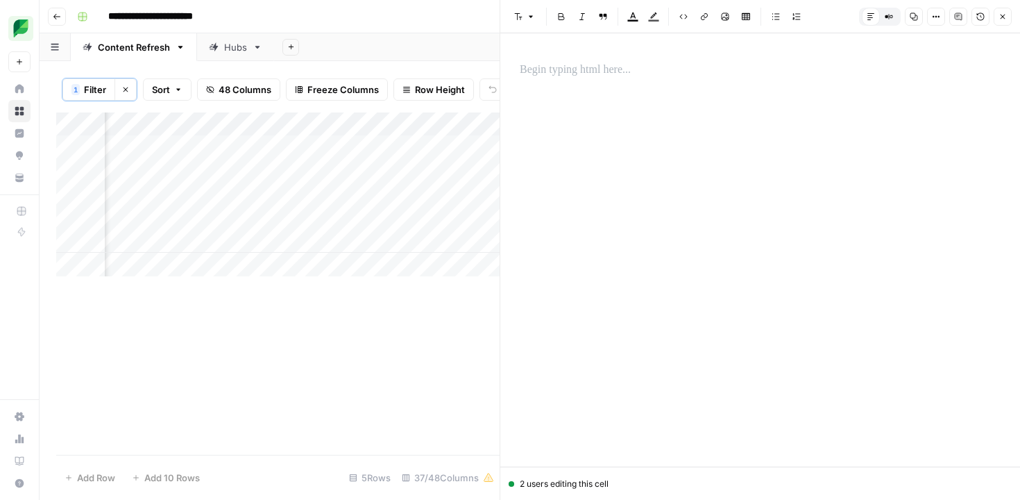
scroll to position [0, 1680]
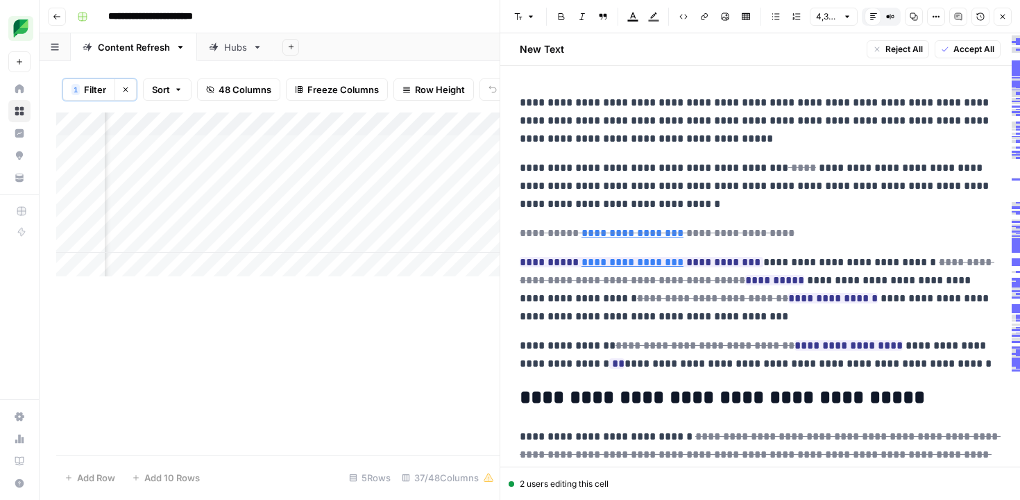
click at [130, 87] on button "Clear filters" at bounding box center [125, 89] width 22 height 22
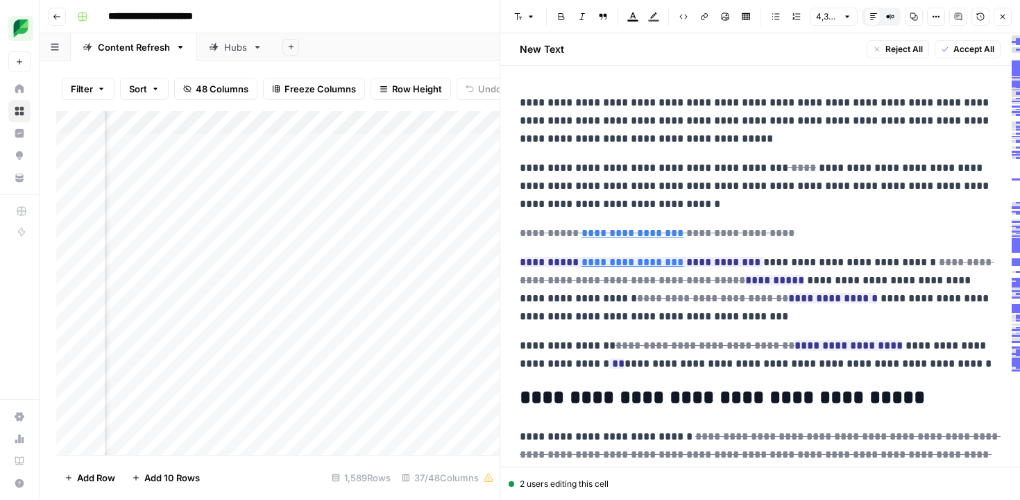
click at [1004, 19] on icon "button" at bounding box center [1003, 17] width 5 height 5
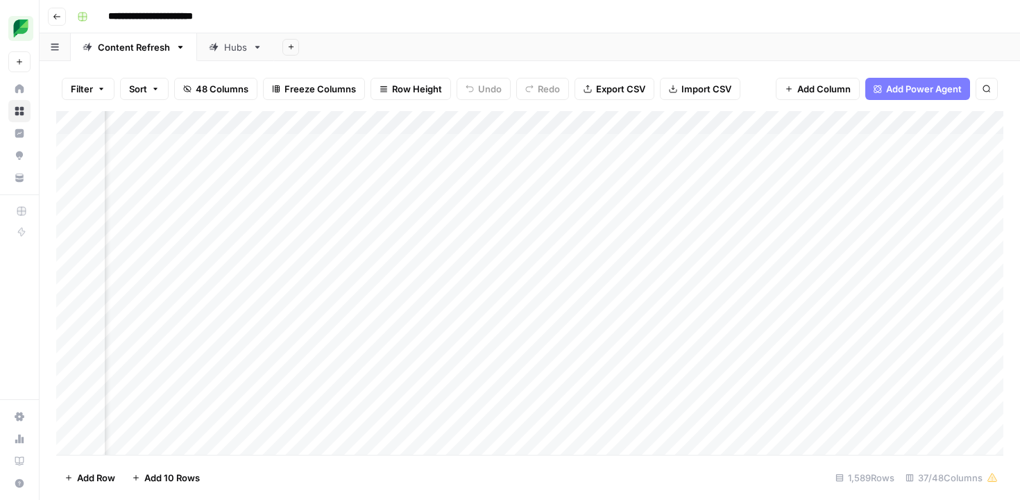
click at [85, 84] on span "Filter" at bounding box center [82, 89] width 22 height 14
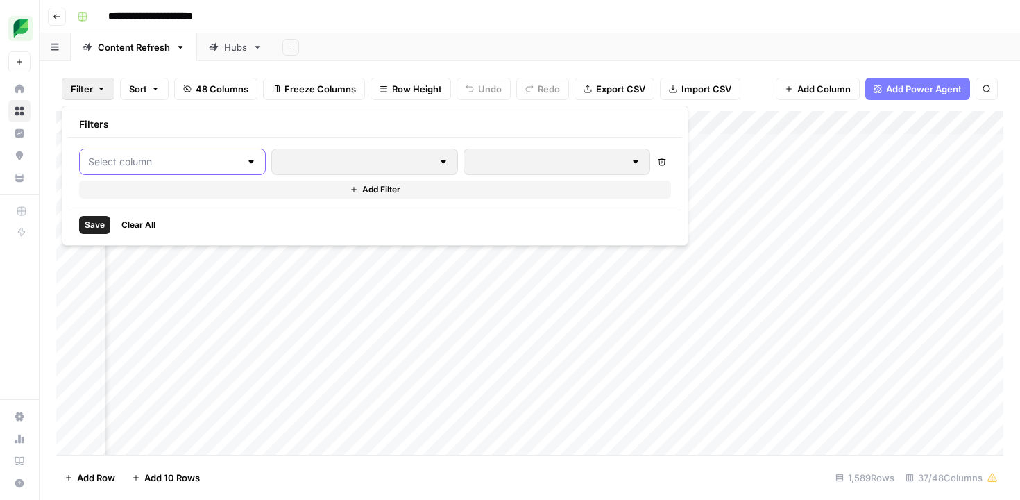
click at [132, 161] on input "text" at bounding box center [164, 162] width 152 height 14
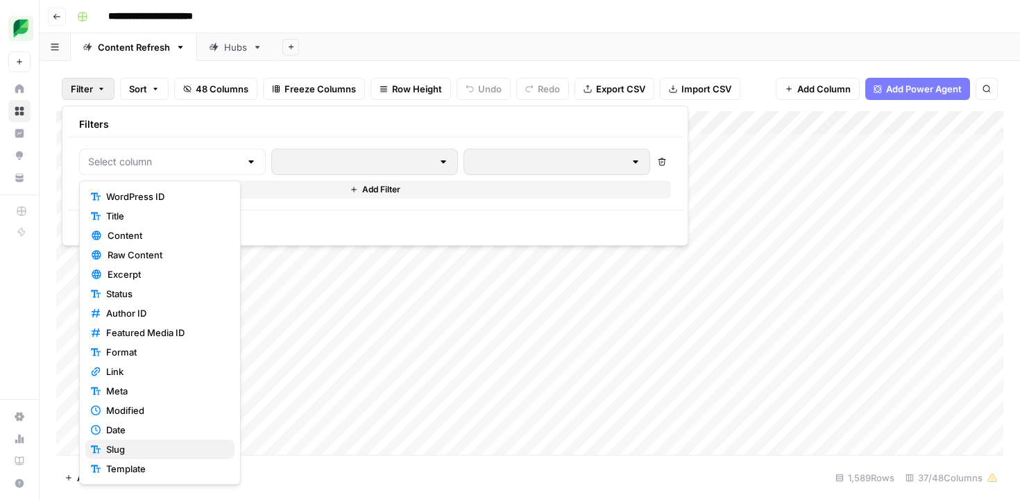
click at [157, 447] on span "Slug" at bounding box center [164, 449] width 117 height 14
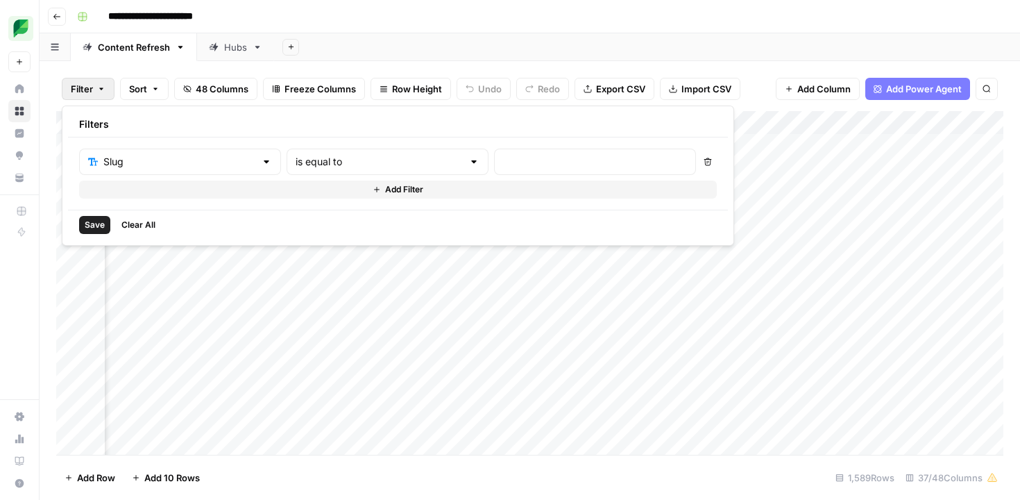
click at [348, 150] on div "is equal to" at bounding box center [388, 161] width 202 height 26
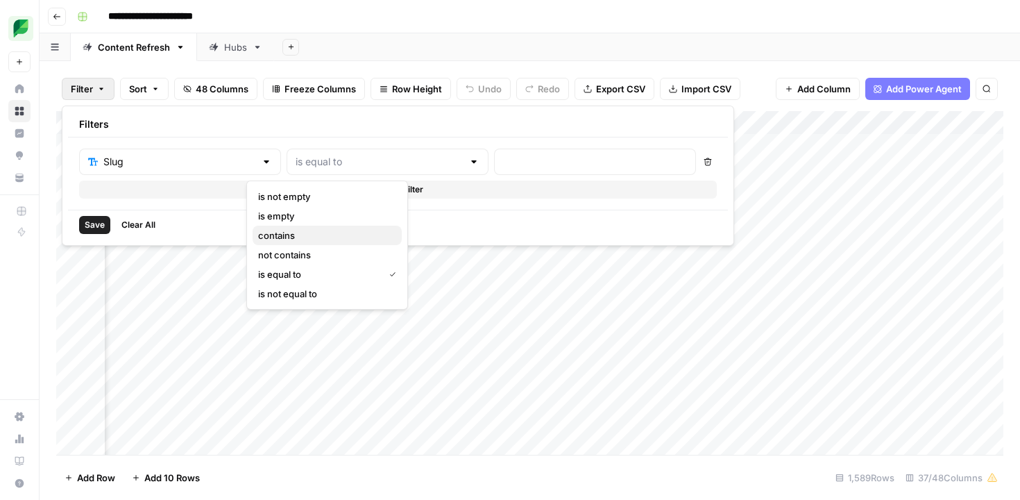
click at [339, 226] on button "contains" at bounding box center [327, 235] width 149 height 19
type input "contains"
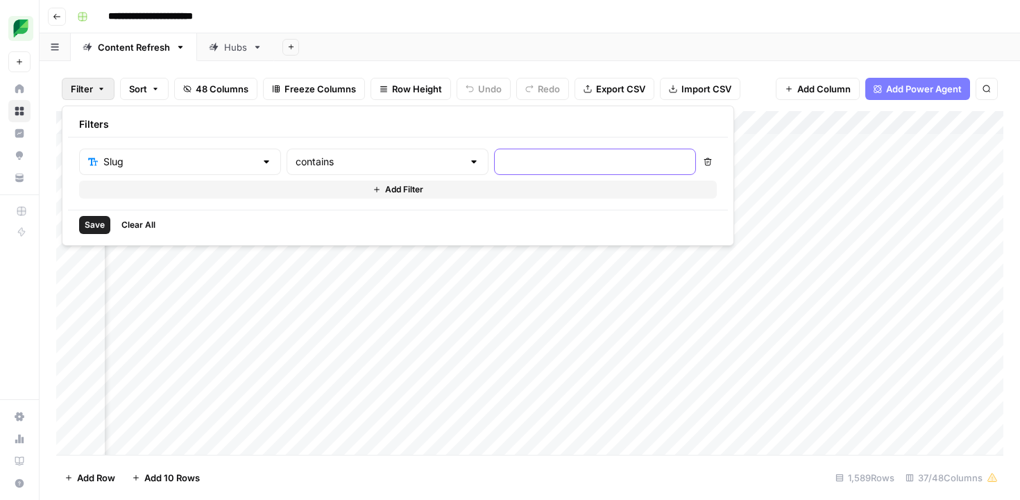
click at [503, 168] on input "text" at bounding box center [595, 162] width 184 height 14
type input "crisis-management"
click at [85, 220] on span "Save" at bounding box center [95, 225] width 20 height 12
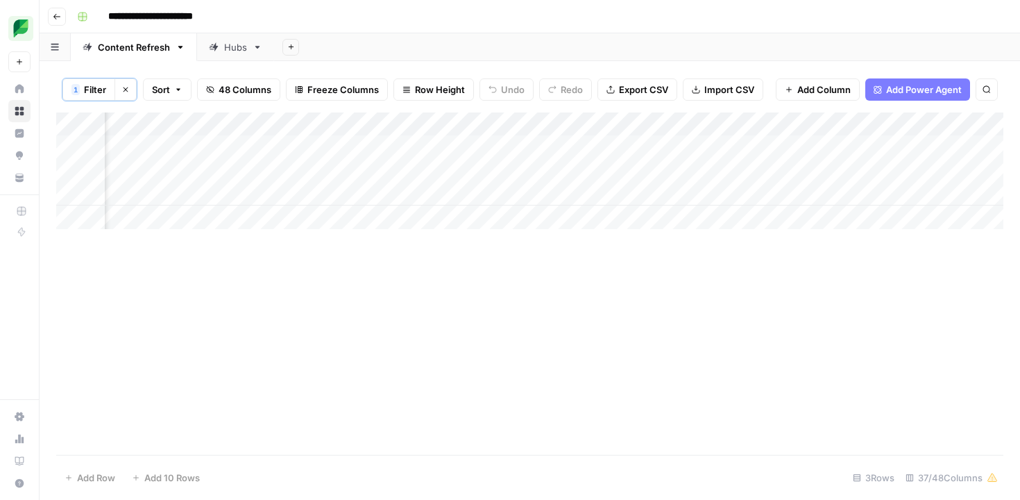
scroll to position [0, 228]
click at [472, 172] on div "Add Column" at bounding box center [529, 170] width 947 height 117
click at [528, 169] on div "Add Column" at bounding box center [529, 170] width 947 height 117
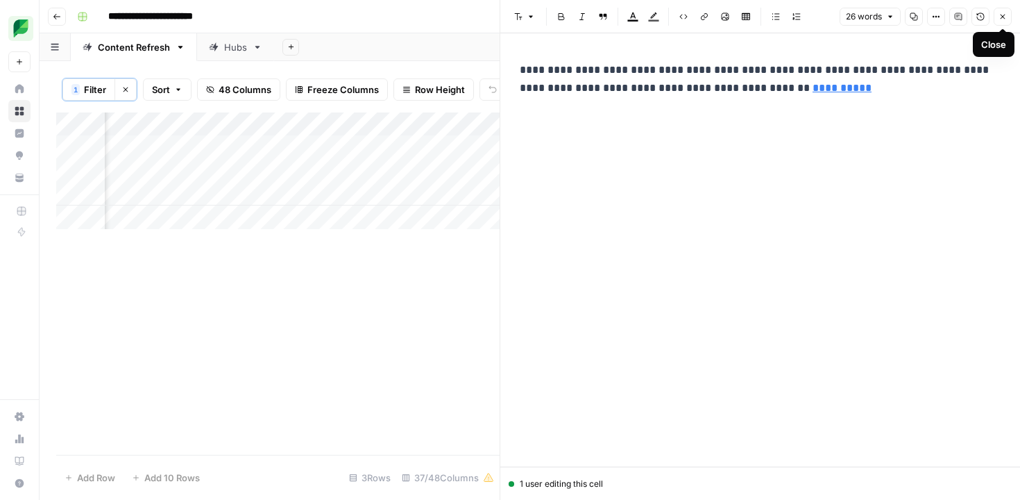
click at [1005, 20] on icon "button" at bounding box center [1002, 16] width 8 height 8
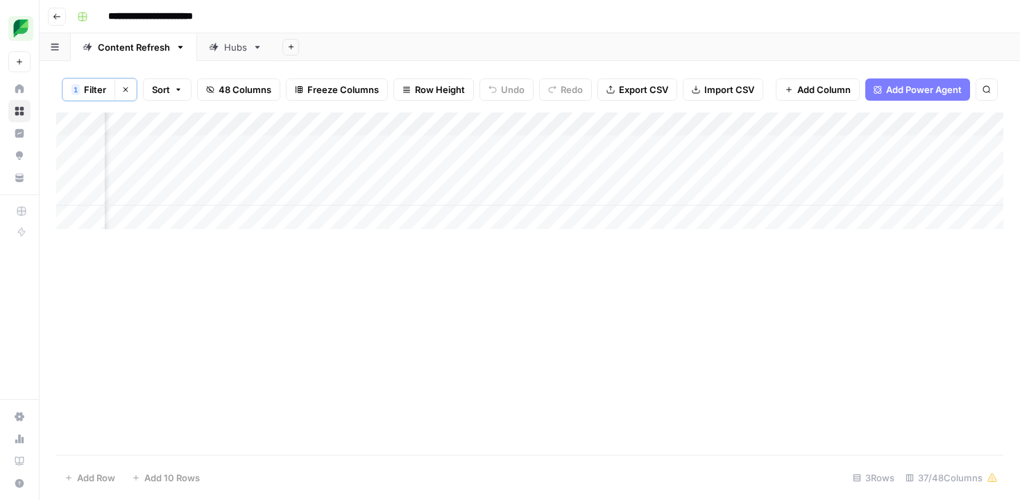
scroll to position [0, 2269]
click at [369, 171] on div "Add Column" at bounding box center [529, 170] width 947 height 117
click at [369, 172] on div "Add Column" at bounding box center [529, 170] width 947 height 117
click at [369, 172] on textarea at bounding box center [427, 171] width 222 height 19
click at [277, 351] on div "Add Column" at bounding box center [529, 283] width 947 height 342
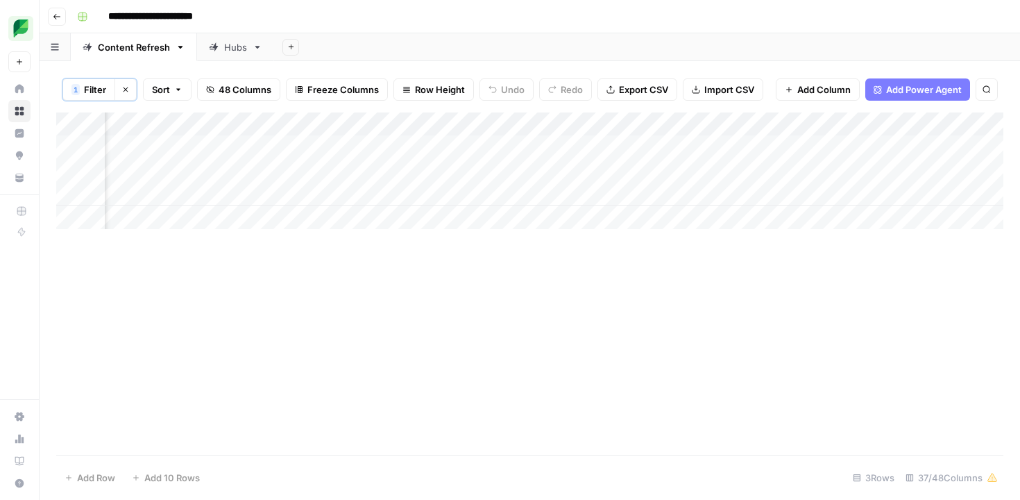
scroll to position [0, 2438]
